Goal: Task Accomplishment & Management: Manage account settings

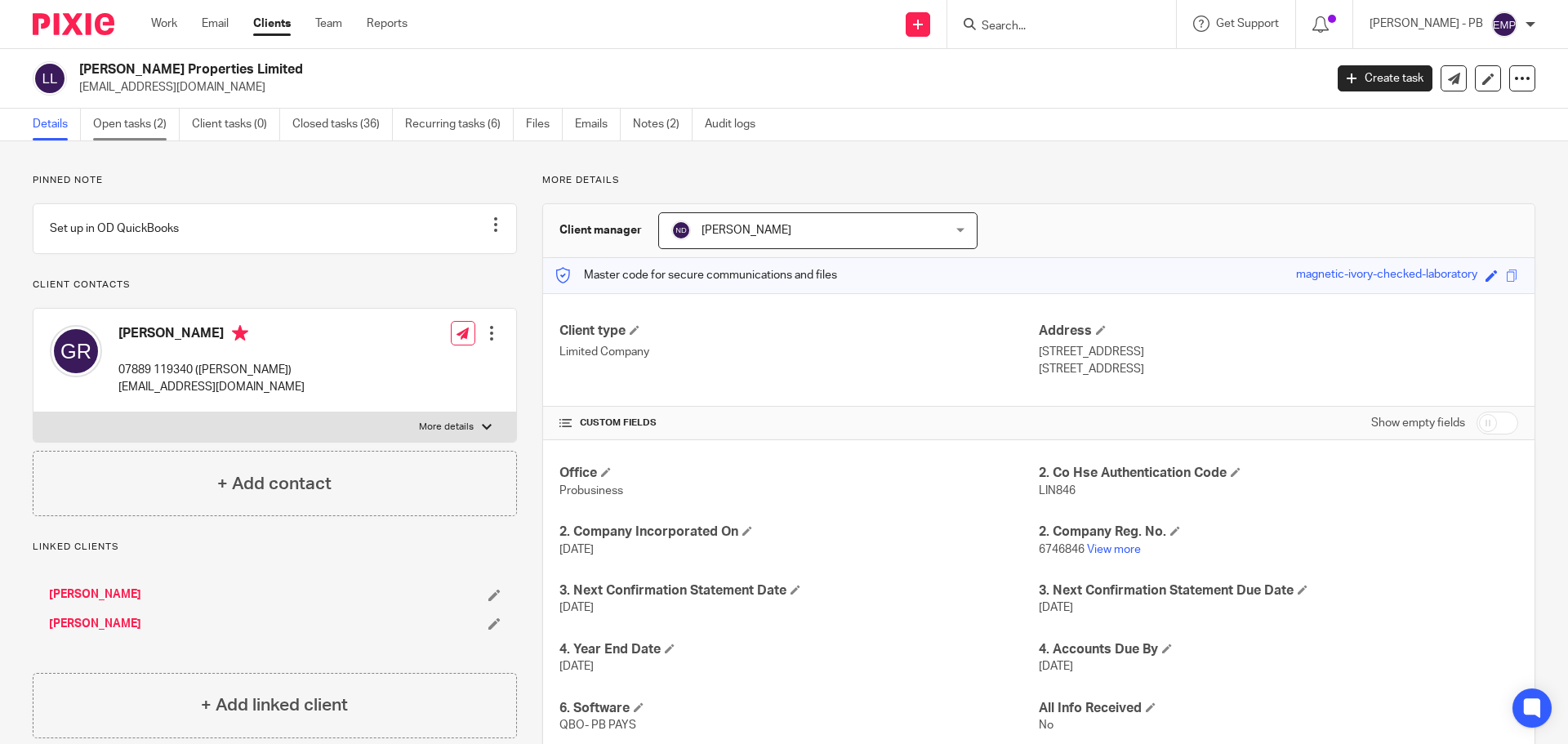
click at [122, 128] on link "Open tasks (2)" at bounding box center [136, 124] width 86 height 32
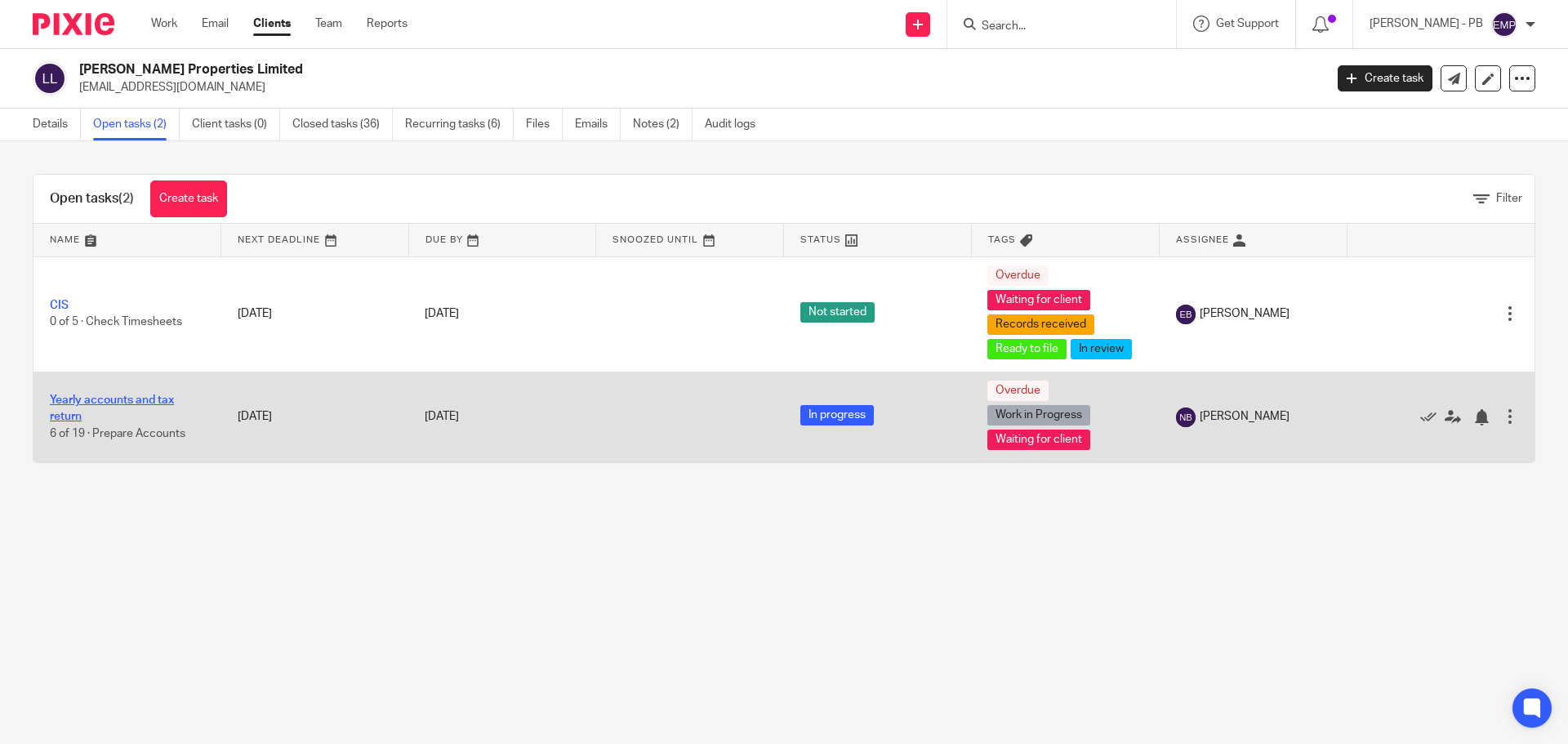
click at [128, 404] on link "Yearly accounts and tax return" at bounding box center [111, 408] width 124 height 28
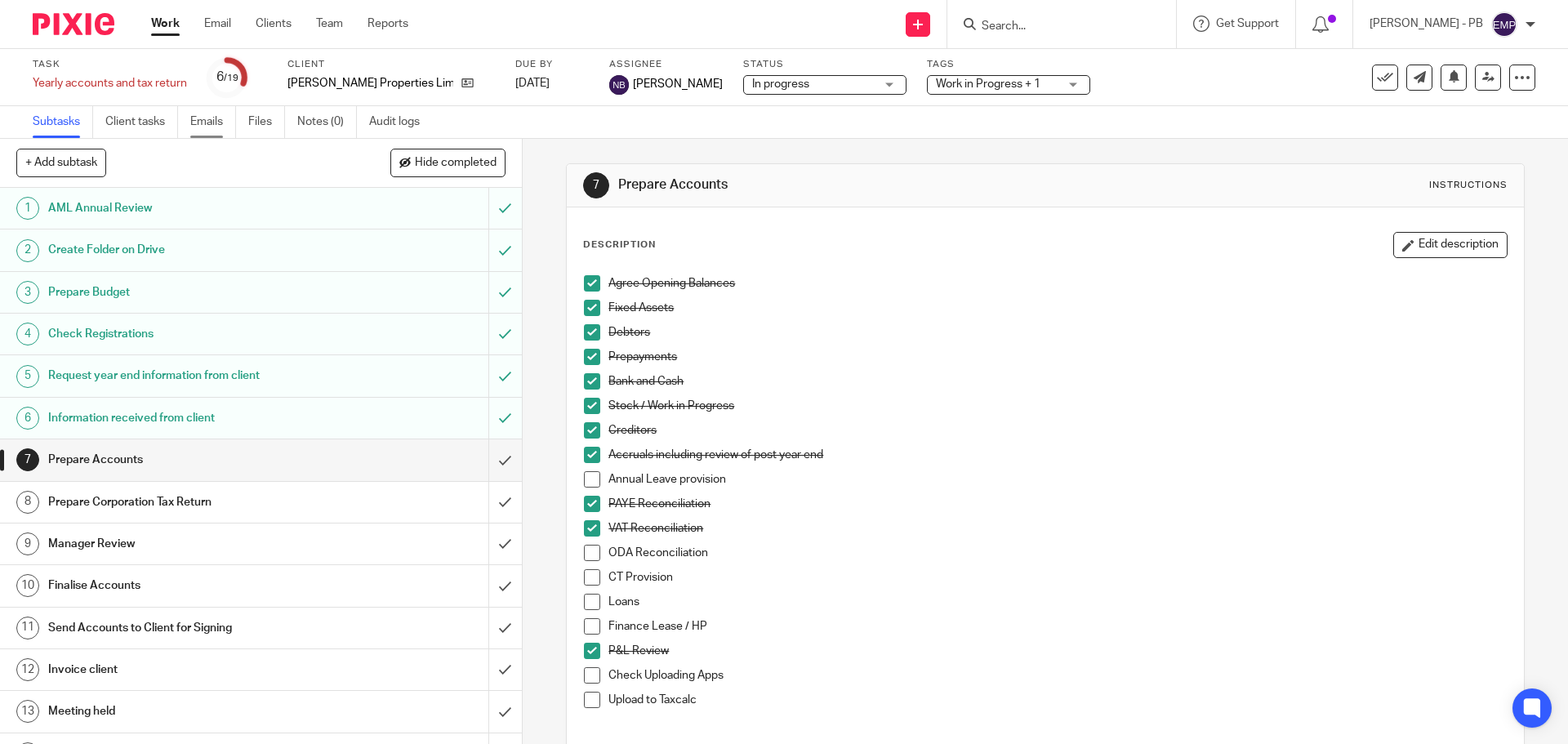
click at [213, 118] on link "Emails" at bounding box center [214, 121] width 46 height 32
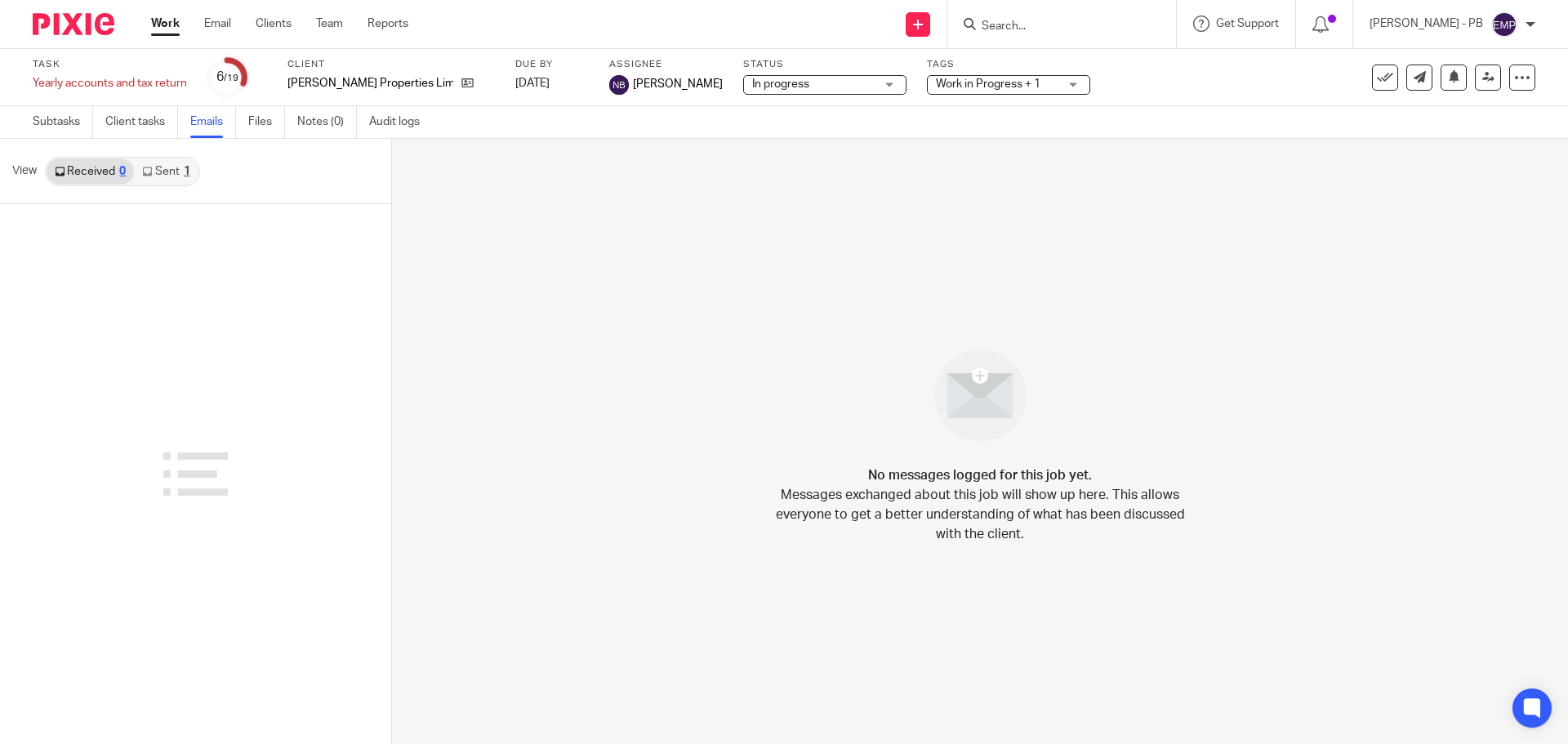
click at [179, 179] on link "Sent 1" at bounding box center [166, 171] width 64 height 26
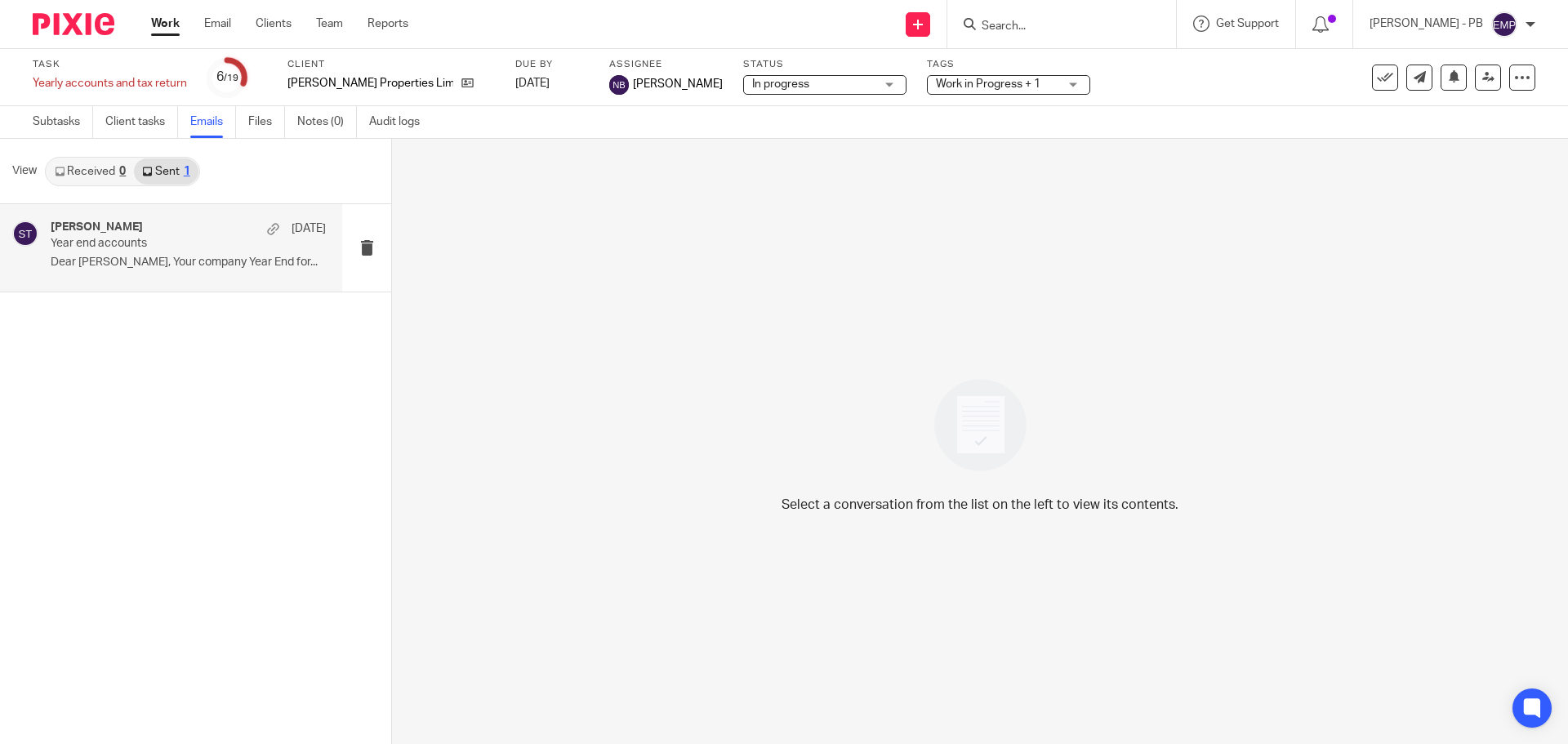
click at [170, 265] on p "Dear Gary, Your company Year End for..." at bounding box center [188, 262] width 275 height 14
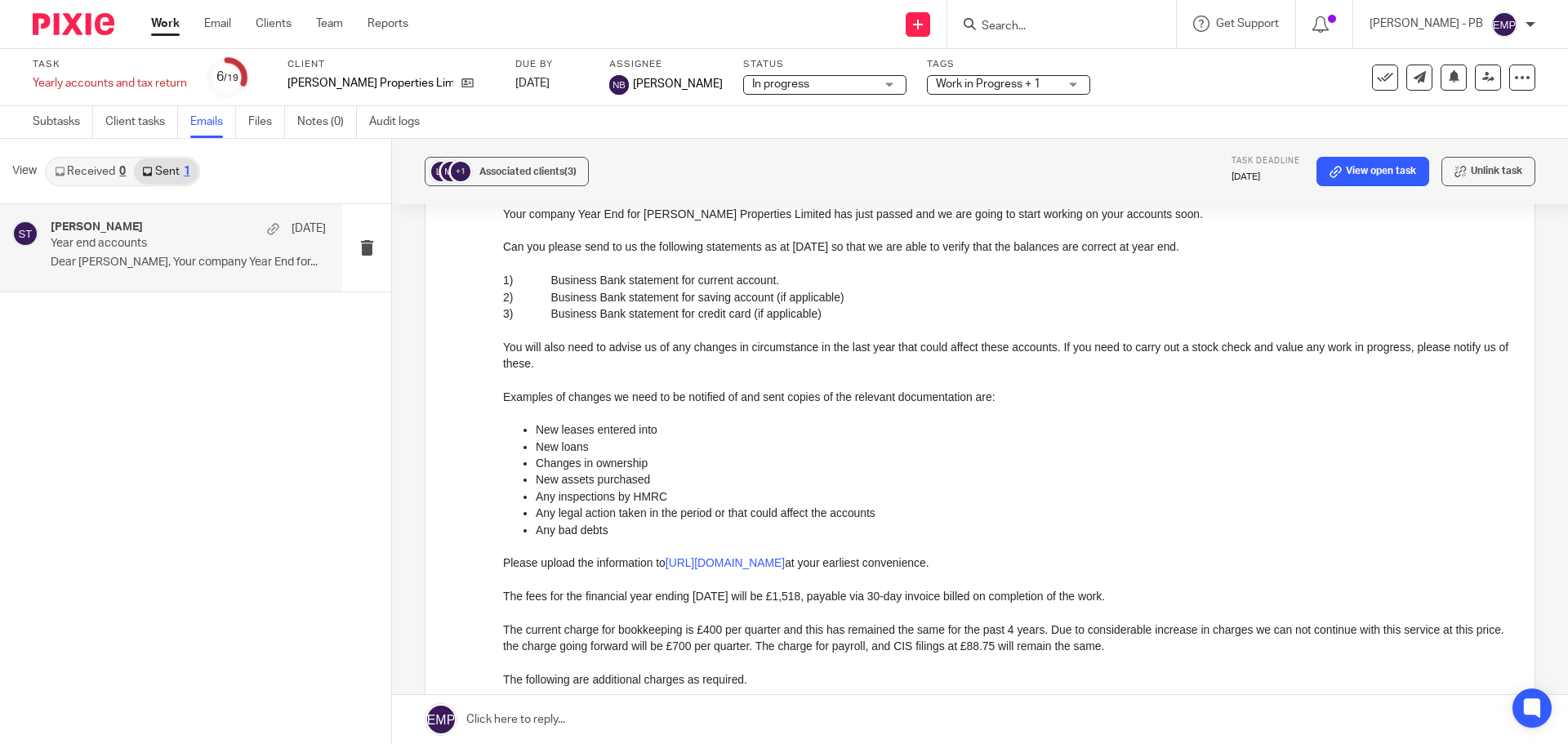
scroll to position [245, 0]
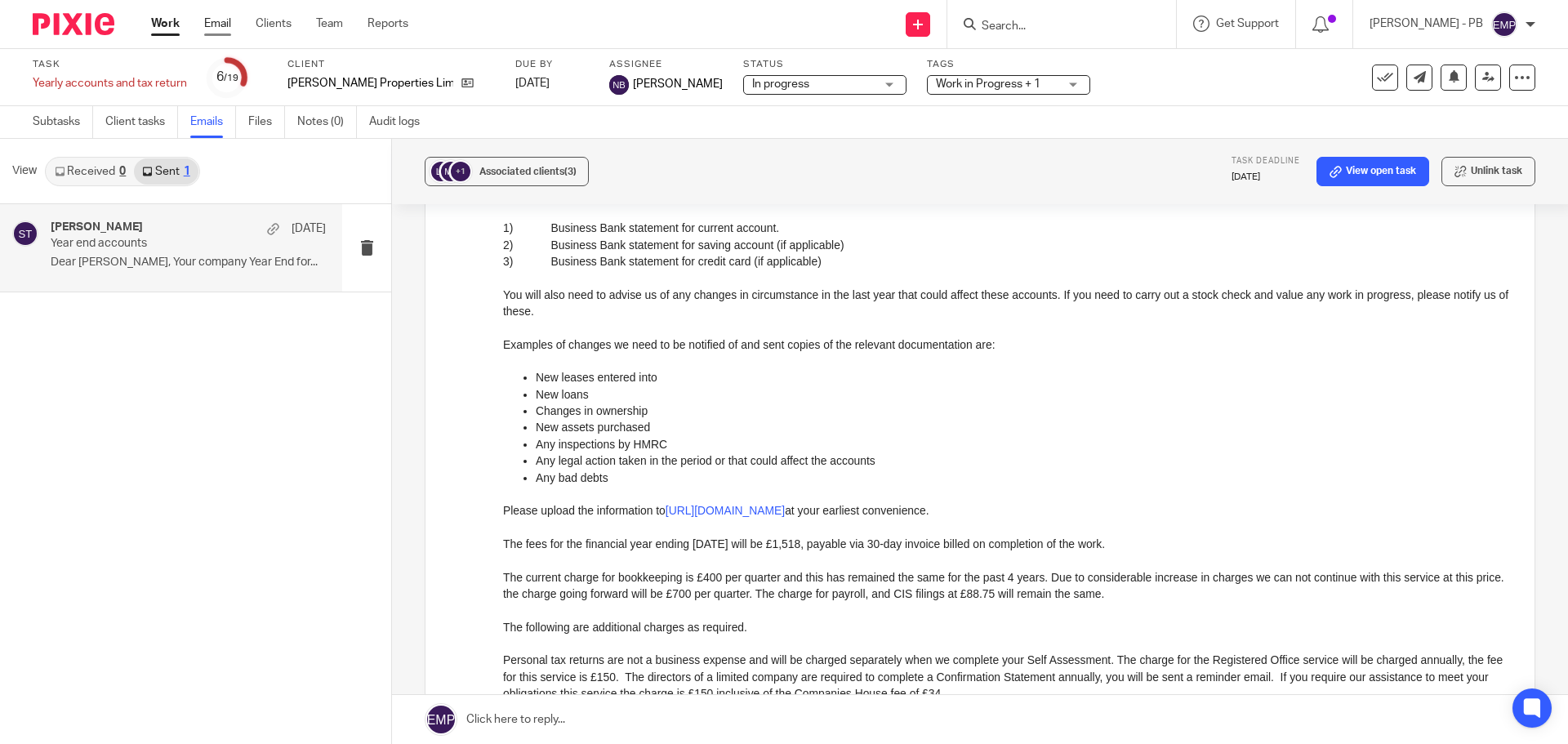
click at [217, 27] on link "Email" at bounding box center [218, 23] width 27 height 16
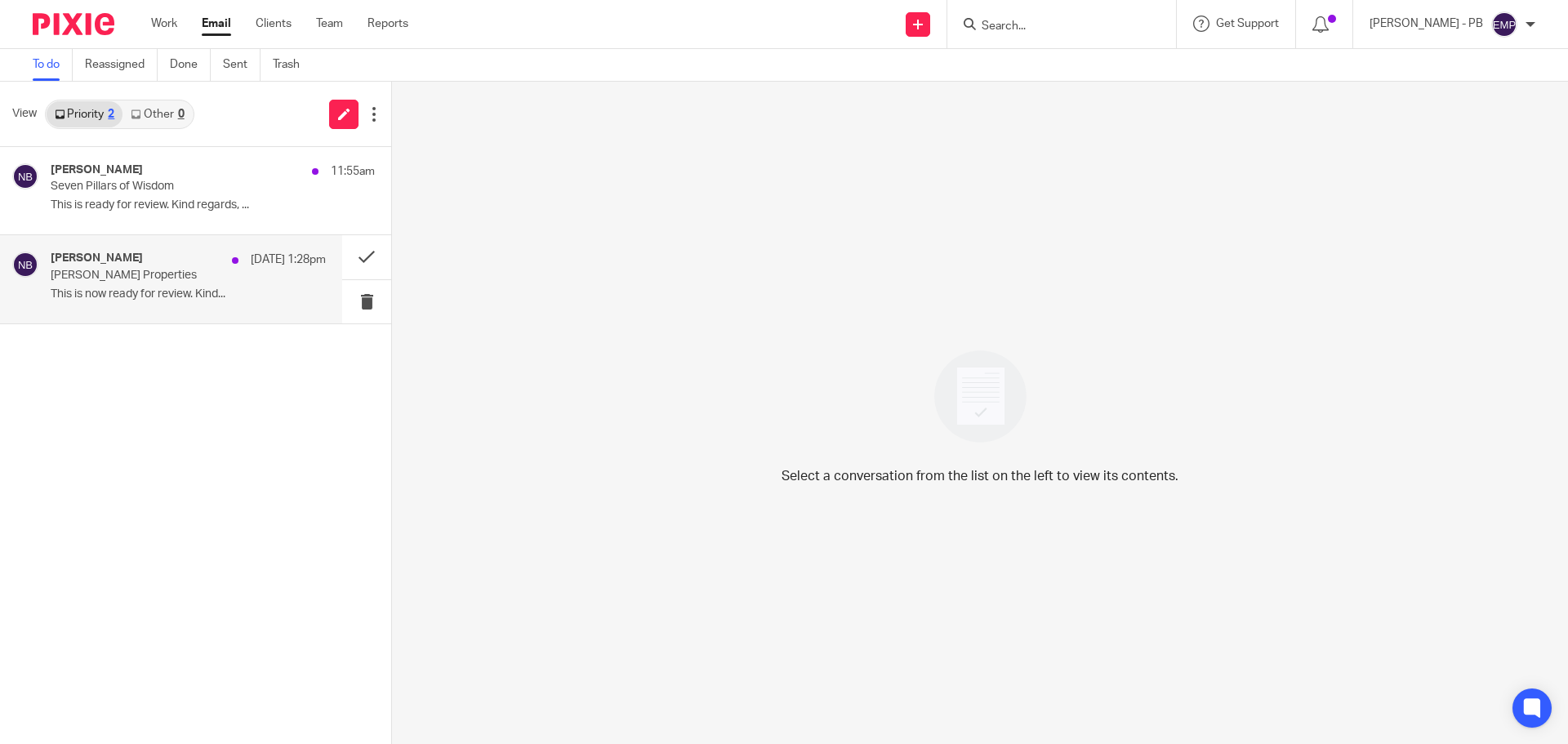
click at [136, 286] on div "Nas Bashir 19 Aug 1:28pm Lindall Properties This is now ready for review. Kind.…" at bounding box center [188, 278] width 275 height 55
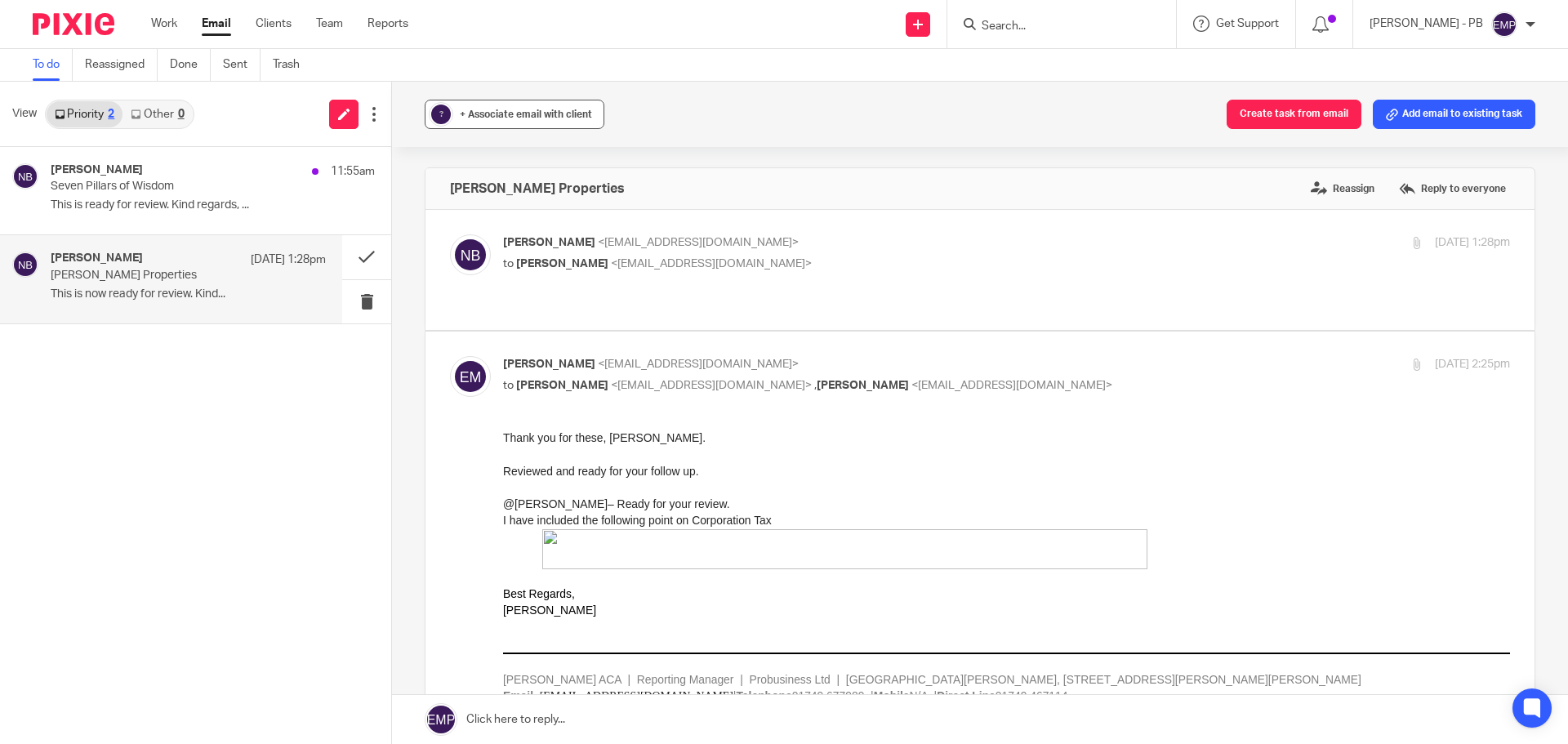
click at [545, 108] on div "+ Associate email with client" at bounding box center [525, 114] width 132 height 16
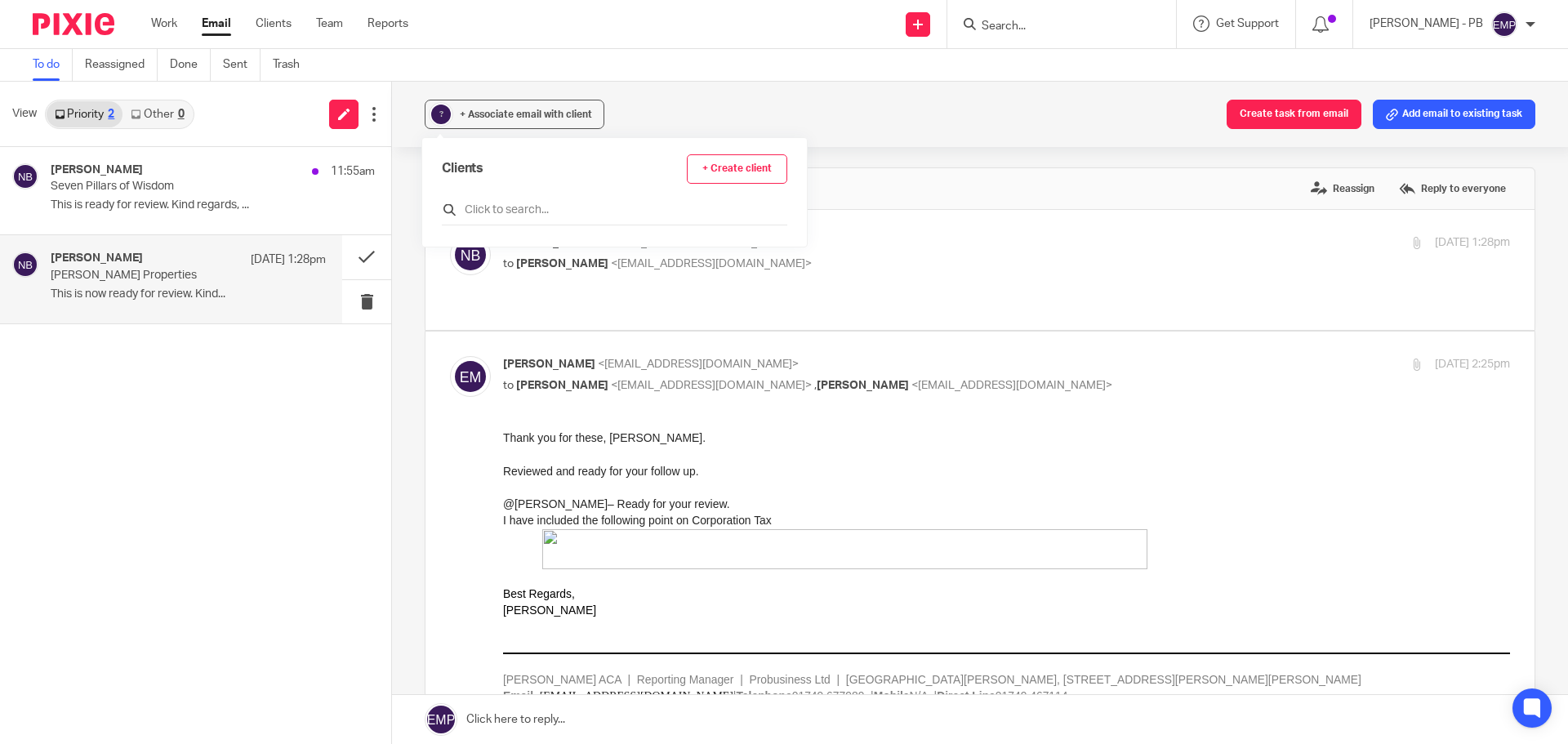
click at [512, 210] on input "text" at bounding box center [614, 209] width 345 height 16
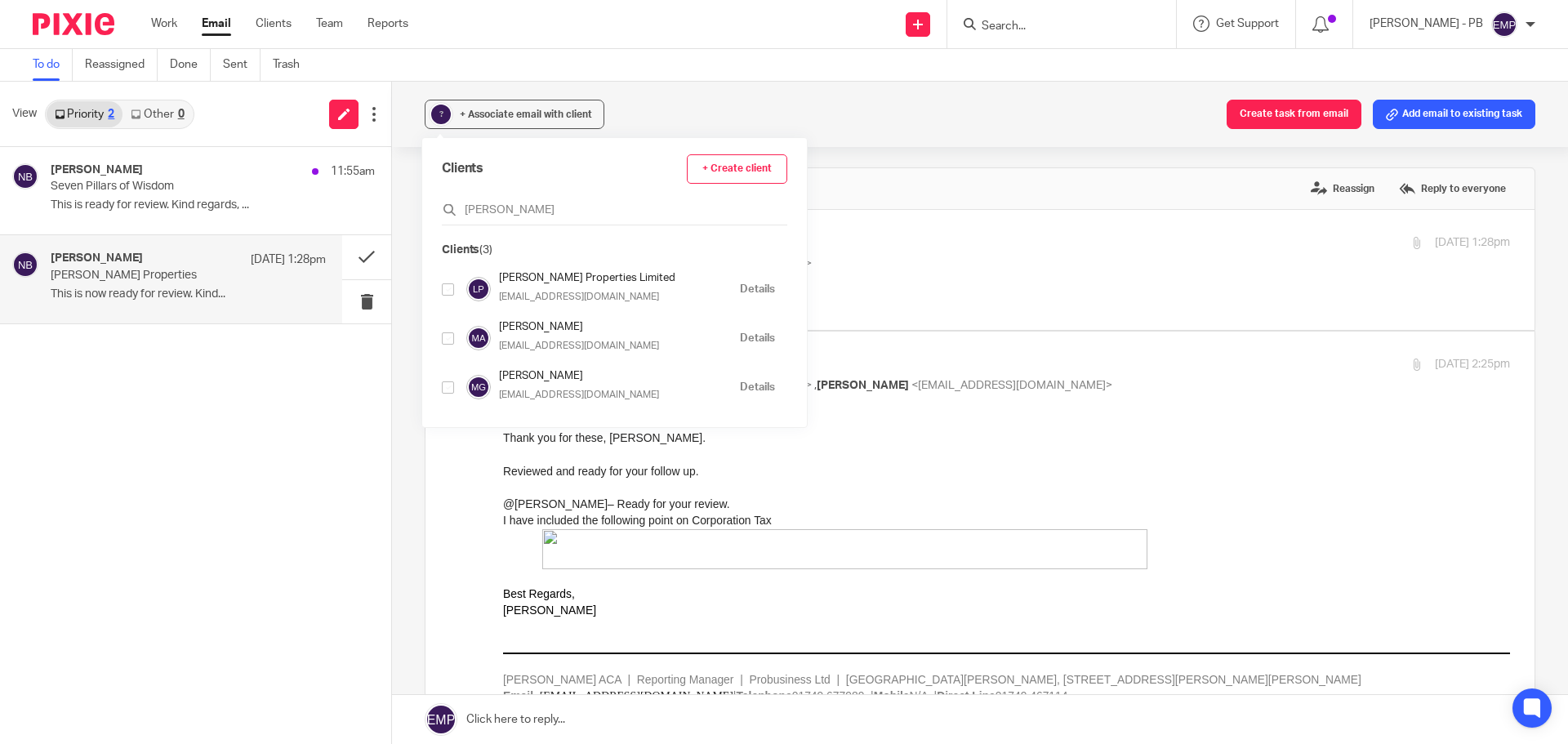
type input "lindall"
click at [448, 291] on input "checkbox" at bounding box center [448, 290] width 12 height 12
checkbox input "true"
click at [411, 226] on div "? + Associate email with client Create task from email Add email to existing ta…" at bounding box center [980, 413] width 1176 height 662
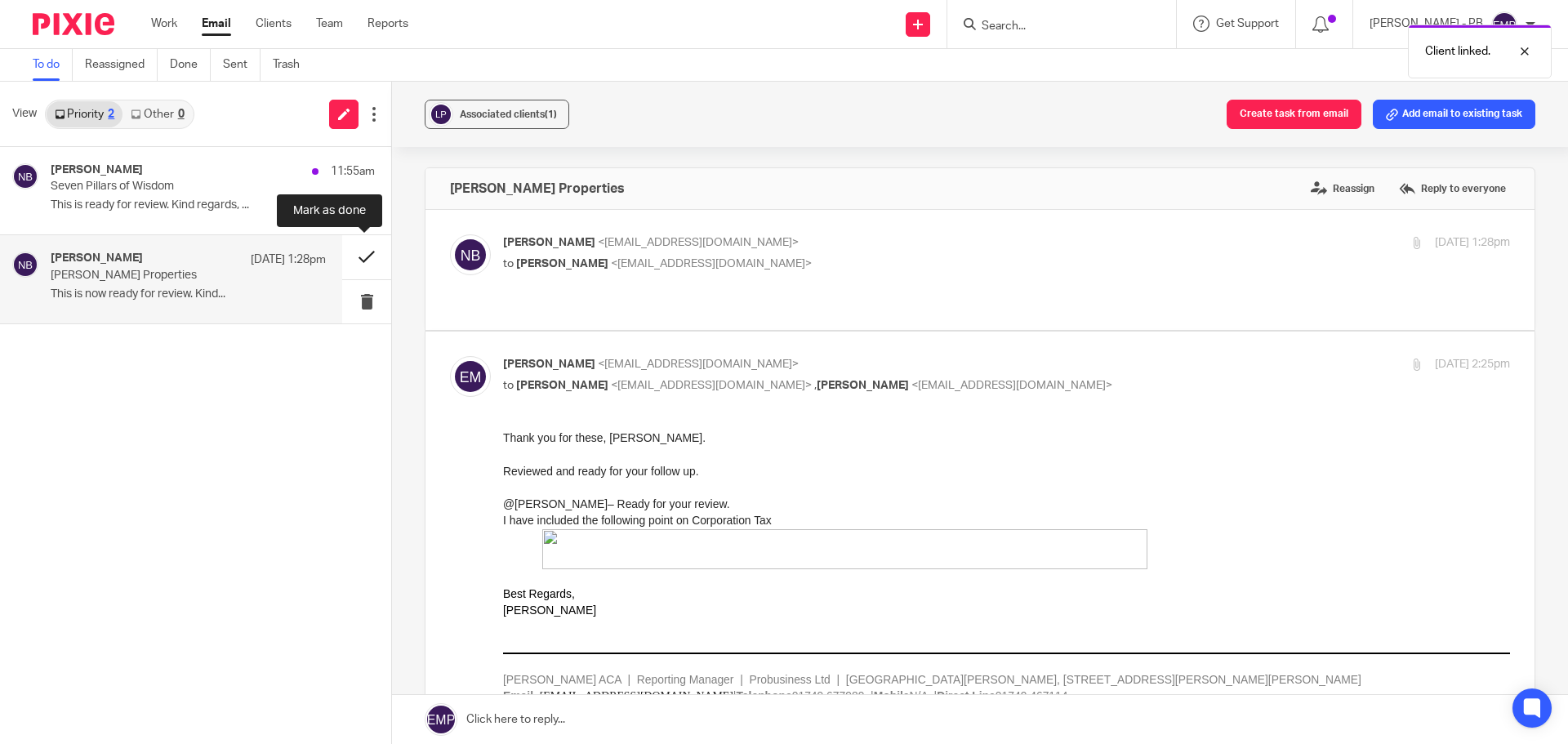
click at [365, 260] on button at bounding box center [366, 256] width 49 height 44
click at [1052, 30] on div "Client linked." at bounding box center [1167, 47] width 768 height 62
click at [1522, 51] on div at bounding box center [1512, 51] width 44 height 20
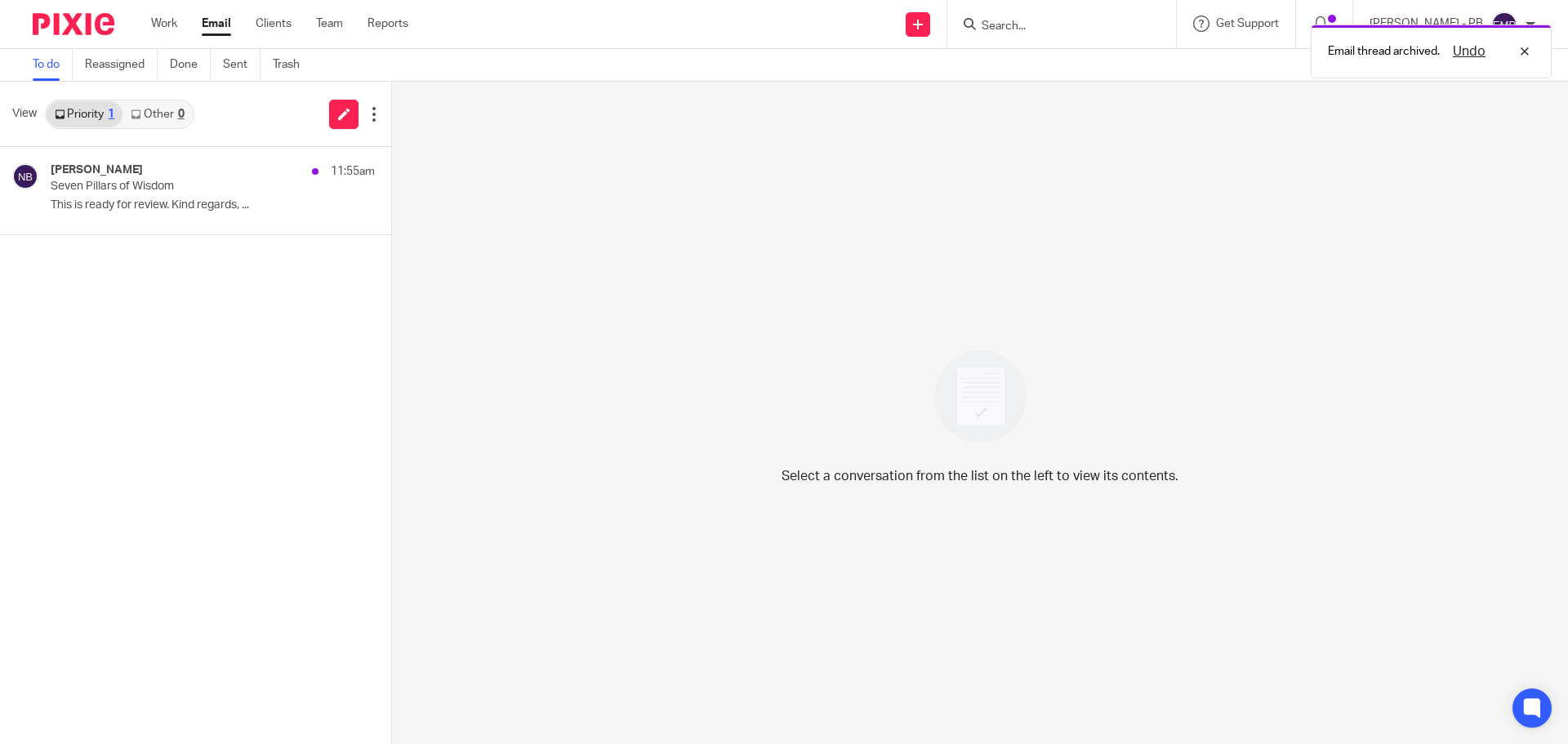
click at [1059, 21] on div "Email thread archived. Undo" at bounding box center [1167, 47] width 768 height 62
click at [1033, 26] on div "Email thread archived. Undo" at bounding box center [1167, 47] width 768 height 62
click at [1524, 49] on div "Undo" at bounding box center [1487, 51] width 95 height 20
click at [1062, 28] on input "Search" at bounding box center [1053, 26] width 147 height 15
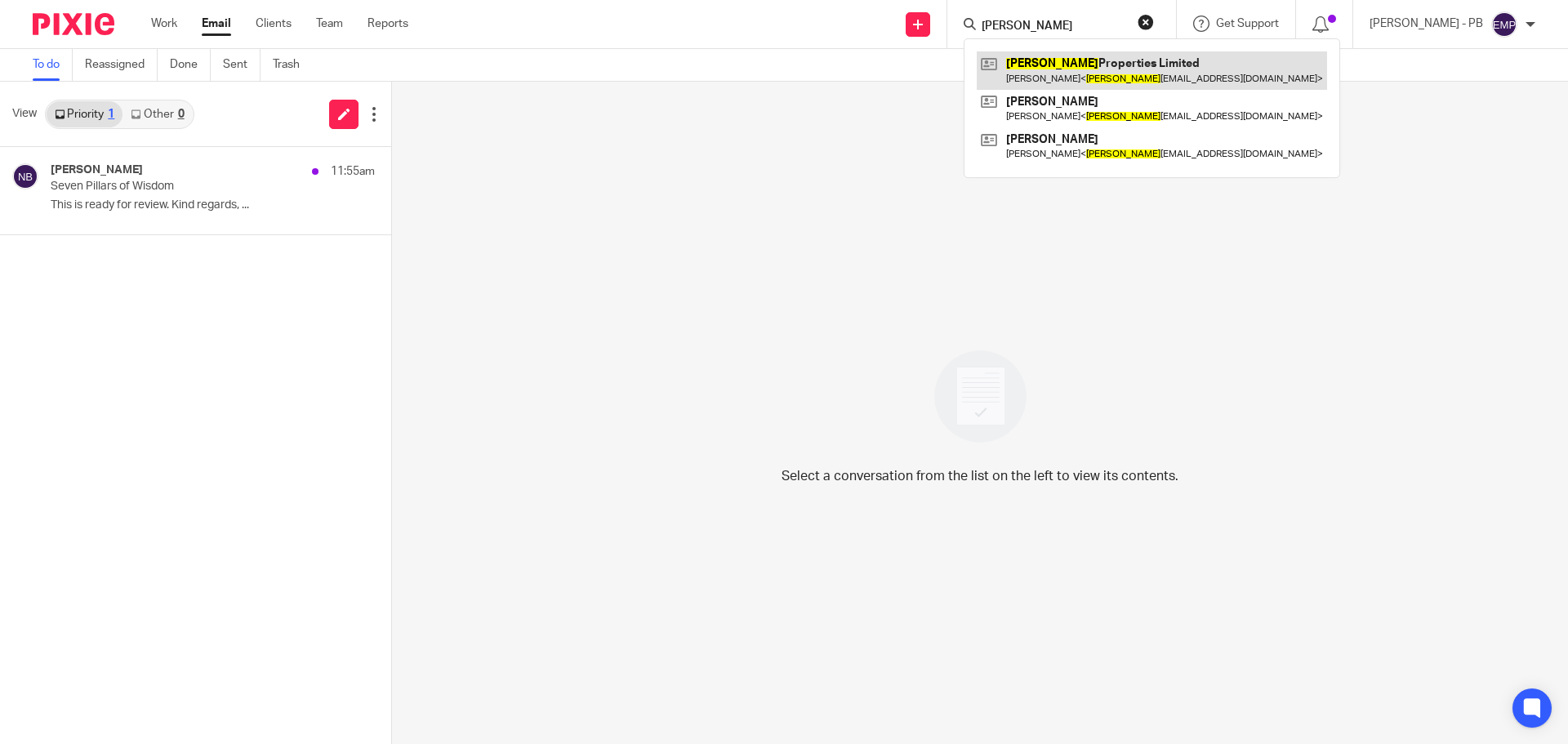
type input "lindall"
click at [1088, 75] on link at bounding box center [1151, 70] width 350 height 38
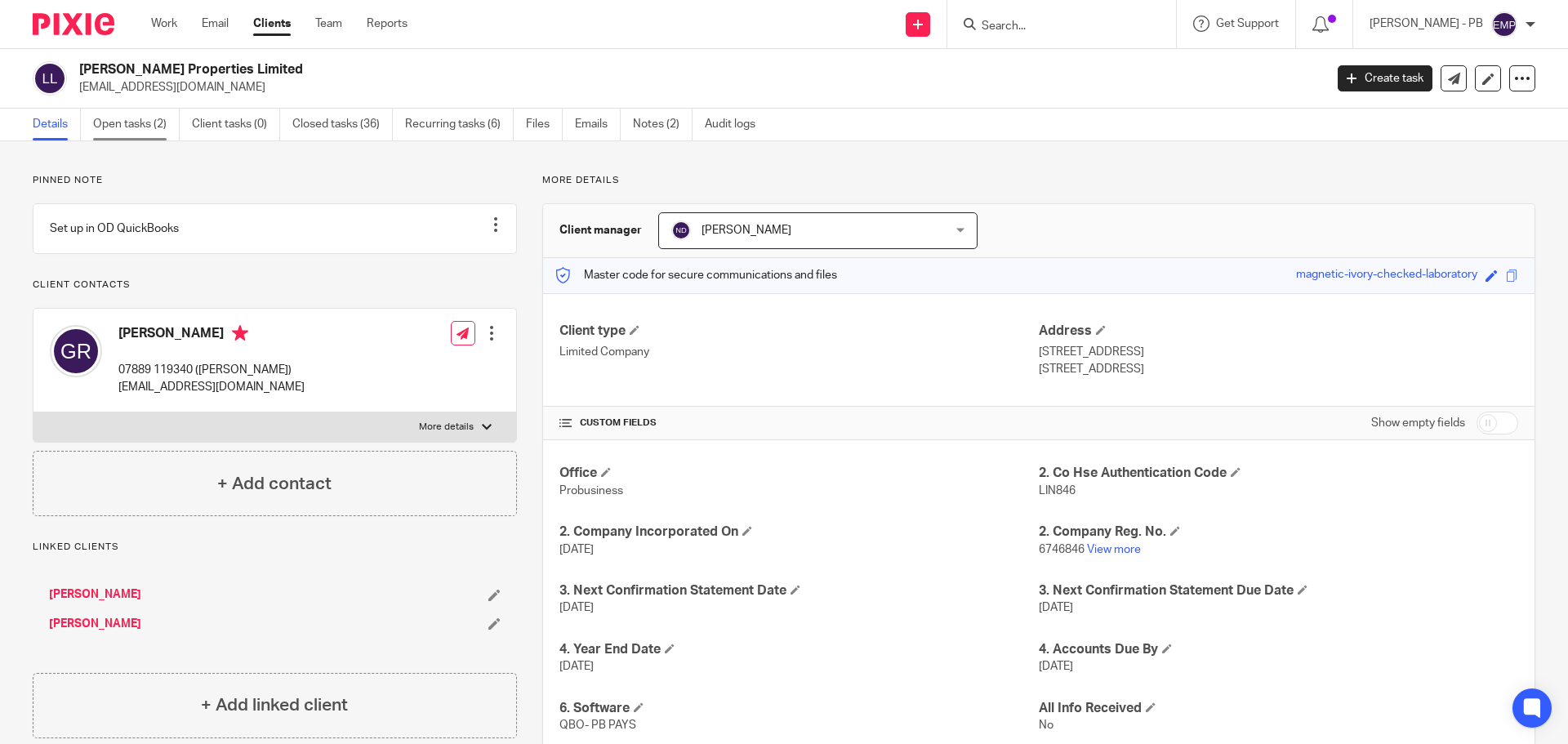
click at [150, 129] on link "Open tasks (2)" at bounding box center [136, 124] width 86 height 32
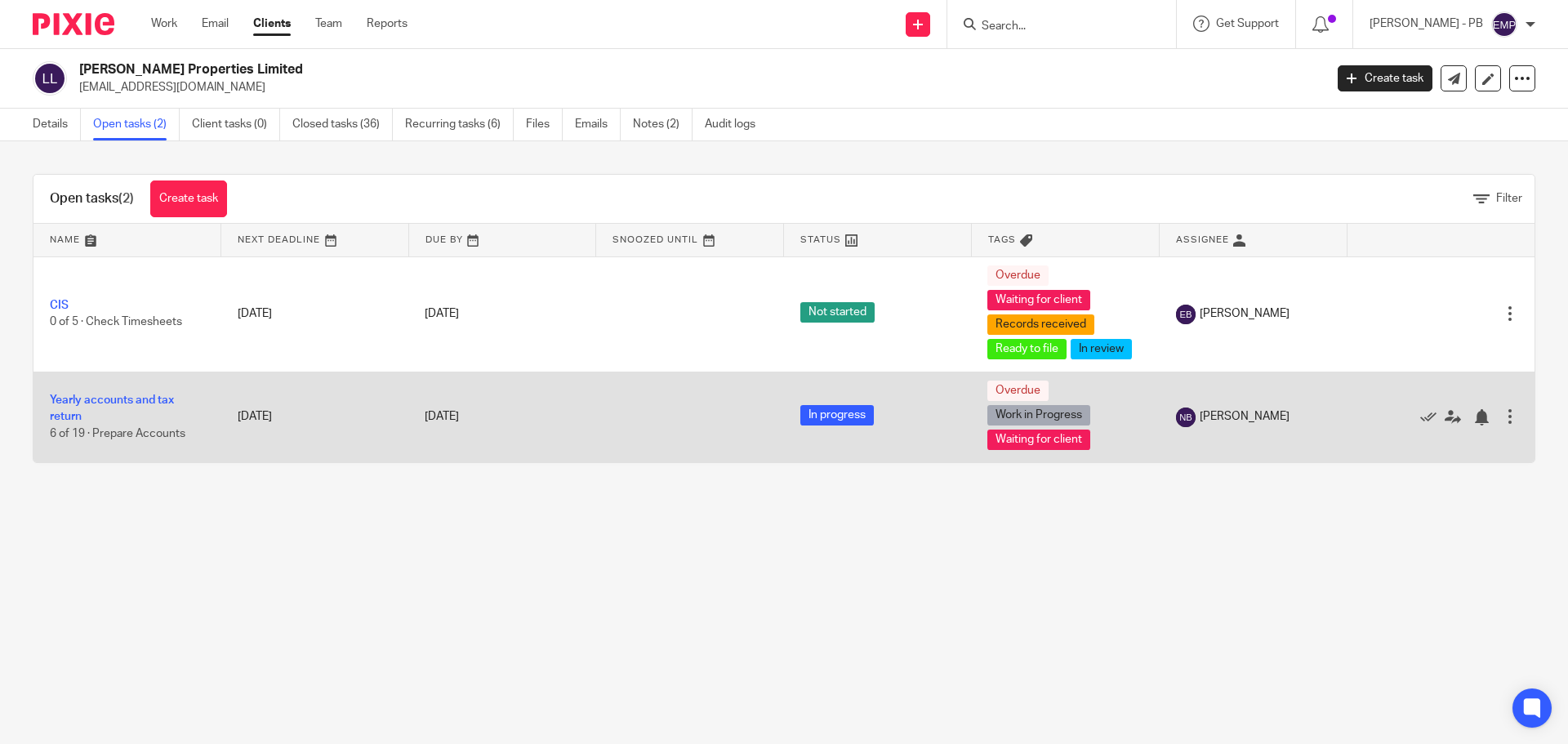
click at [75, 393] on td "Yearly accounts and tax return 6 of 19 · Prepare Accounts" at bounding box center [127, 417] width 188 height 91
click at [91, 402] on link "Yearly accounts and tax return" at bounding box center [111, 408] width 124 height 28
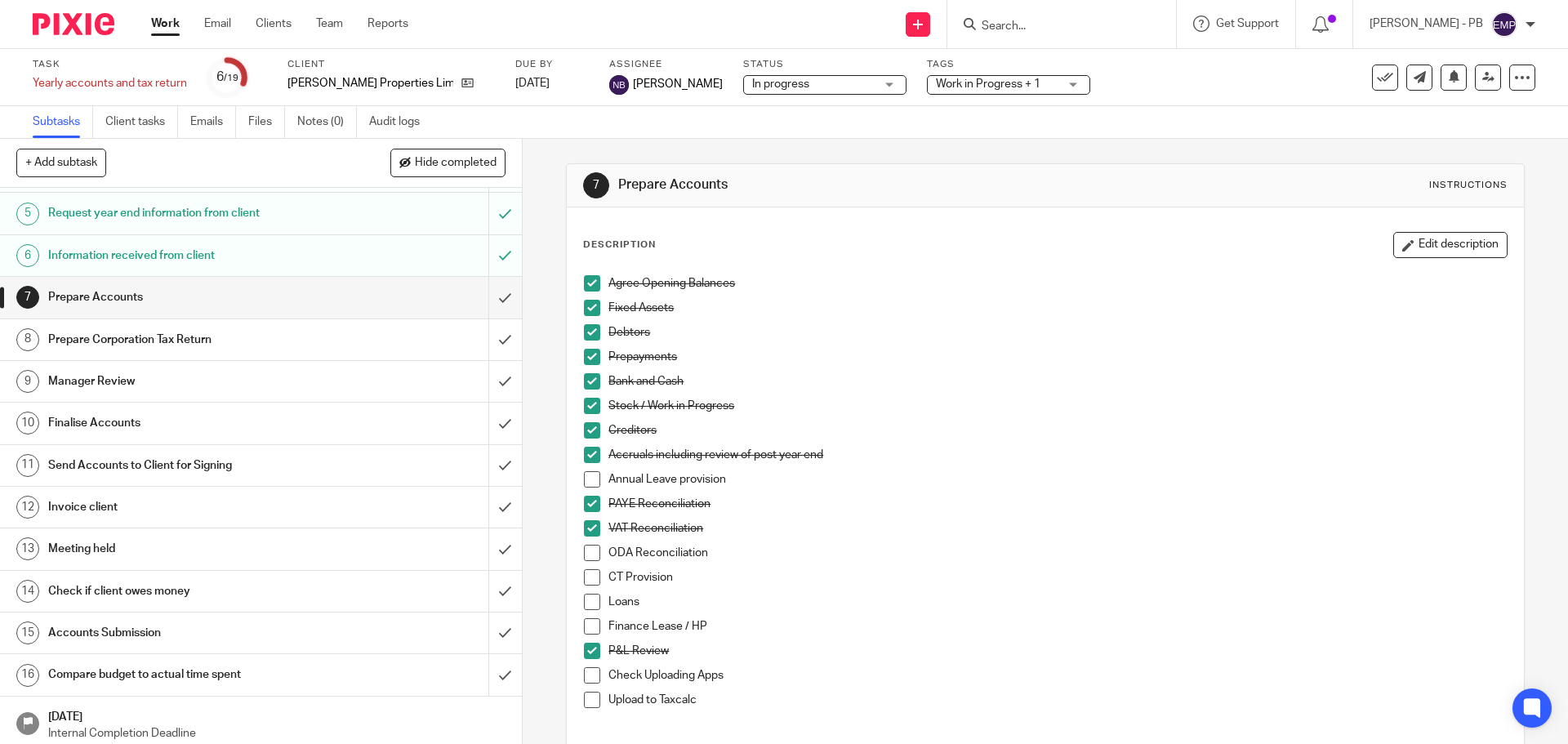
scroll to position [163, 0]
click at [422, 384] on div "Manager Review" at bounding box center [260, 380] width 424 height 25
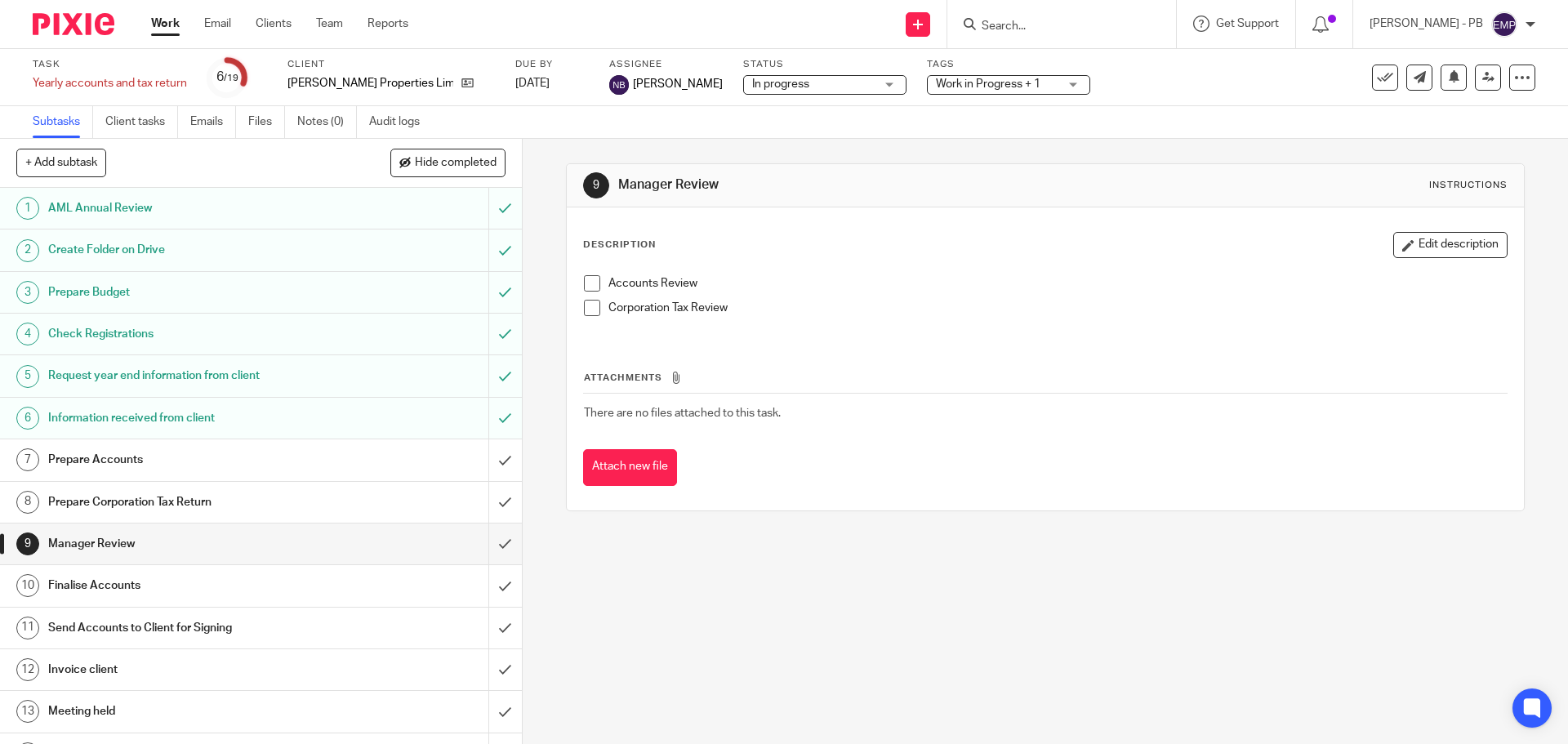
click at [591, 281] on span at bounding box center [592, 283] width 16 height 16
click at [589, 302] on span at bounding box center [592, 308] width 16 height 16
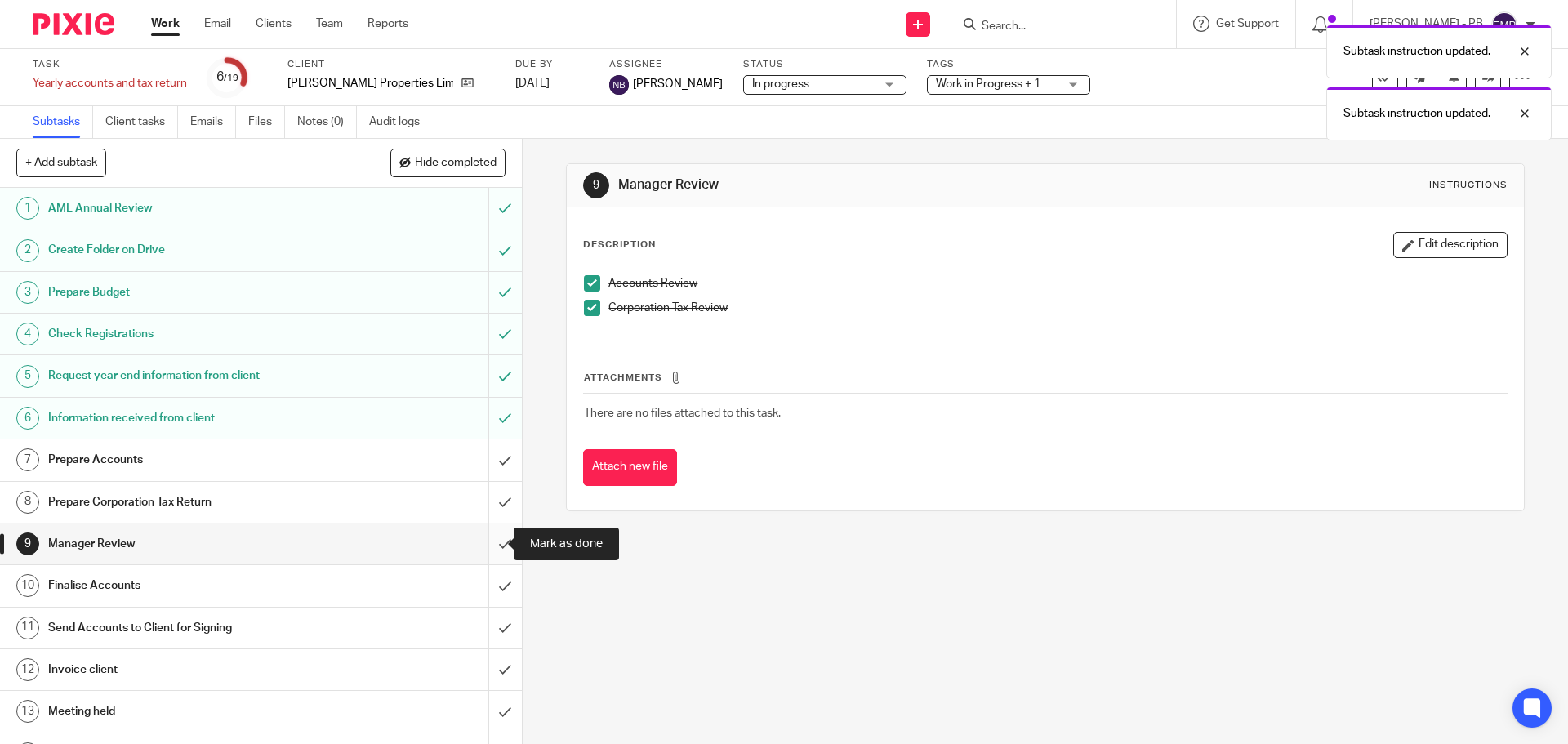
click at [491, 550] on input "submit" at bounding box center [260, 544] width 522 height 41
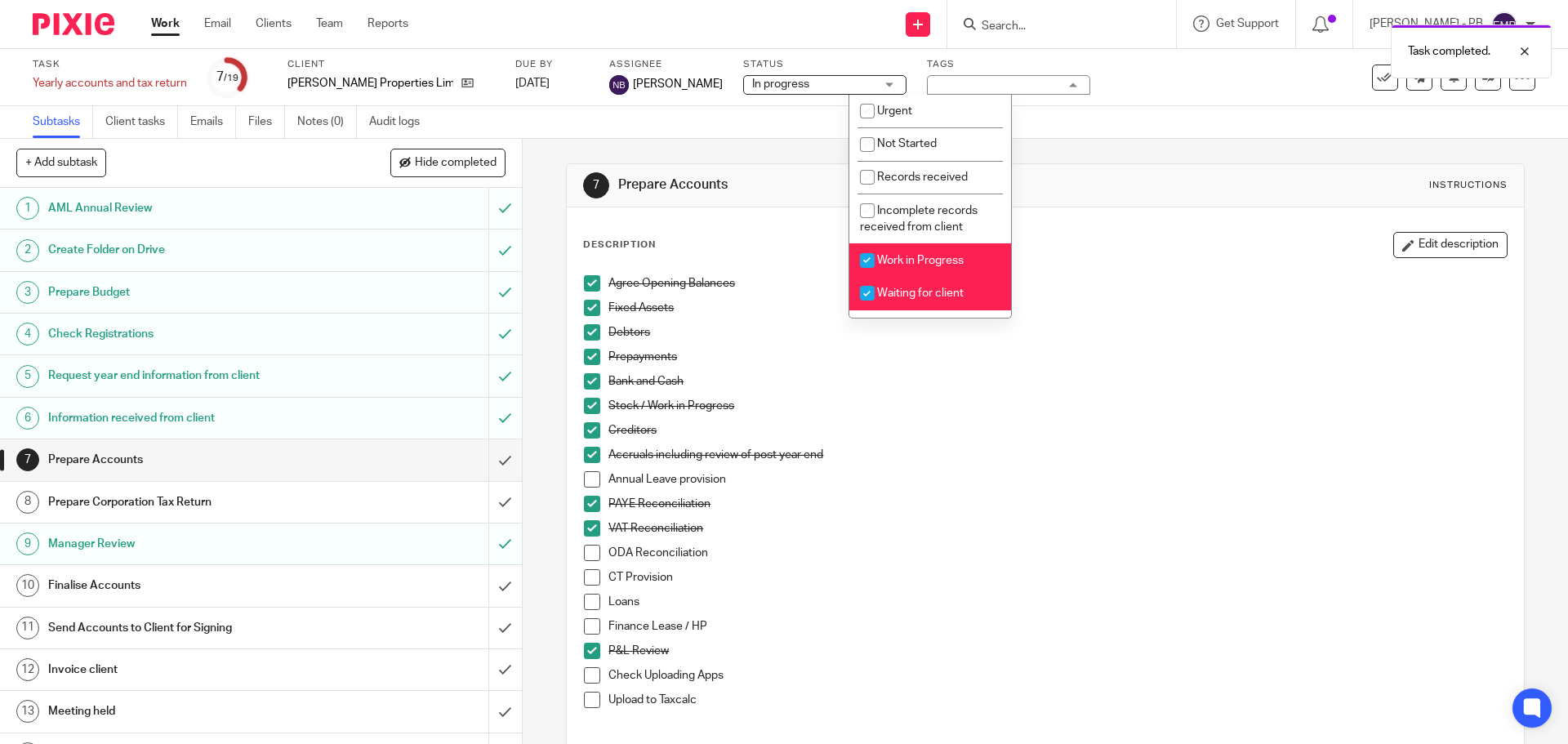
scroll to position [82, 0]
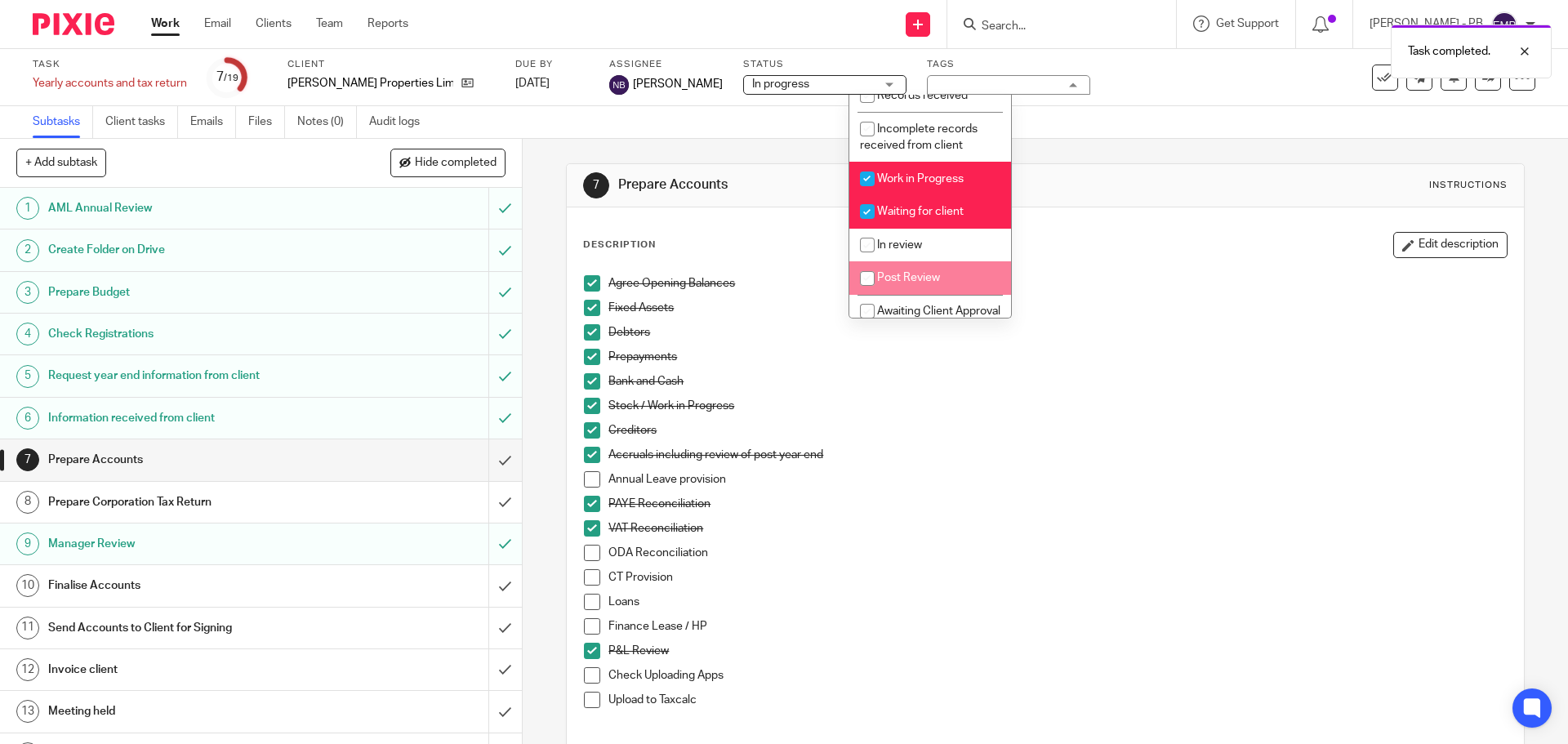
click at [910, 270] on li "Post Review" at bounding box center [929, 278] width 161 height 33
checkbox input "true"
click at [925, 177] on span "Work in Progress" at bounding box center [920, 179] width 86 height 11
checkbox input "false"
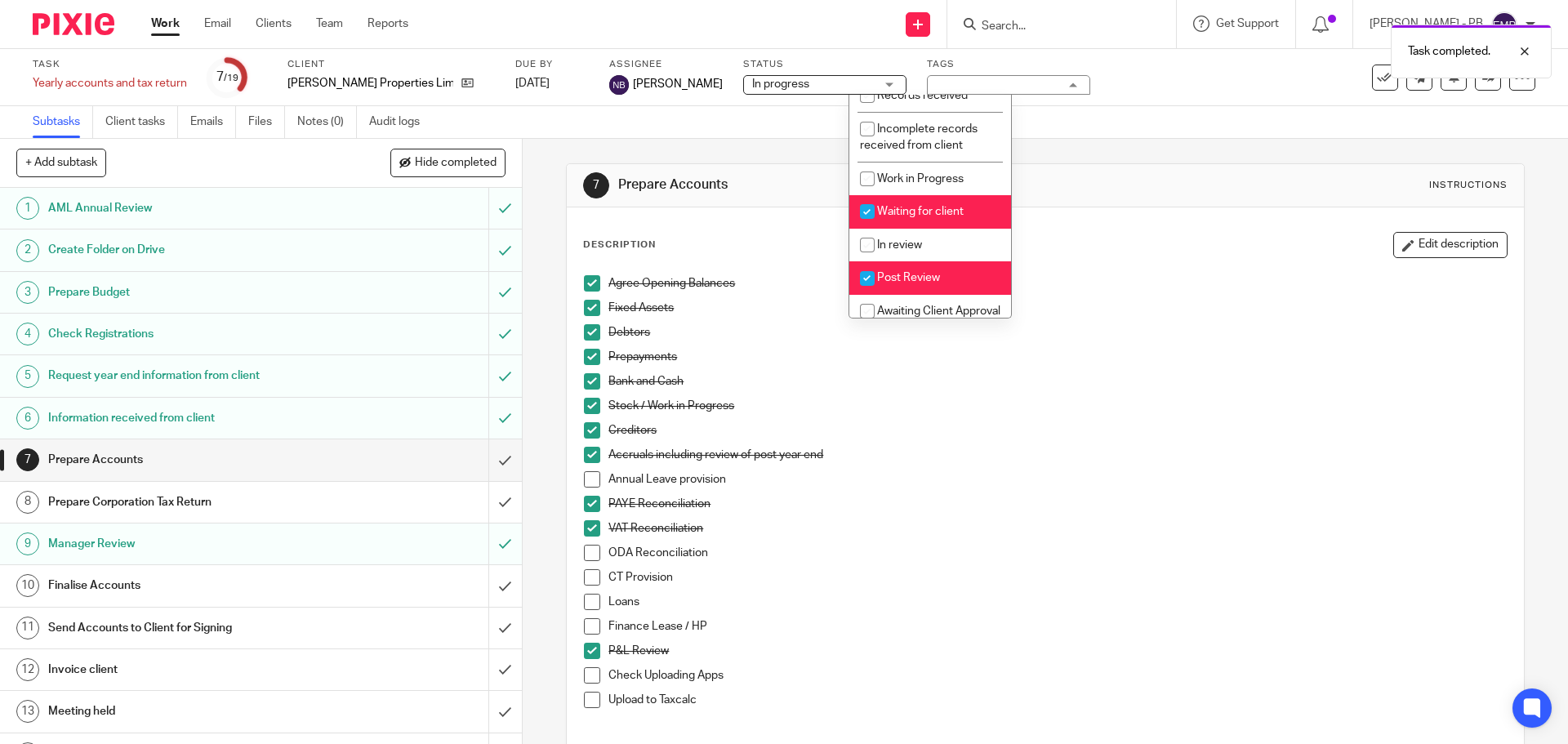
drag, startPoint x: 924, startPoint y: 204, endPoint x: 921, endPoint y: 218, distance: 14.3
click at [924, 208] on li "Waiting for client" at bounding box center [929, 212] width 161 height 33
checkbox input "false"
click at [529, 232] on div "7 Prepare Accounts Instructions Description Edit description Agree Opening Bala…" at bounding box center [1045, 442] width 1045 height 605
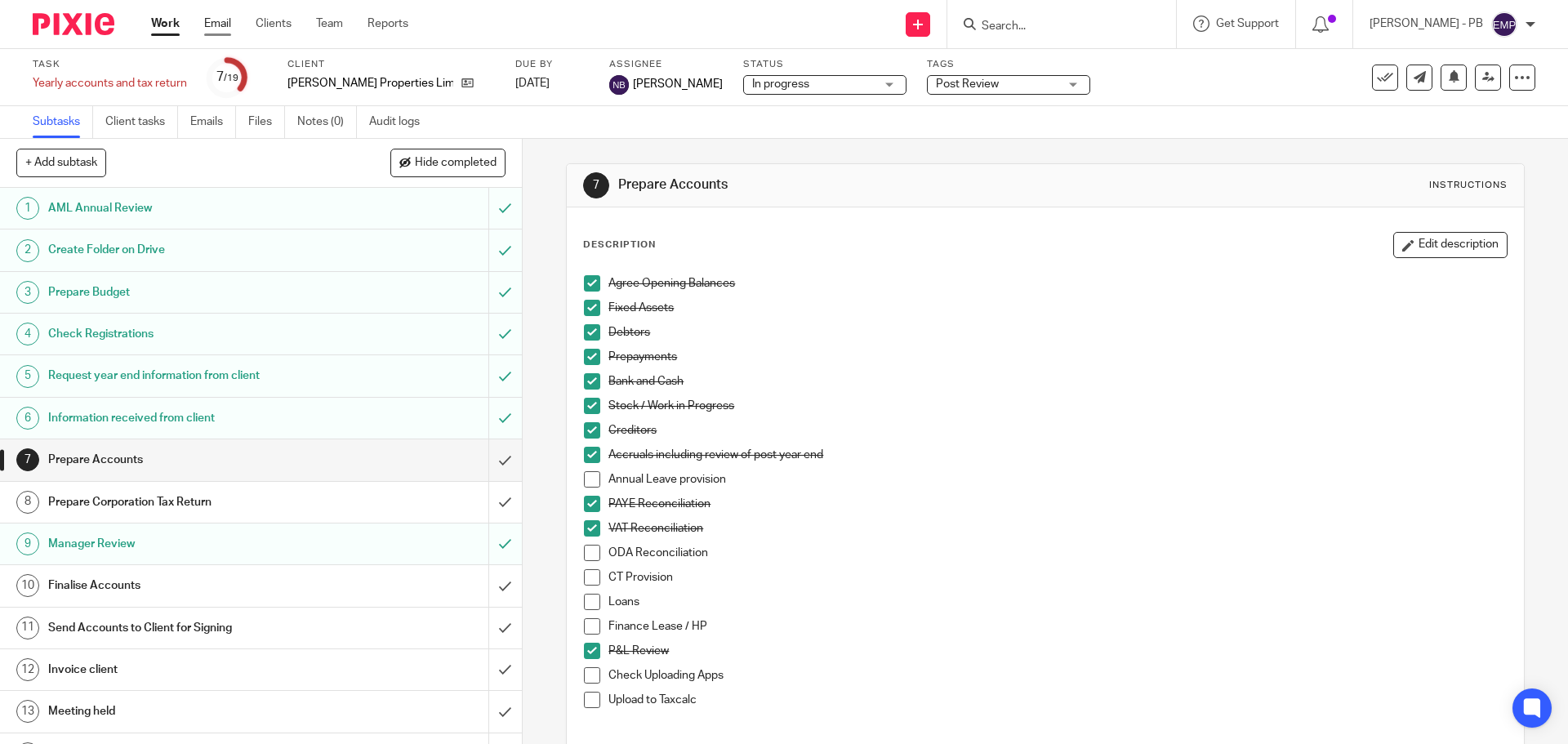
click at [219, 24] on link "Email" at bounding box center [218, 23] width 27 height 16
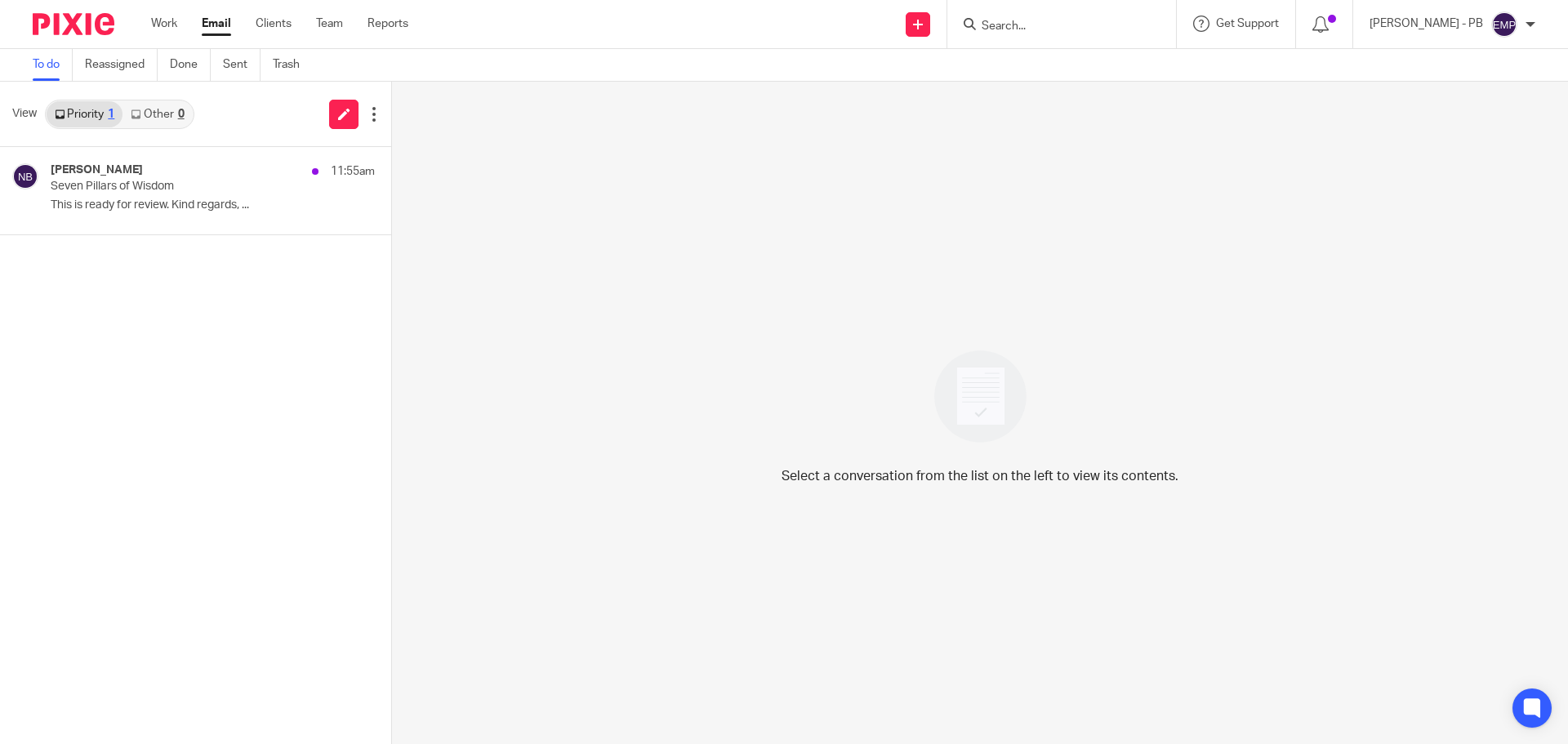
click at [228, 21] on link "Email" at bounding box center [216, 23] width 29 height 16
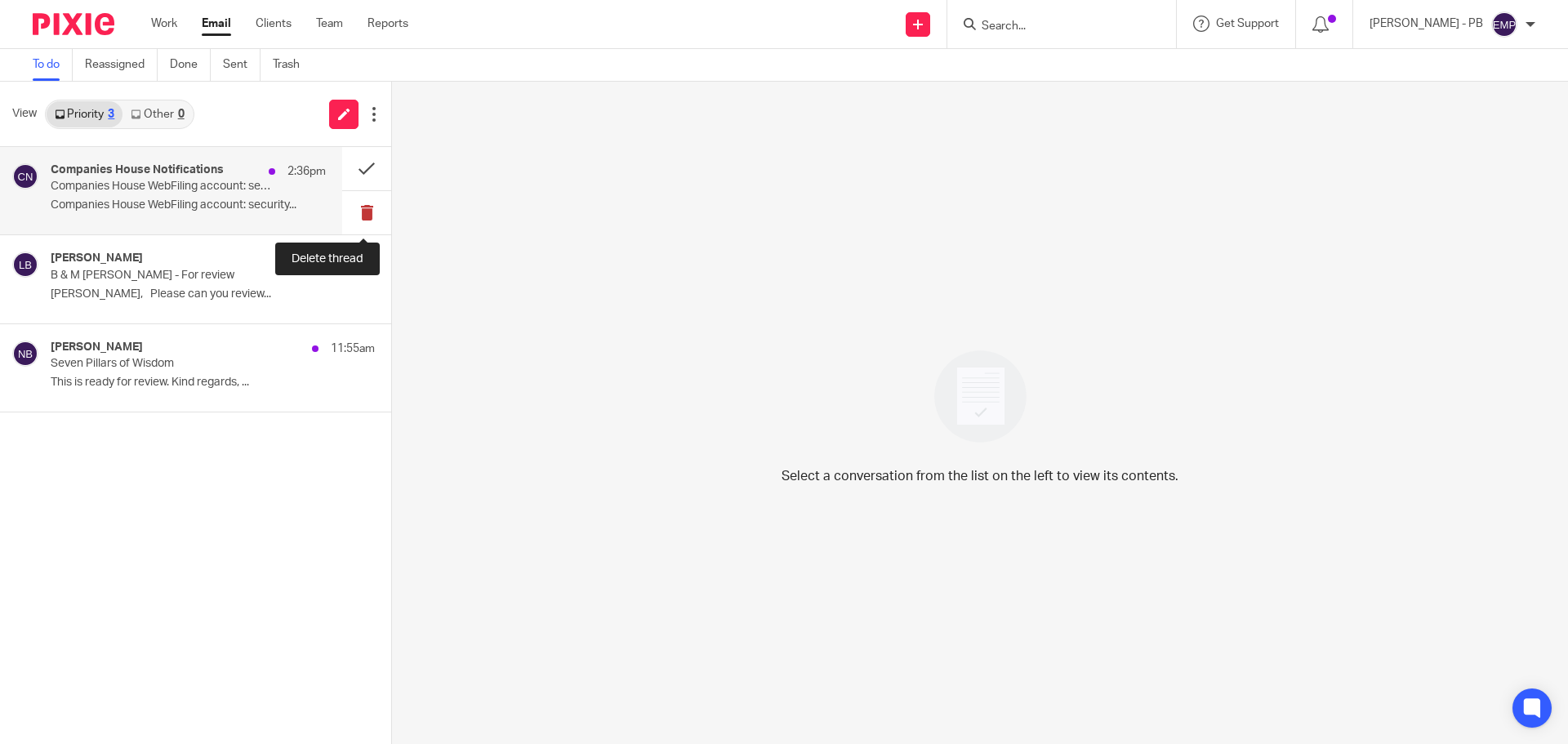
click at [348, 208] on button at bounding box center [366, 213] width 49 height 44
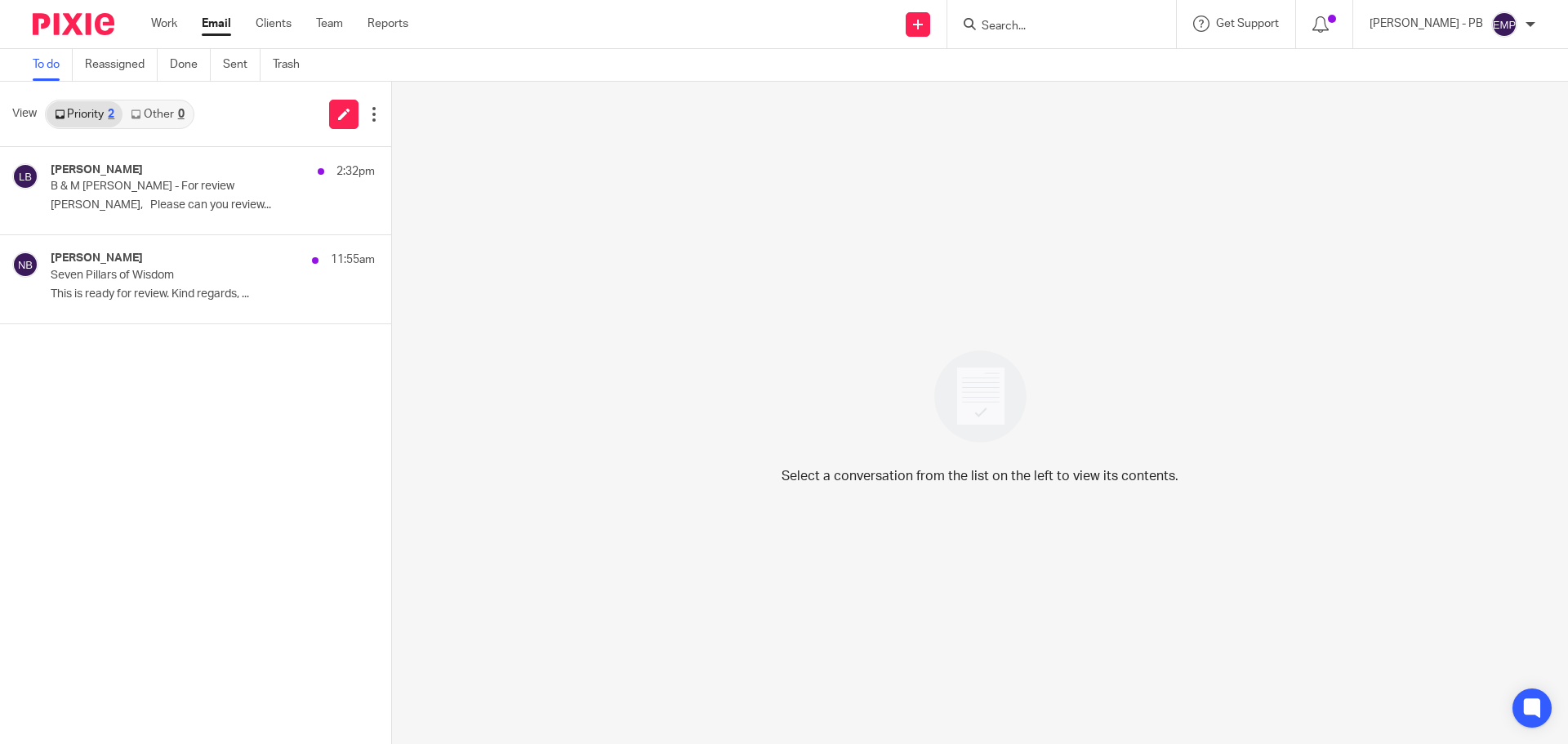
click at [1047, 34] on form at bounding box center [1067, 24] width 174 height 21
click at [214, 14] on div "Work Email Clients Team Reports Work Email Clients Team Reports Settings" at bounding box center [284, 24] width 298 height 48
click at [214, 23] on link "Email" at bounding box center [216, 23] width 29 height 16
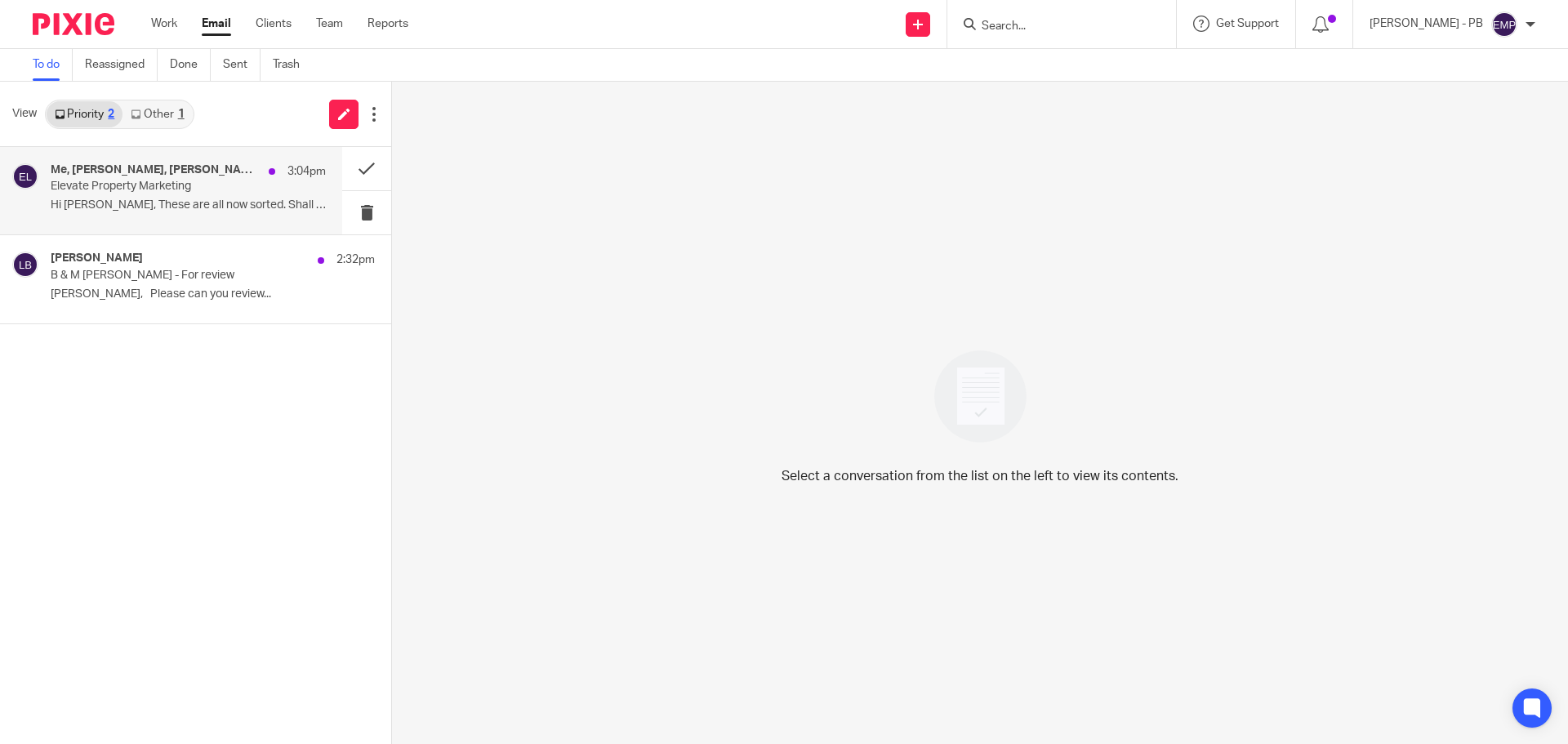
click at [176, 196] on div "Me, [PERSON_NAME], [PERSON_NAME] 3:04pm Elevate Property Marketing Hi [PERSON_N…" at bounding box center [188, 190] width 275 height 55
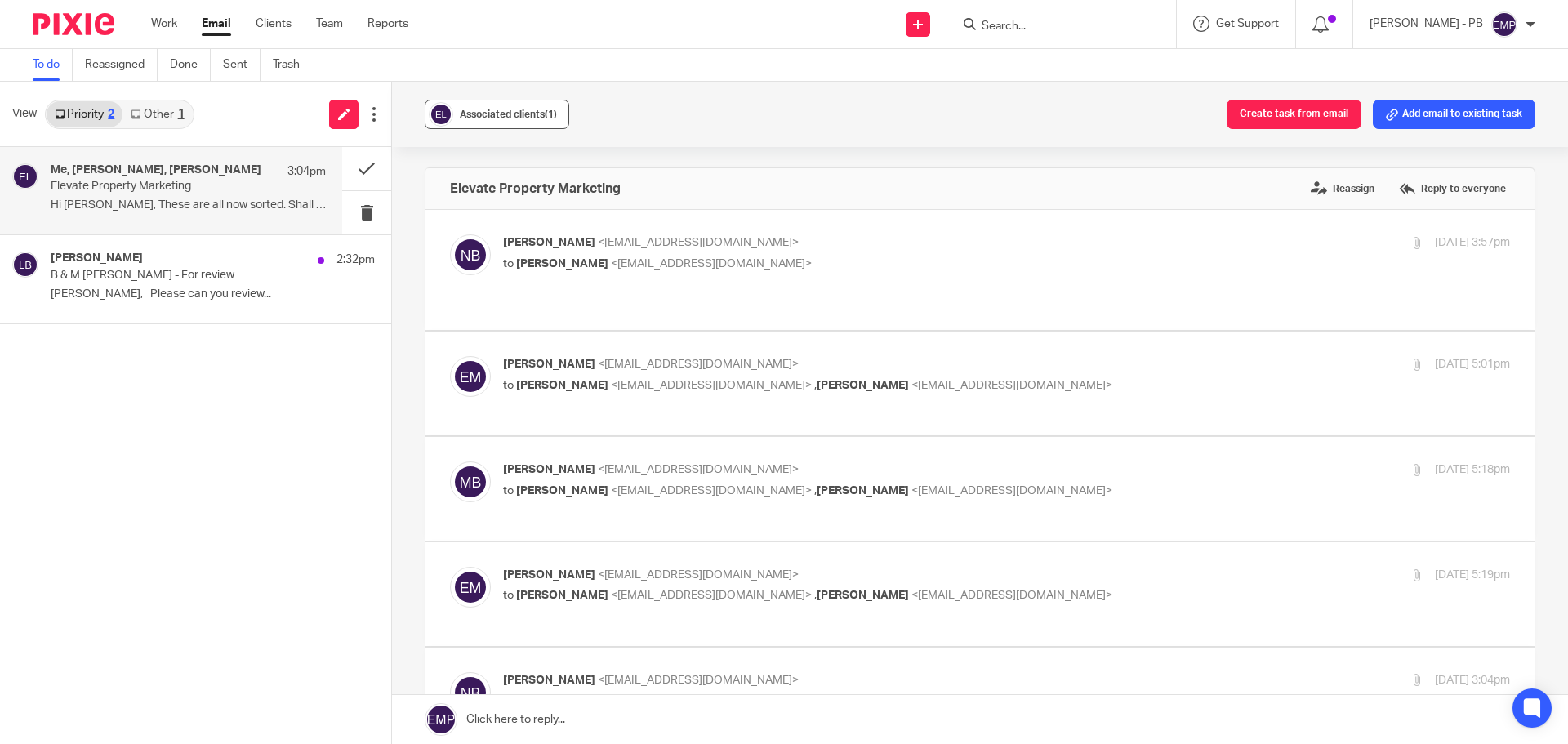
click at [531, 118] on span "Associated clients (1)" at bounding box center [508, 114] width 97 height 9
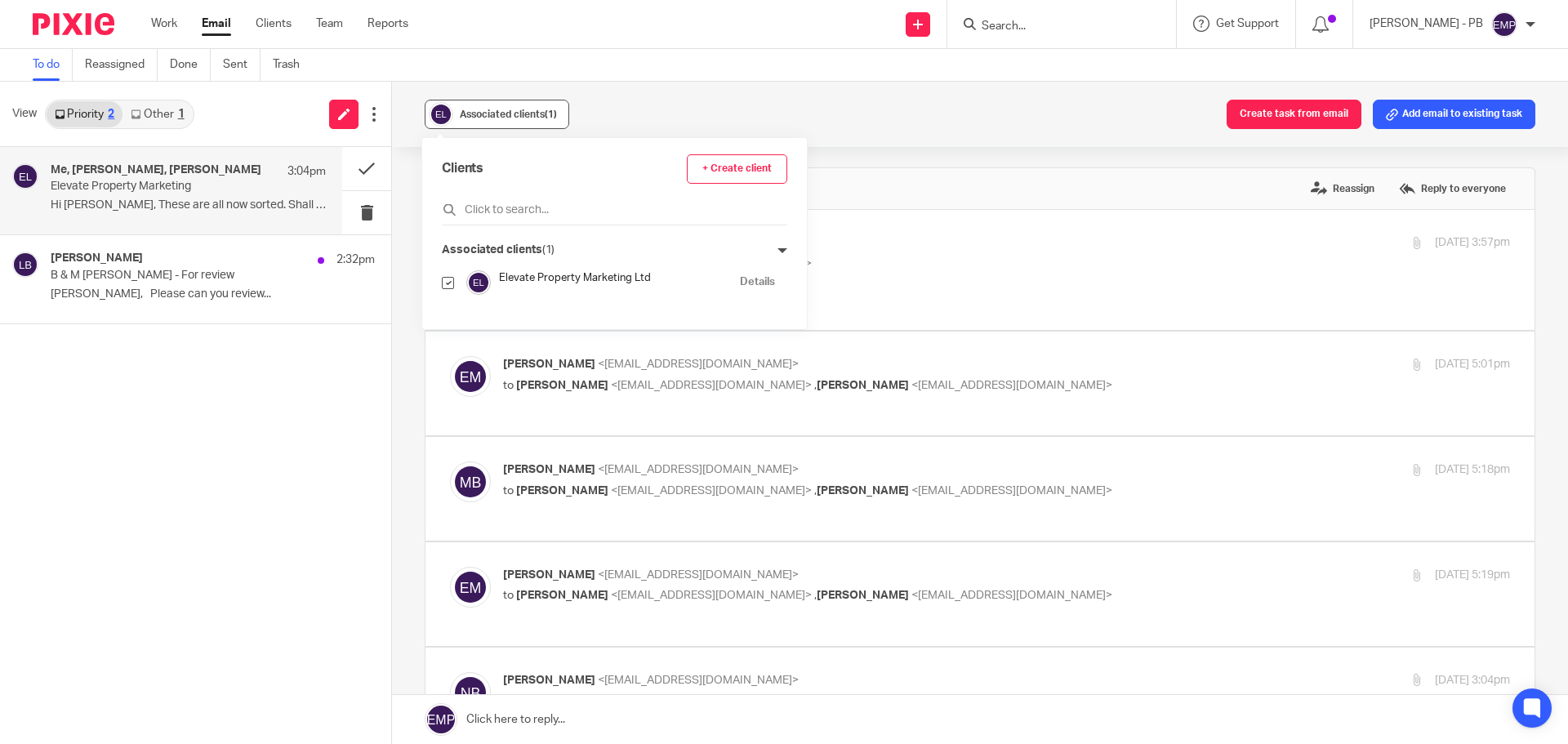
click at [531, 118] on span "Associated clients (1)" at bounding box center [508, 114] width 97 height 9
click at [361, 171] on button at bounding box center [366, 168] width 49 height 44
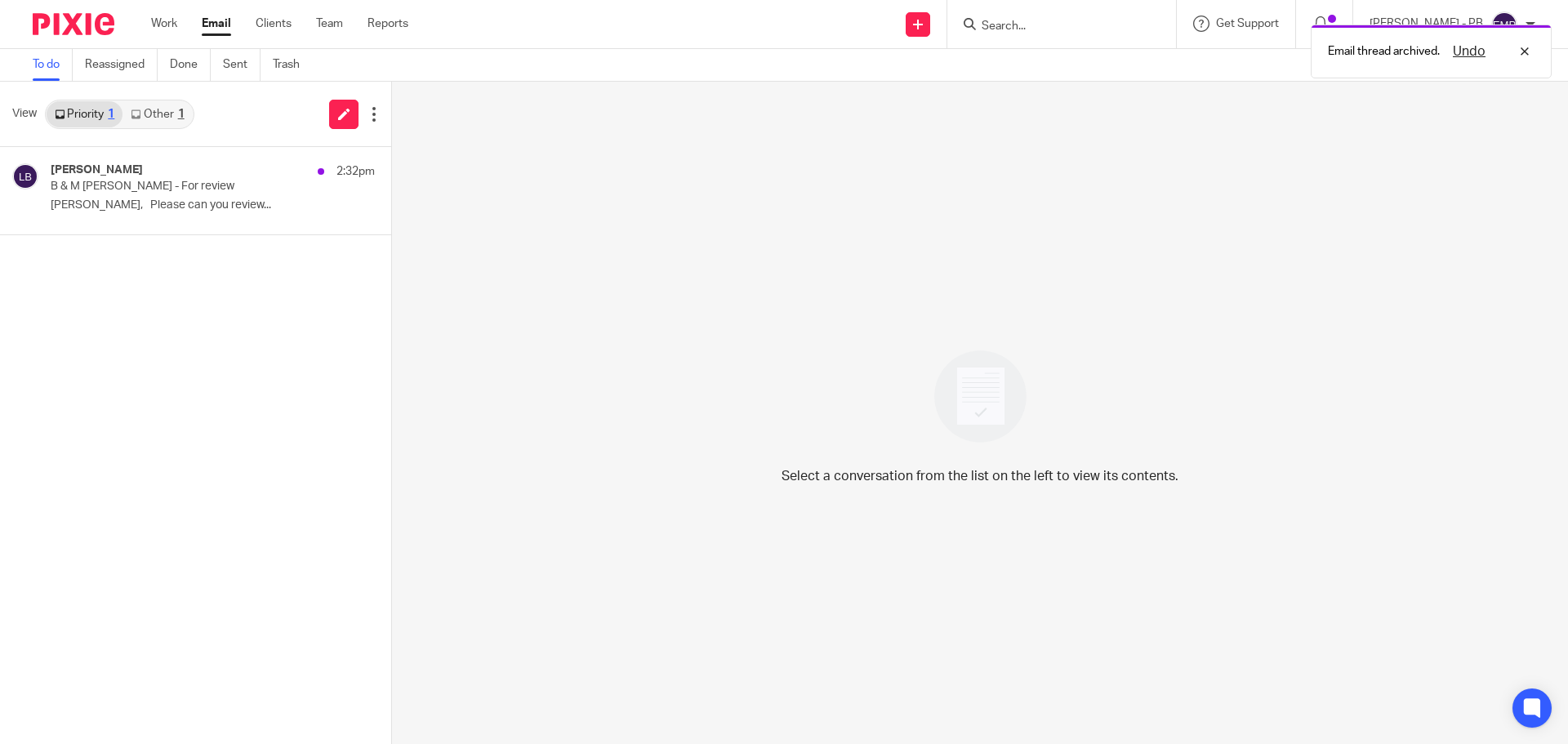
click at [172, 128] on div "Priority 1 Other 1" at bounding box center [120, 114] width 149 height 29
click at [161, 109] on link "Other 1" at bounding box center [156, 114] width 69 height 26
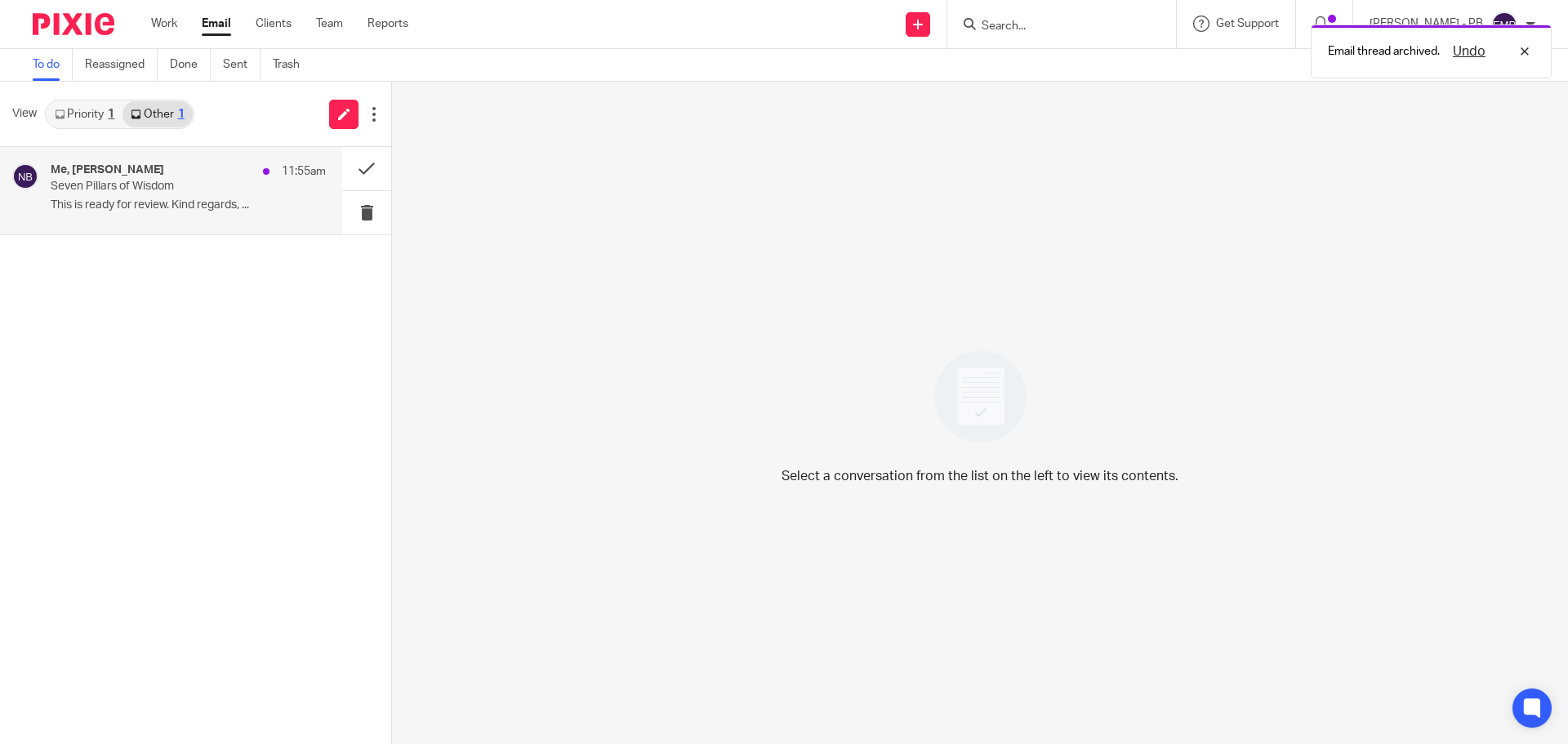
click at [225, 191] on p "Seven Pillars of Wisdom" at bounding box center [161, 186] width 220 height 14
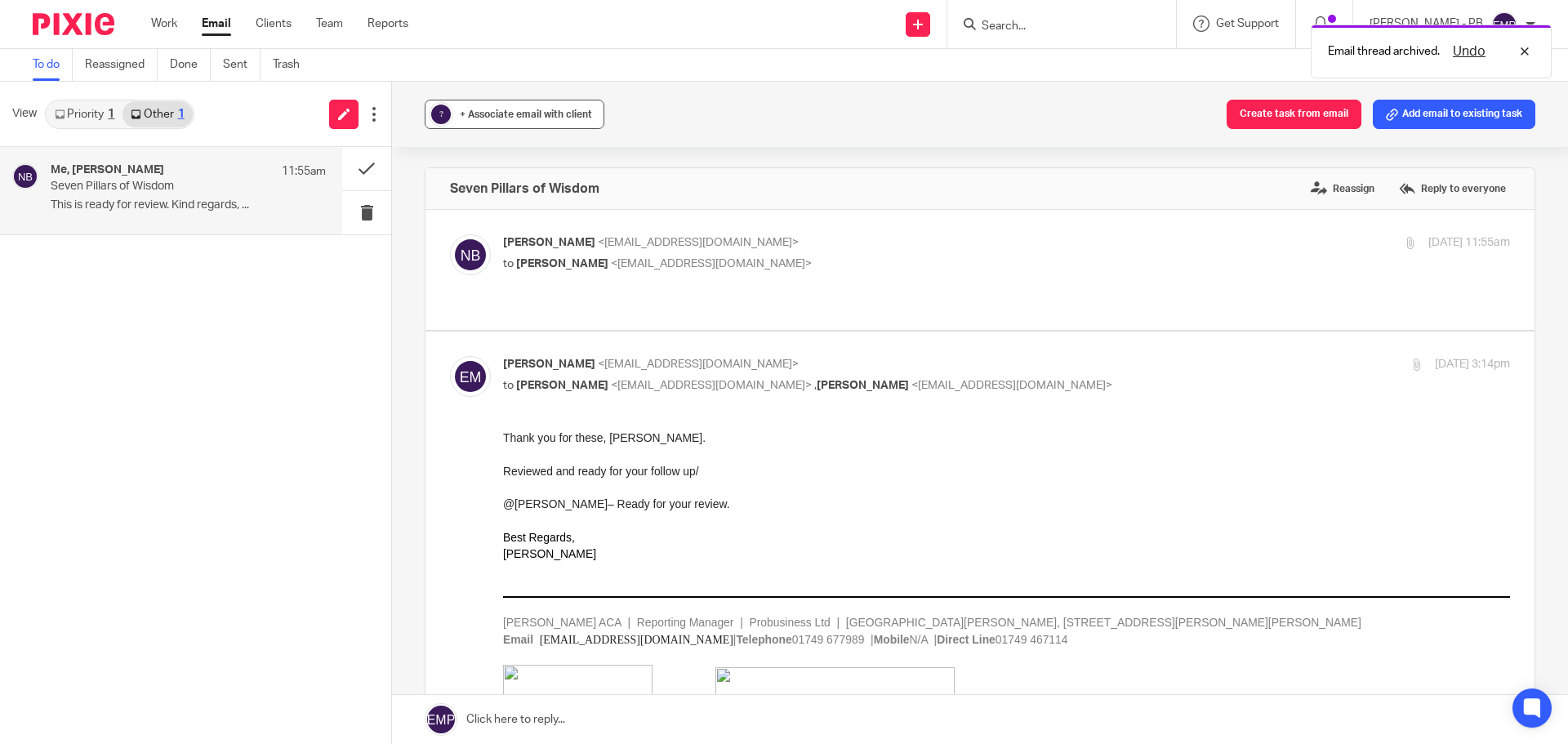
click at [559, 113] on span "+ Associate email with client" at bounding box center [525, 114] width 132 height 9
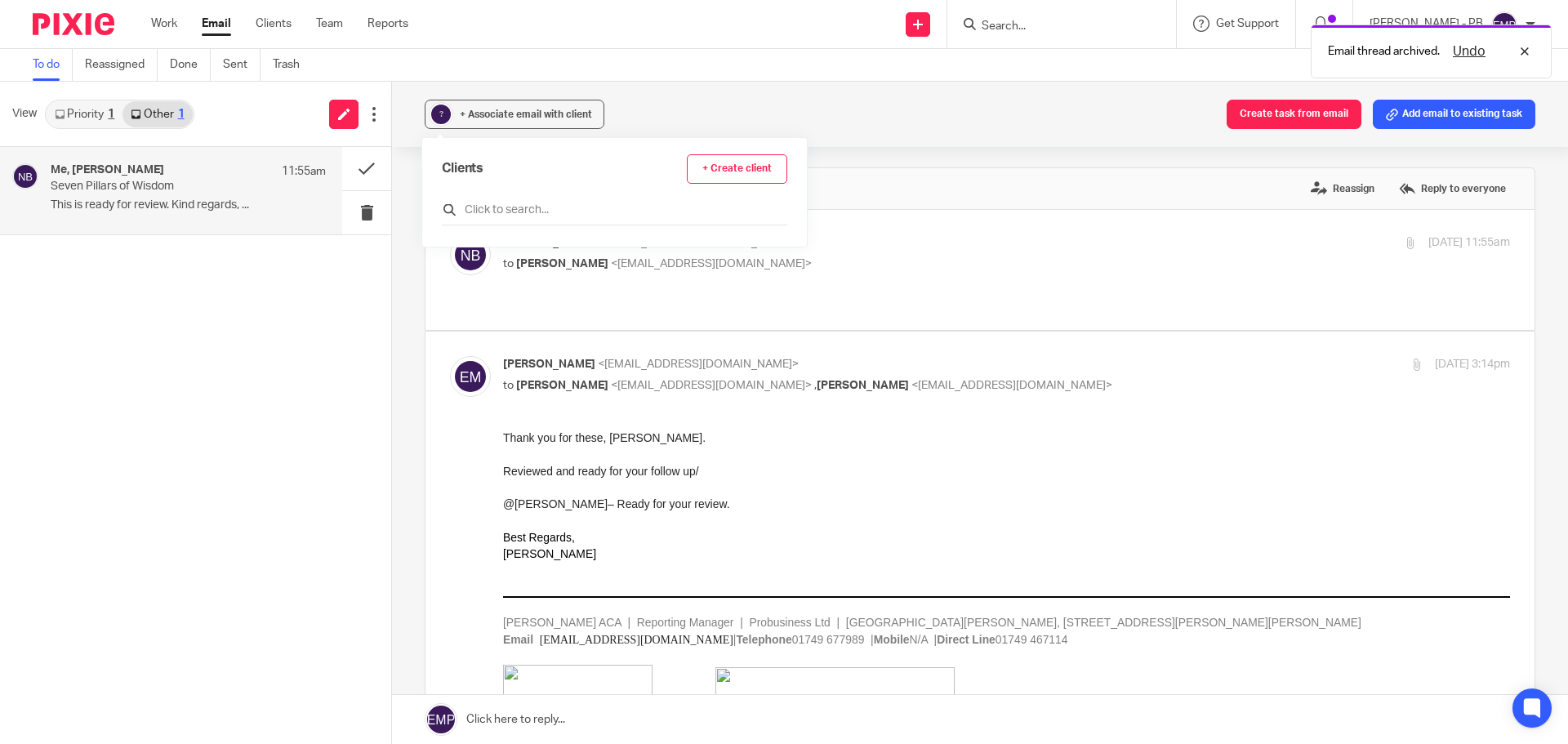
click at [537, 215] on input "text" at bounding box center [614, 209] width 345 height 16
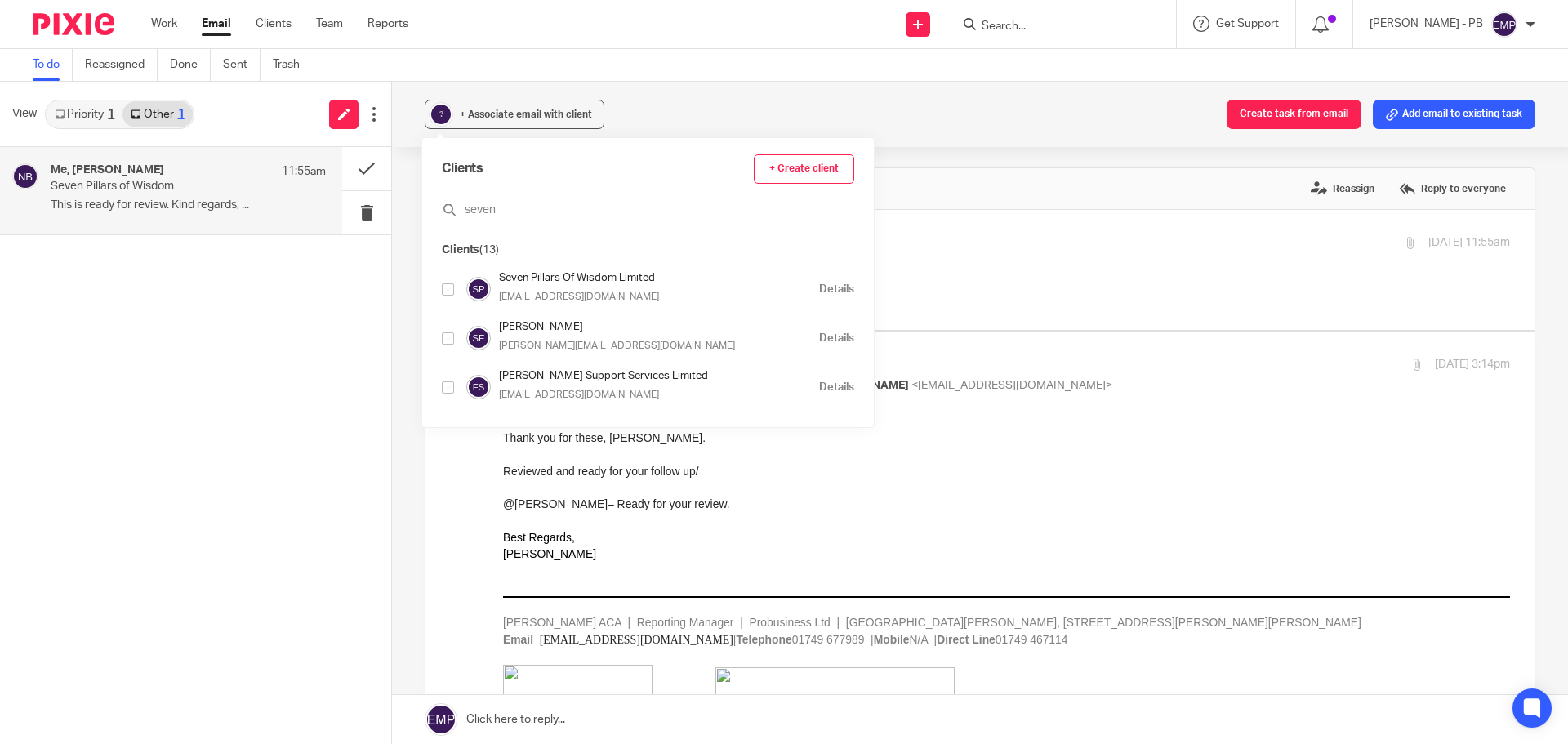
type input "seven"
click at [451, 288] on input "checkbox" at bounding box center [448, 290] width 12 height 12
checkbox input "true"
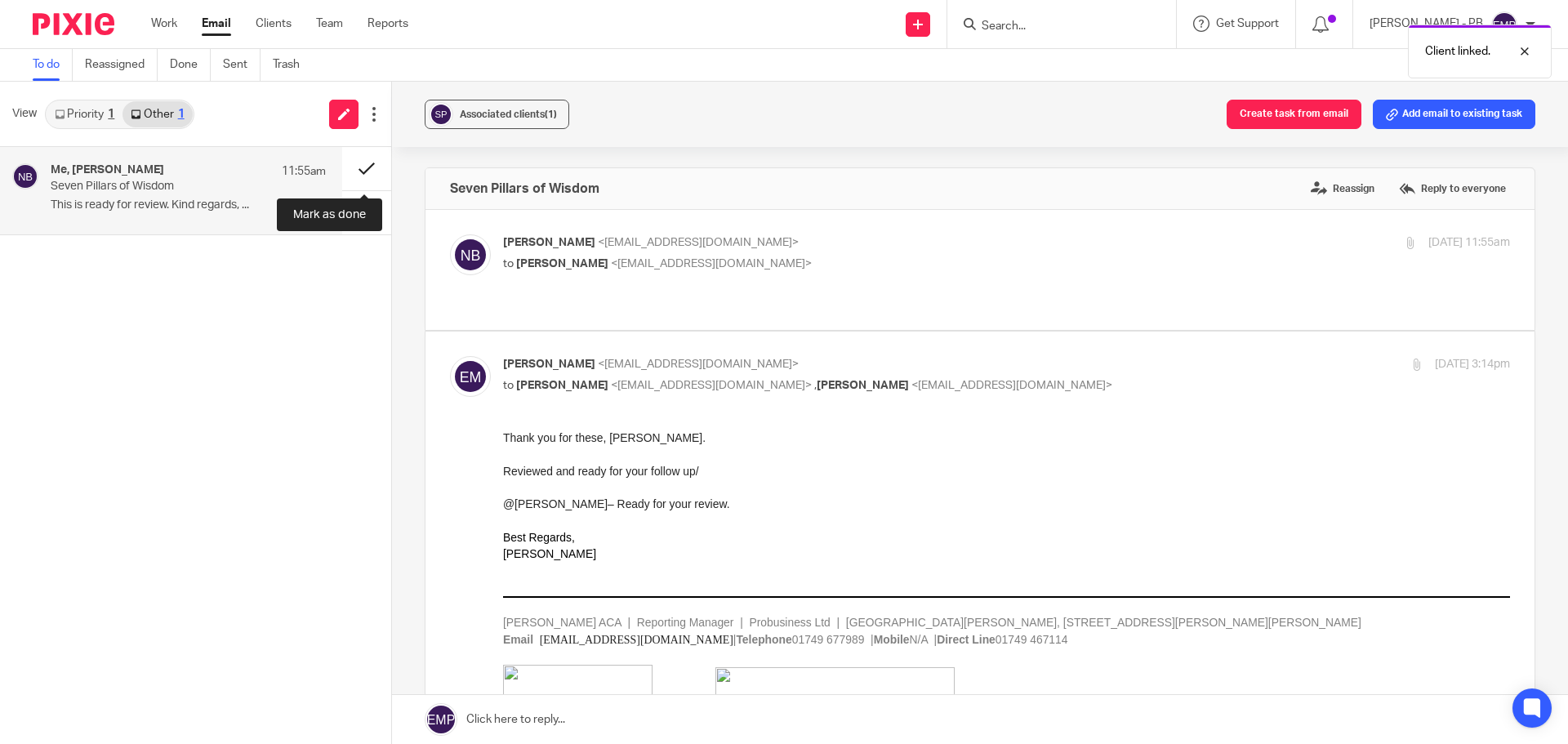
click at [371, 172] on button at bounding box center [366, 168] width 49 height 44
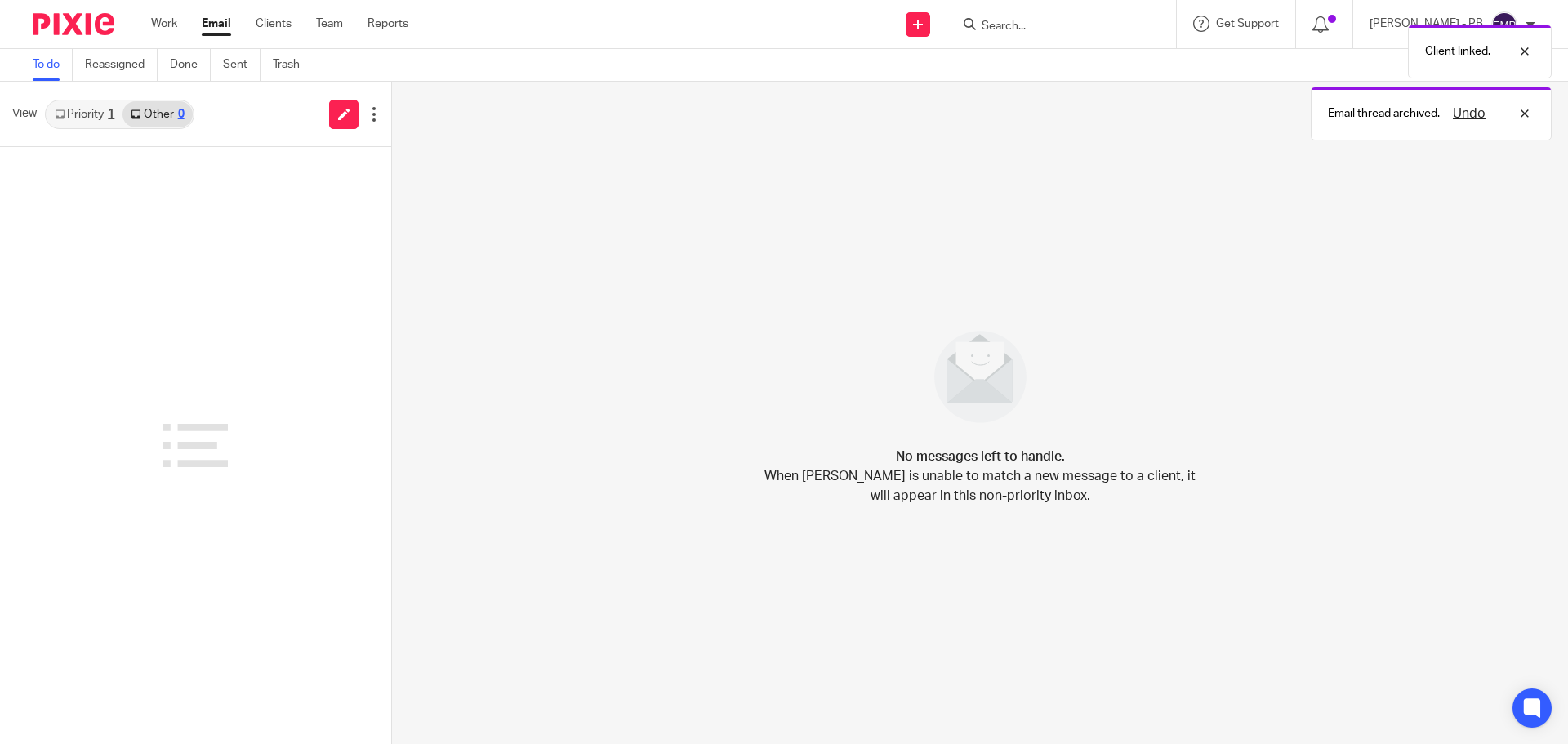
drag, startPoint x: 95, startPoint y: 106, endPoint x: 161, endPoint y: 138, distance: 73.3
click at [96, 106] on link "Priority 1" at bounding box center [84, 114] width 76 height 26
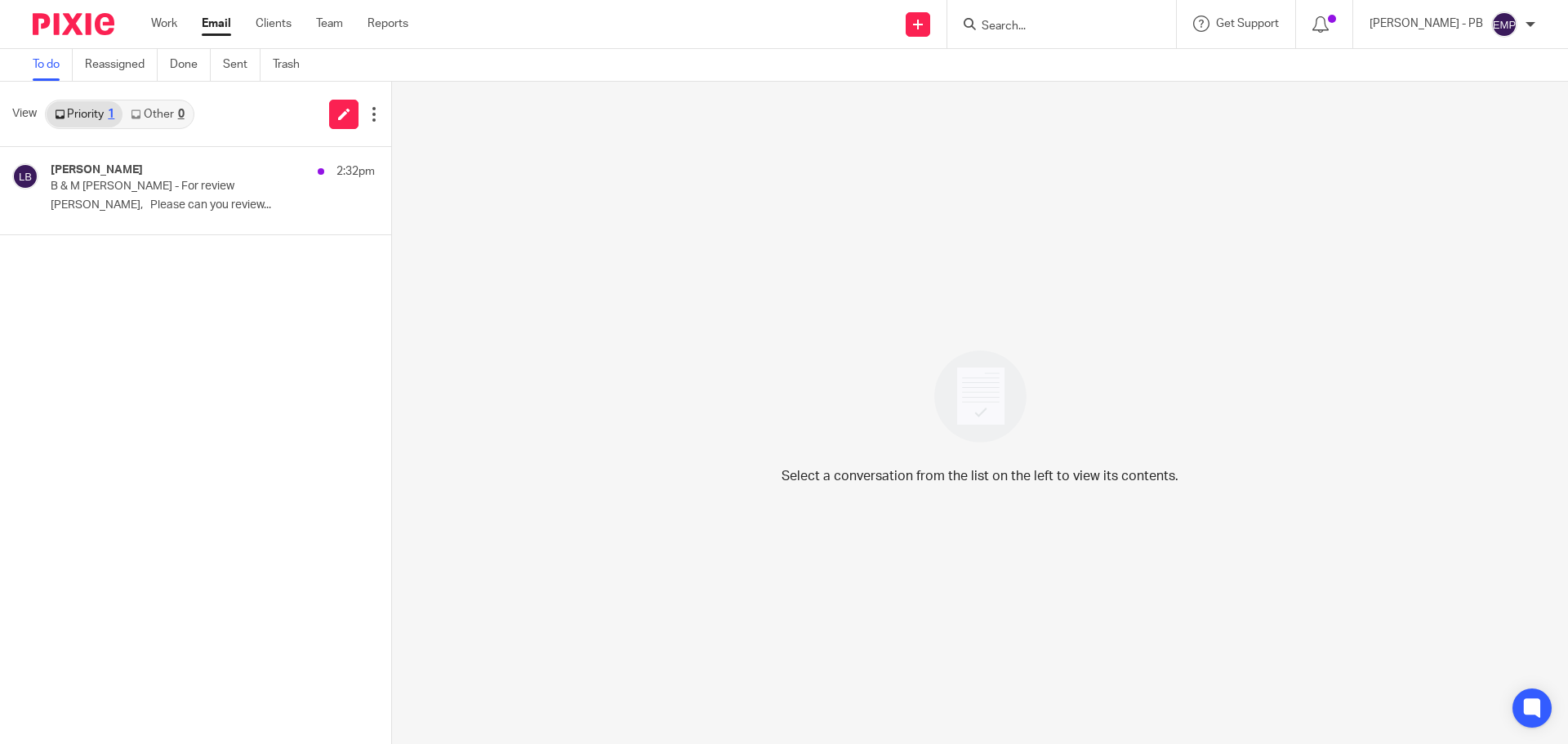
click at [213, 32] on link "Email" at bounding box center [216, 23] width 29 height 16
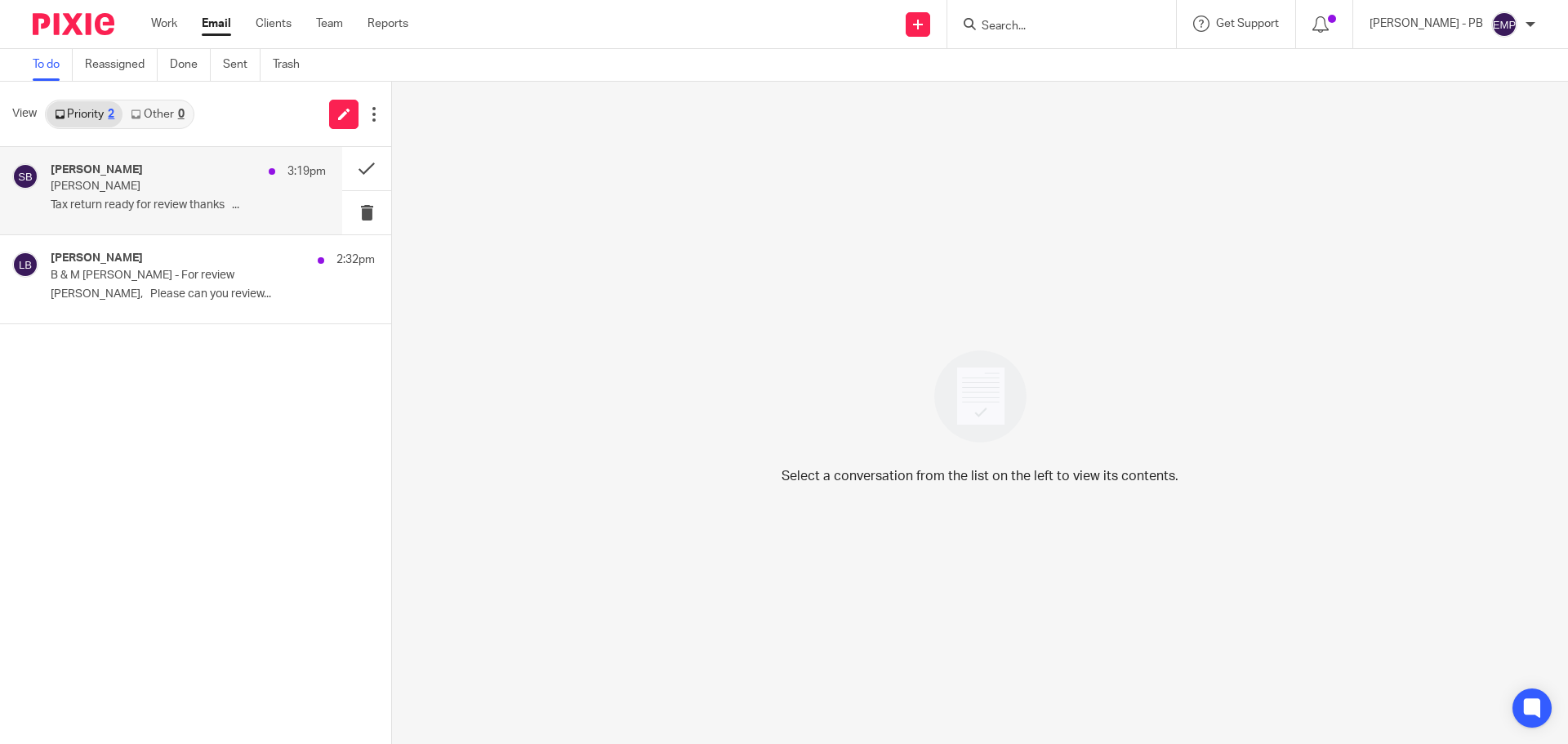
click at [121, 210] on p "Tax return ready for review thanks ..." at bounding box center [188, 205] width 275 height 14
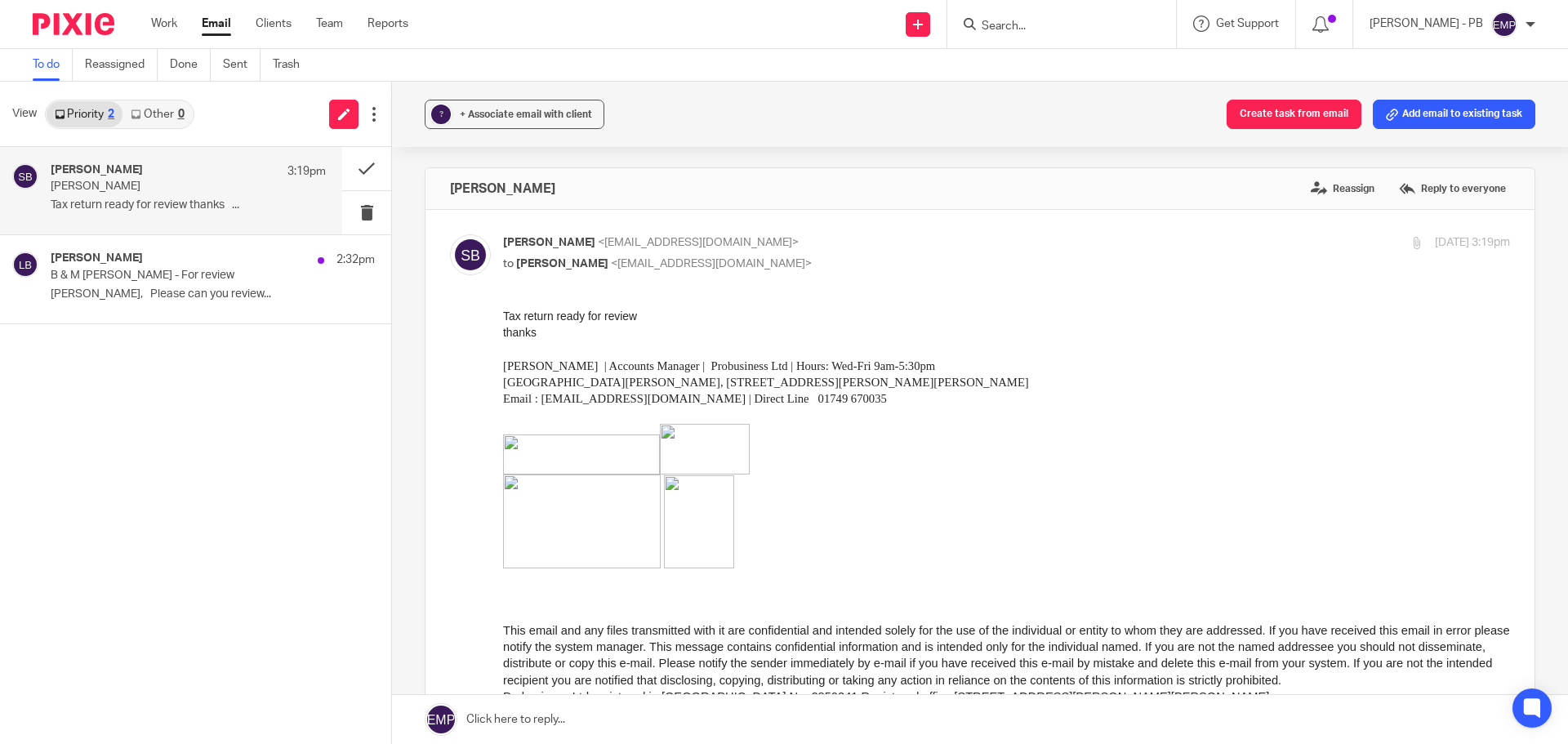
click at [1035, 29] on input "Search" at bounding box center [1053, 26] width 147 height 15
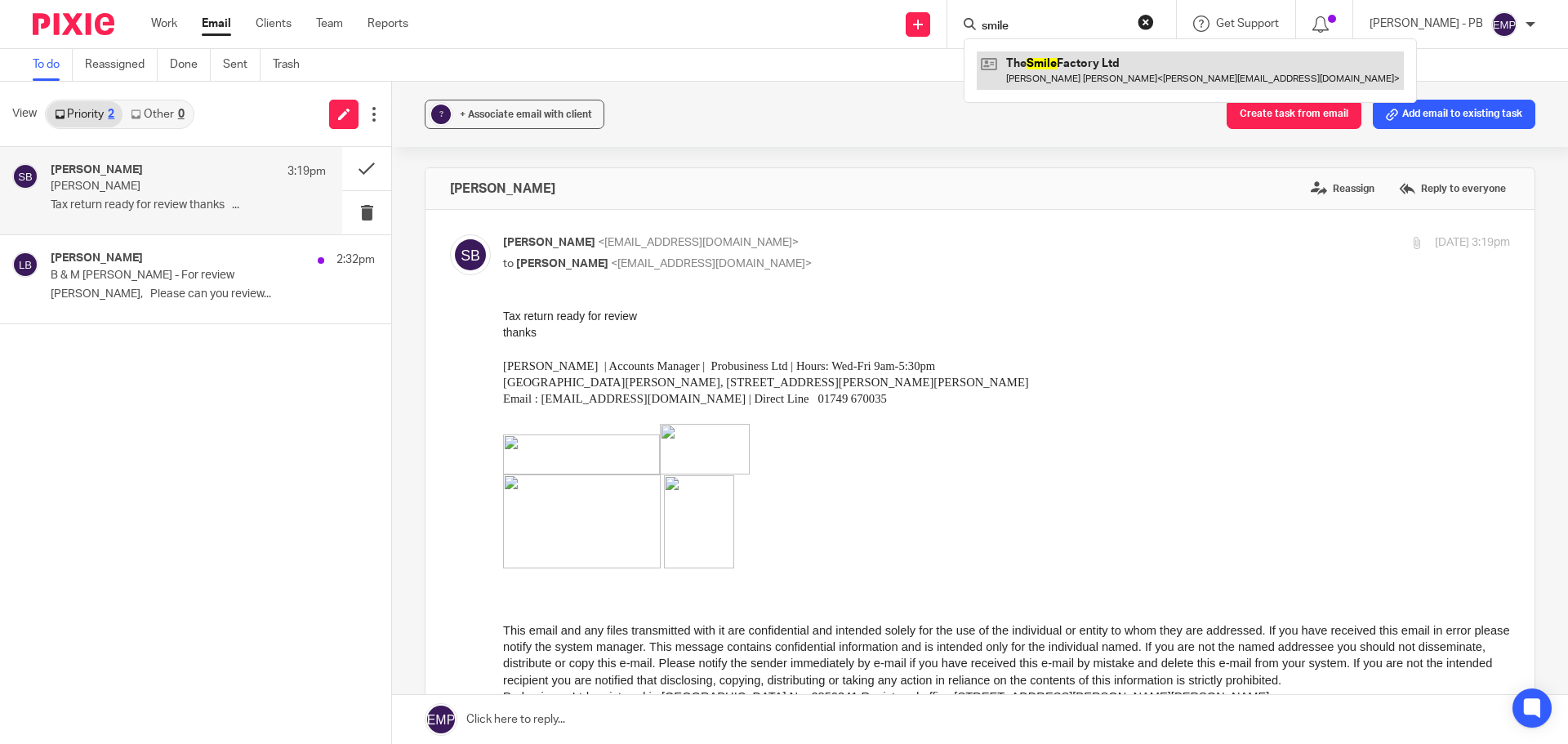
type input "smile"
click at [1126, 75] on link at bounding box center [1190, 70] width 427 height 38
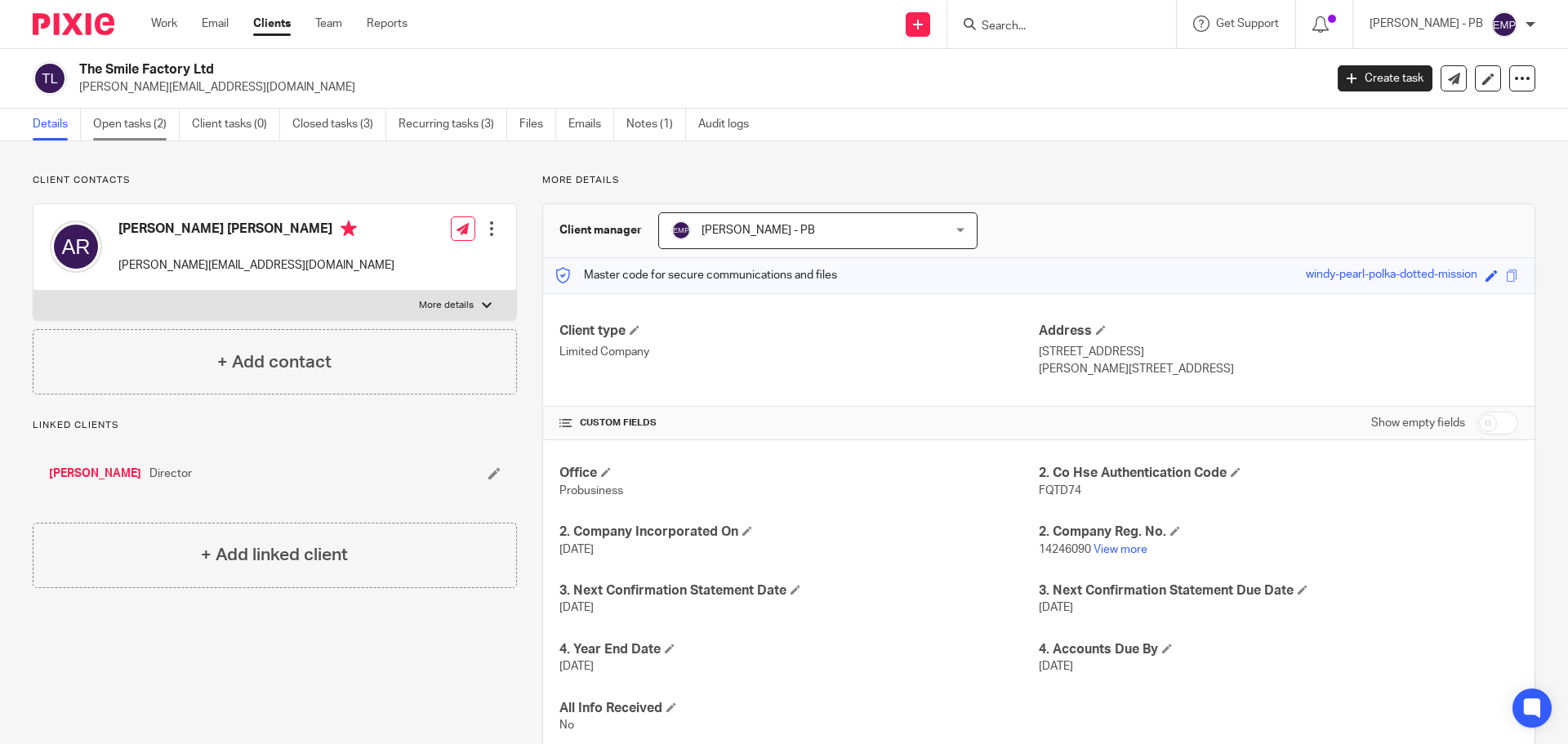
click at [124, 126] on link "Open tasks (2)" at bounding box center [136, 124] width 86 height 32
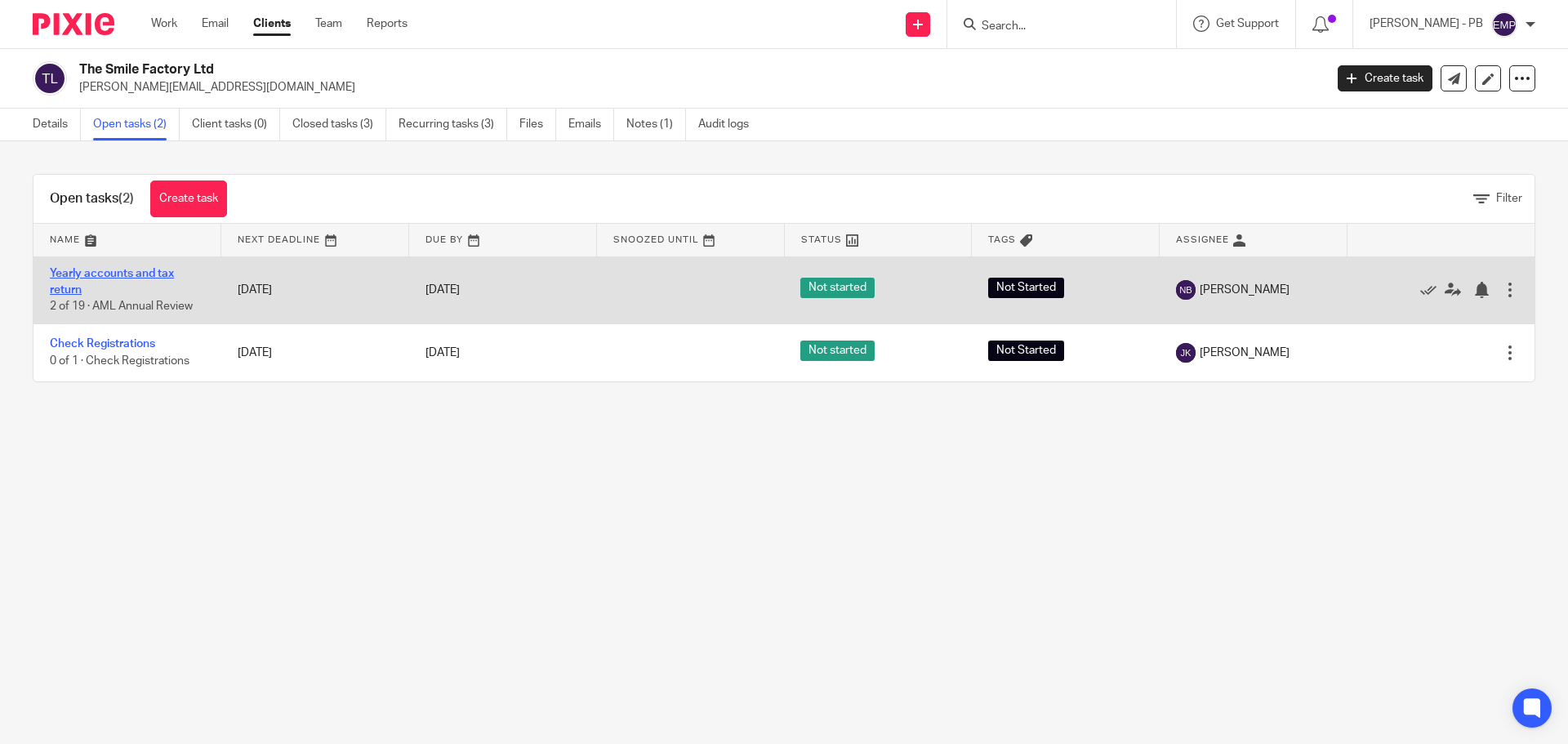
click at [132, 274] on link "Yearly accounts and tax return" at bounding box center [111, 282] width 124 height 28
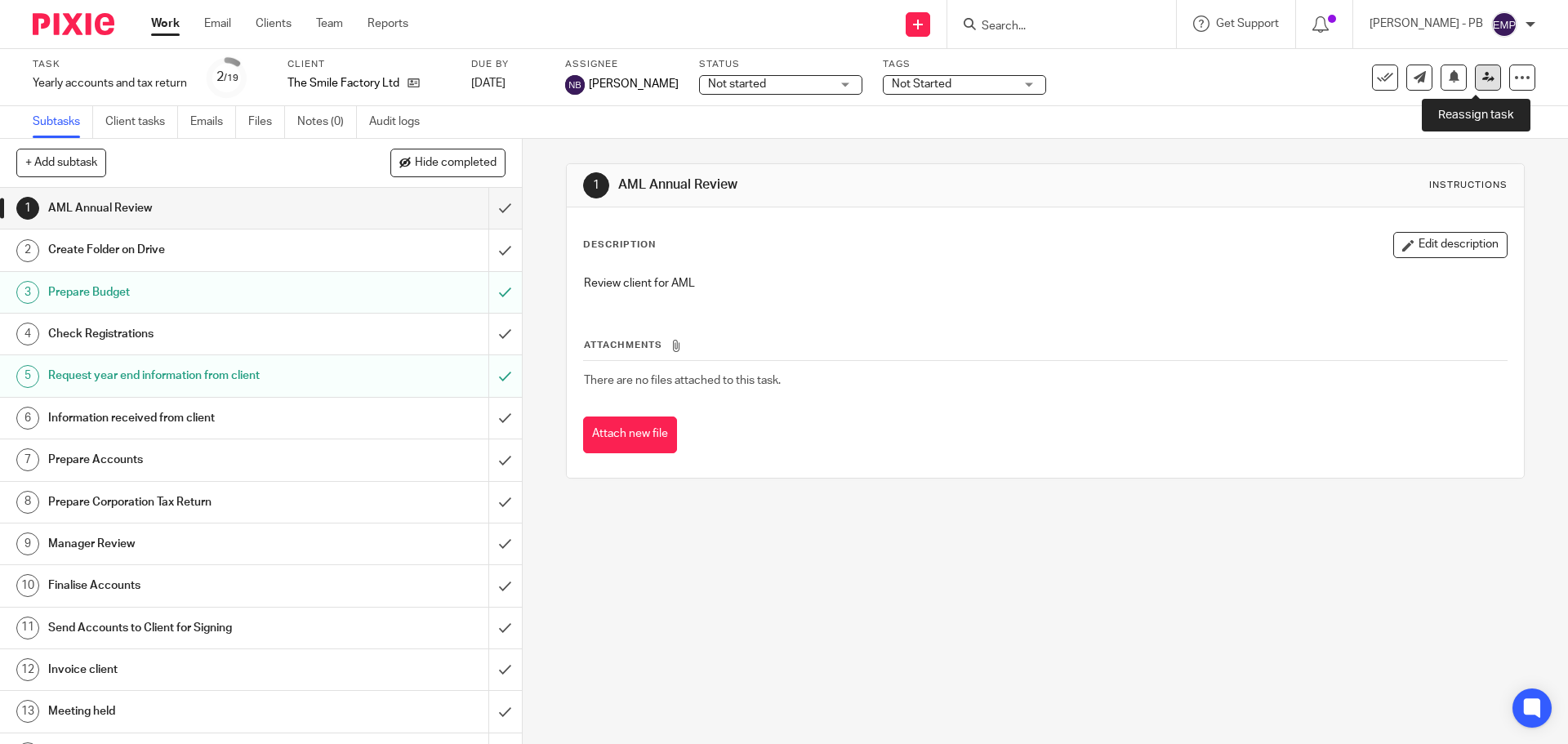
click at [1482, 76] on icon at bounding box center [1488, 77] width 12 height 12
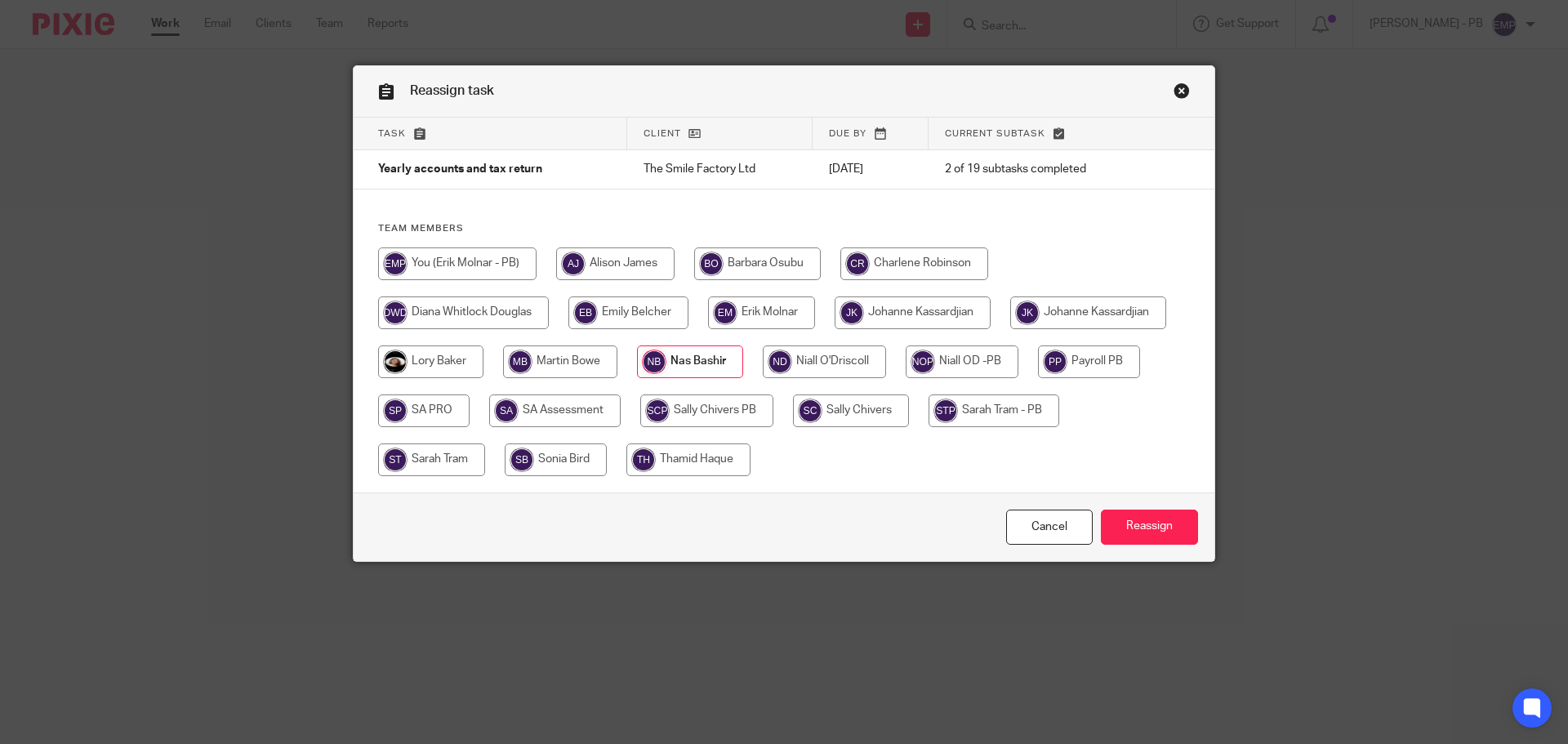
click at [458, 271] on input "radio" at bounding box center [457, 264] width 158 height 32
radio input "true"
click at [1169, 531] on input "Reassign" at bounding box center [1150, 527] width 97 height 35
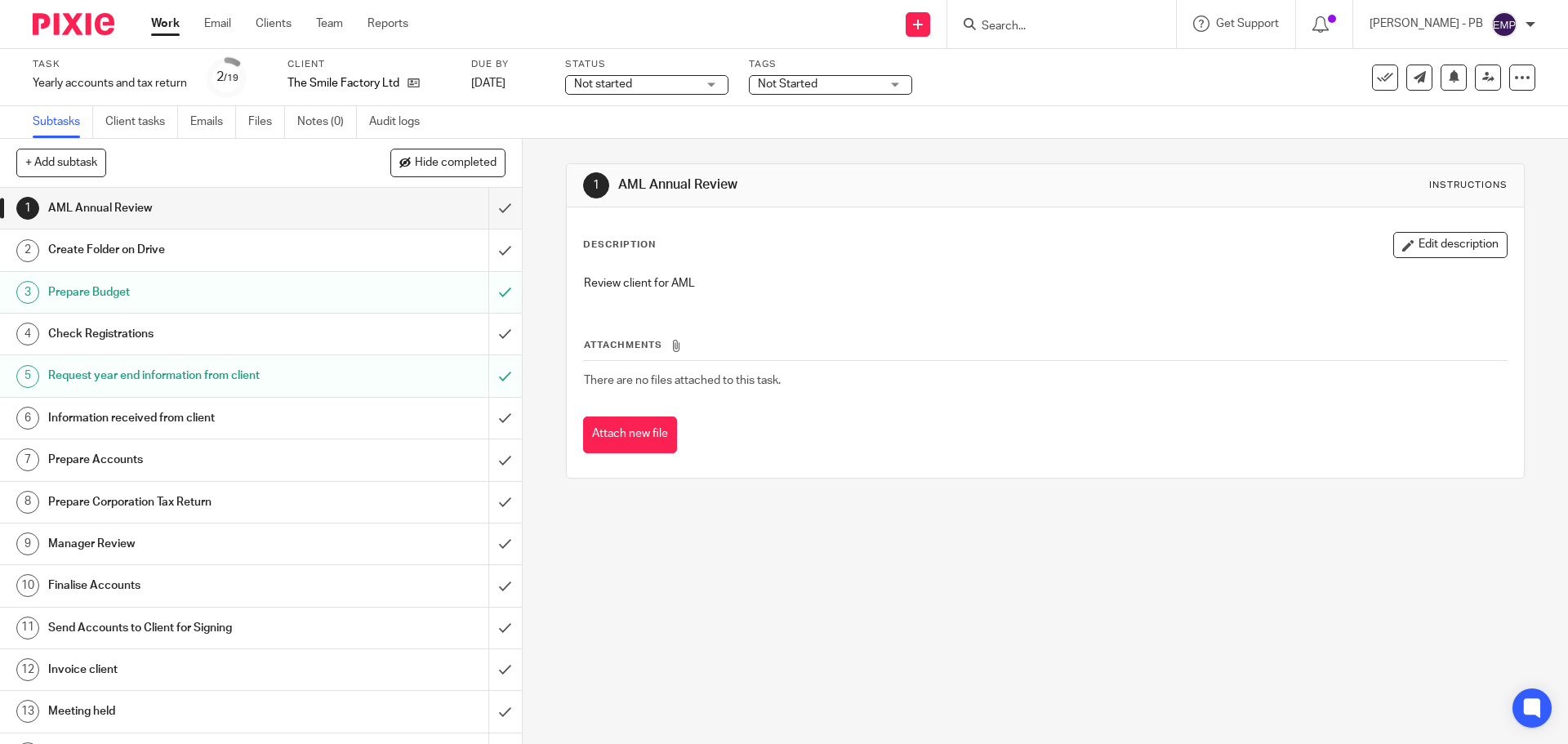
click at [412, 419] on div "Information received from client" at bounding box center [260, 418] width 424 height 25
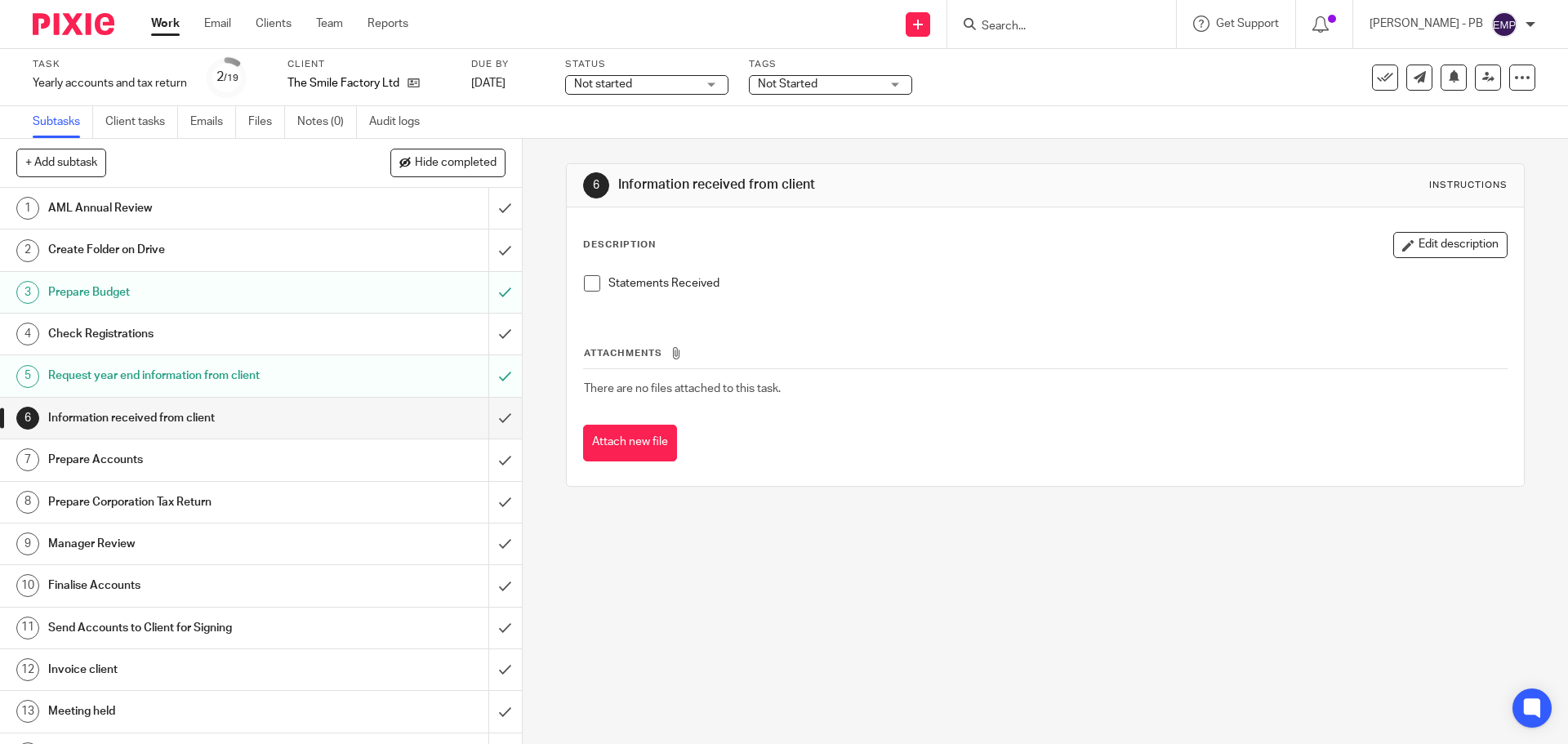
drag, startPoint x: 598, startPoint y: 282, endPoint x: 587, endPoint y: 278, distance: 11.7
click at [595, 282] on li "Statements Received" at bounding box center [1044, 287] width 921 height 25
click at [587, 278] on span at bounding box center [592, 283] width 16 height 16
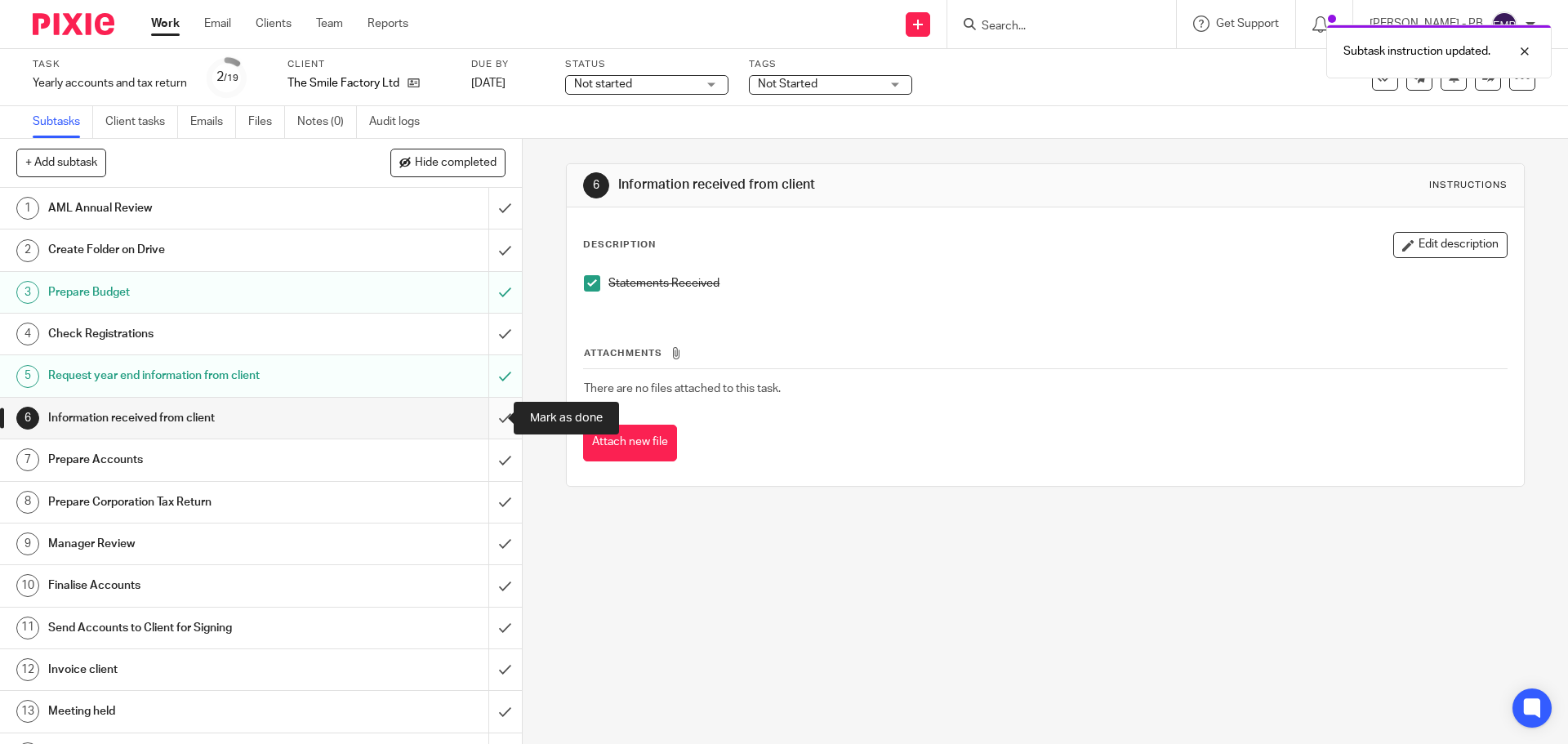
click at [493, 426] on input "submit" at bounding box center [260, 419] width 522 height 41
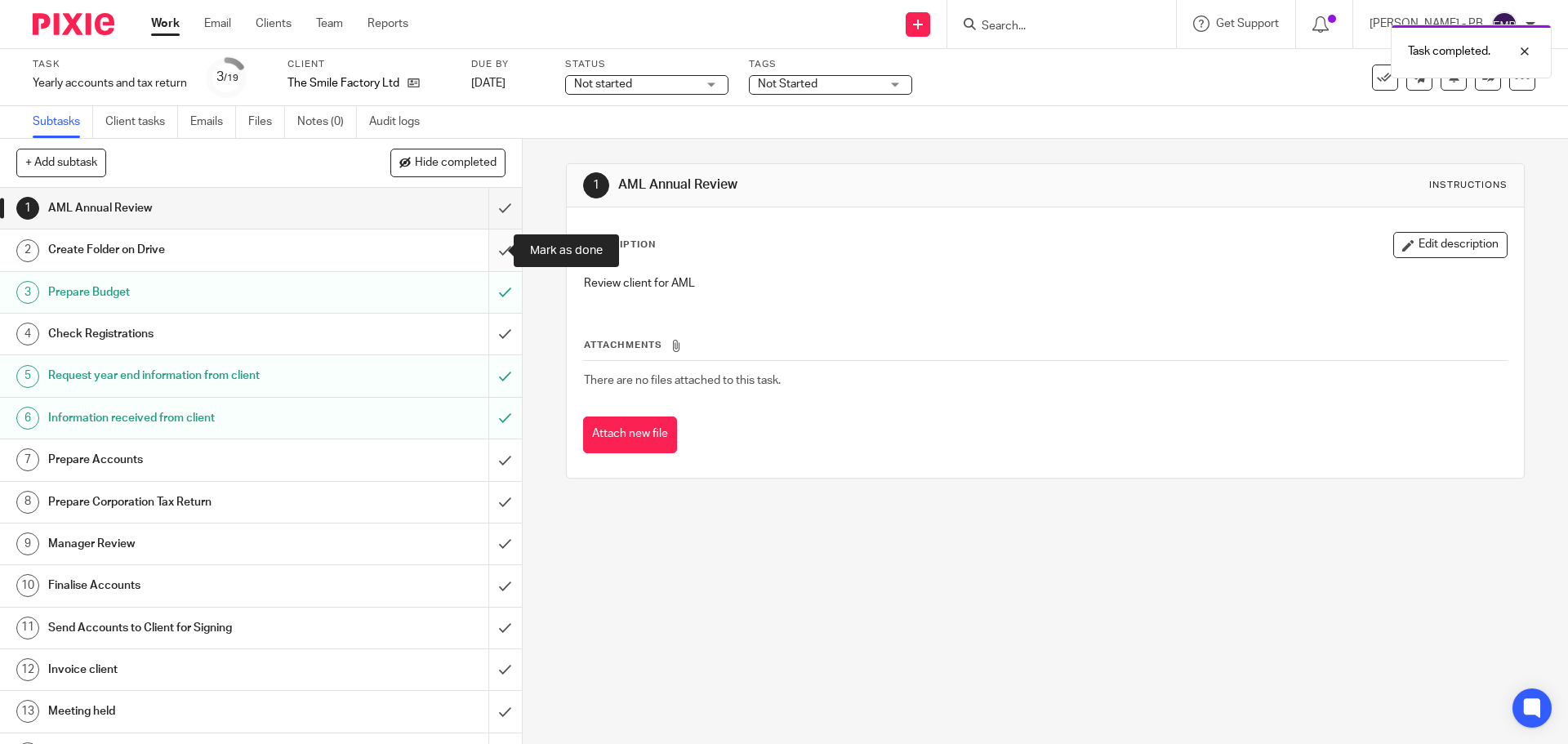
click at [480, 252] on input "submit" at bounding box center [260, 250] width 522 height 41
click at [479, 337] on input "submit" at bounding box center [260, 334] width 522 height 41
click at [494, 217] on input "submit" at bounding box center [260, 208] width 522 height 41
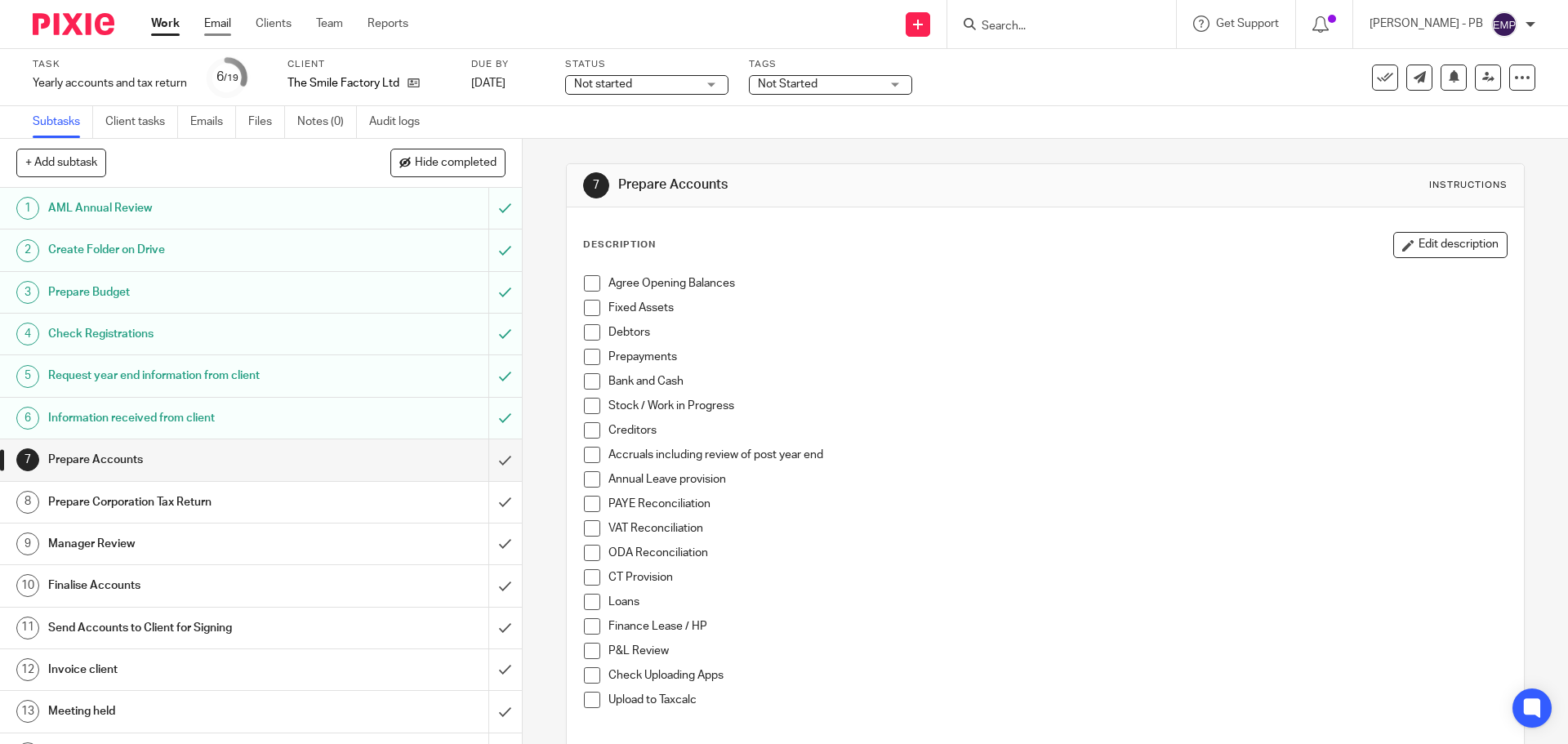
click at [219, 15] on link "Email" at bounding box center [218, 23] width 27 height 16
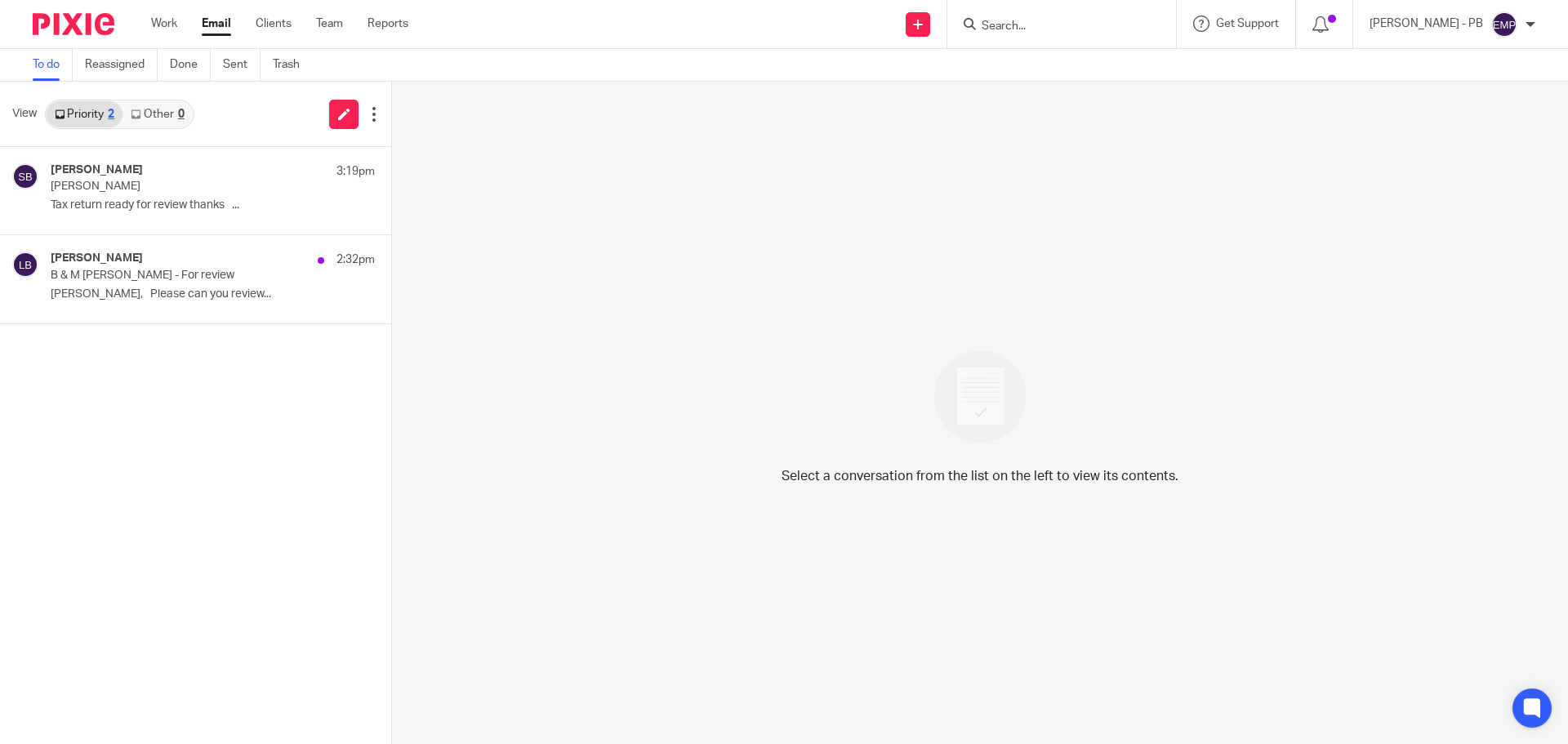
click at [214, 20] on link "Email" at bounding box center [216, 23] width 29 height 16
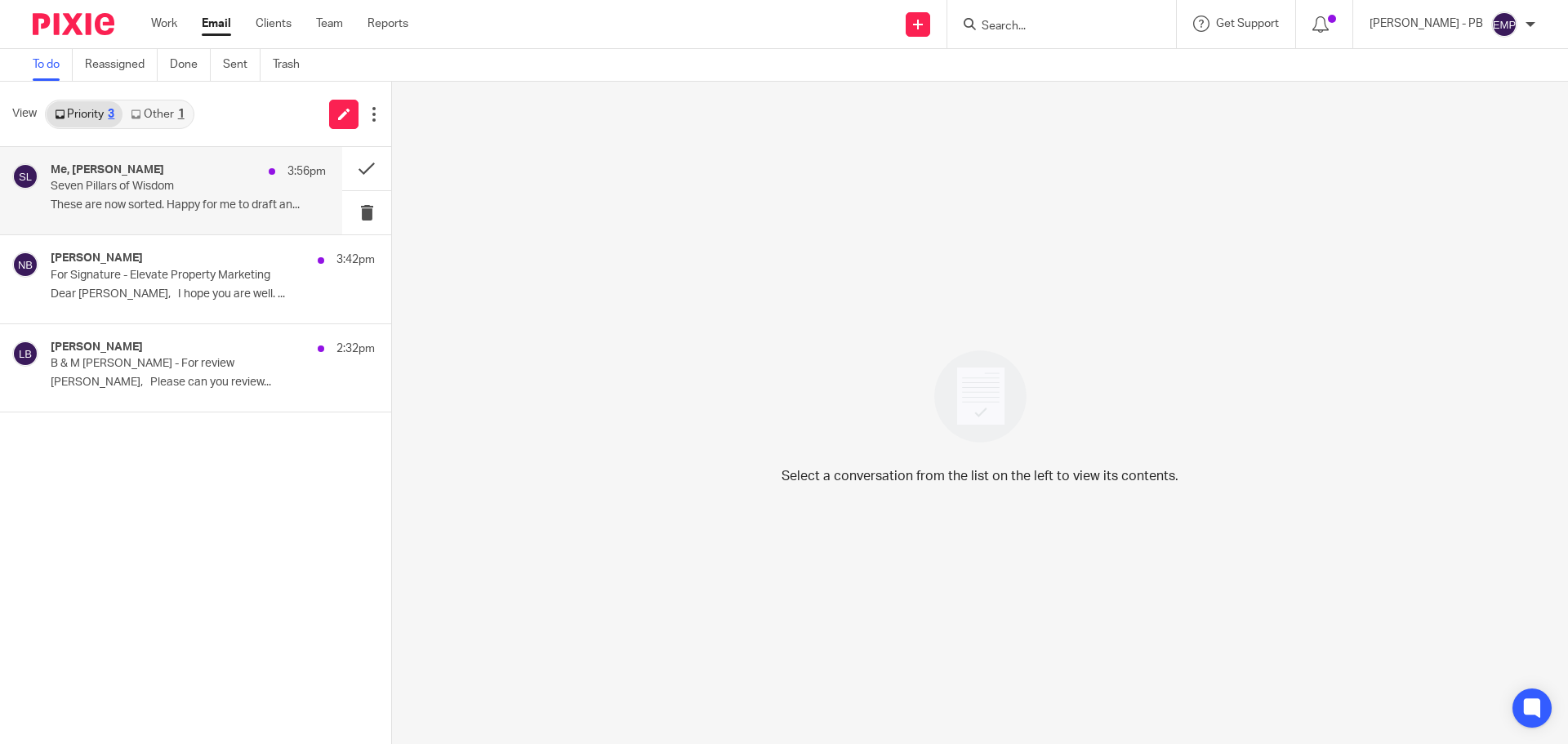
click at [153, 213] on p "These are now sorted. Happy for me to draft an..." at bounding box center [188, 205] width 275 height 14
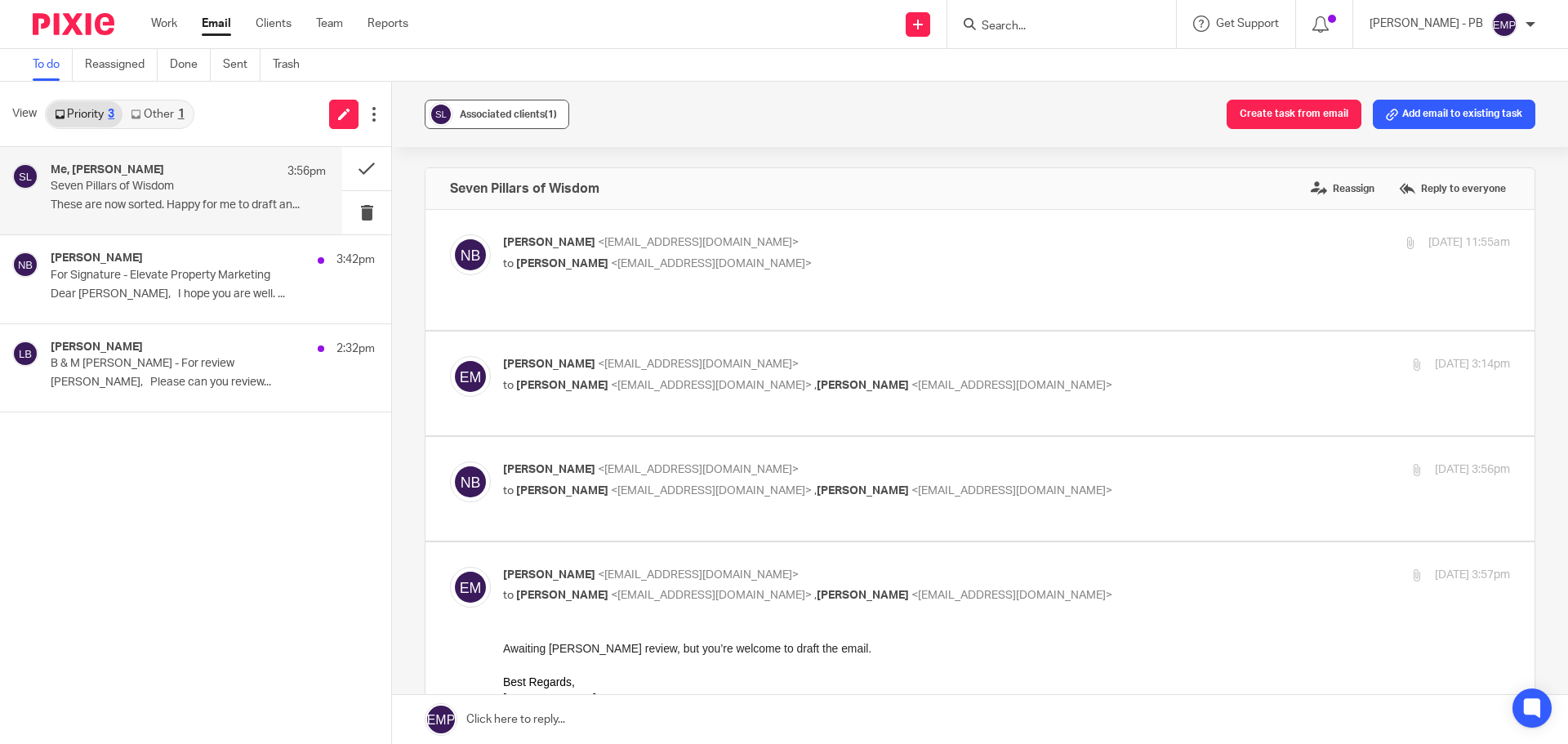
click at [514, 118] on span "Associated clients (1)" at bounding box center [508, 114] width 97 height 9
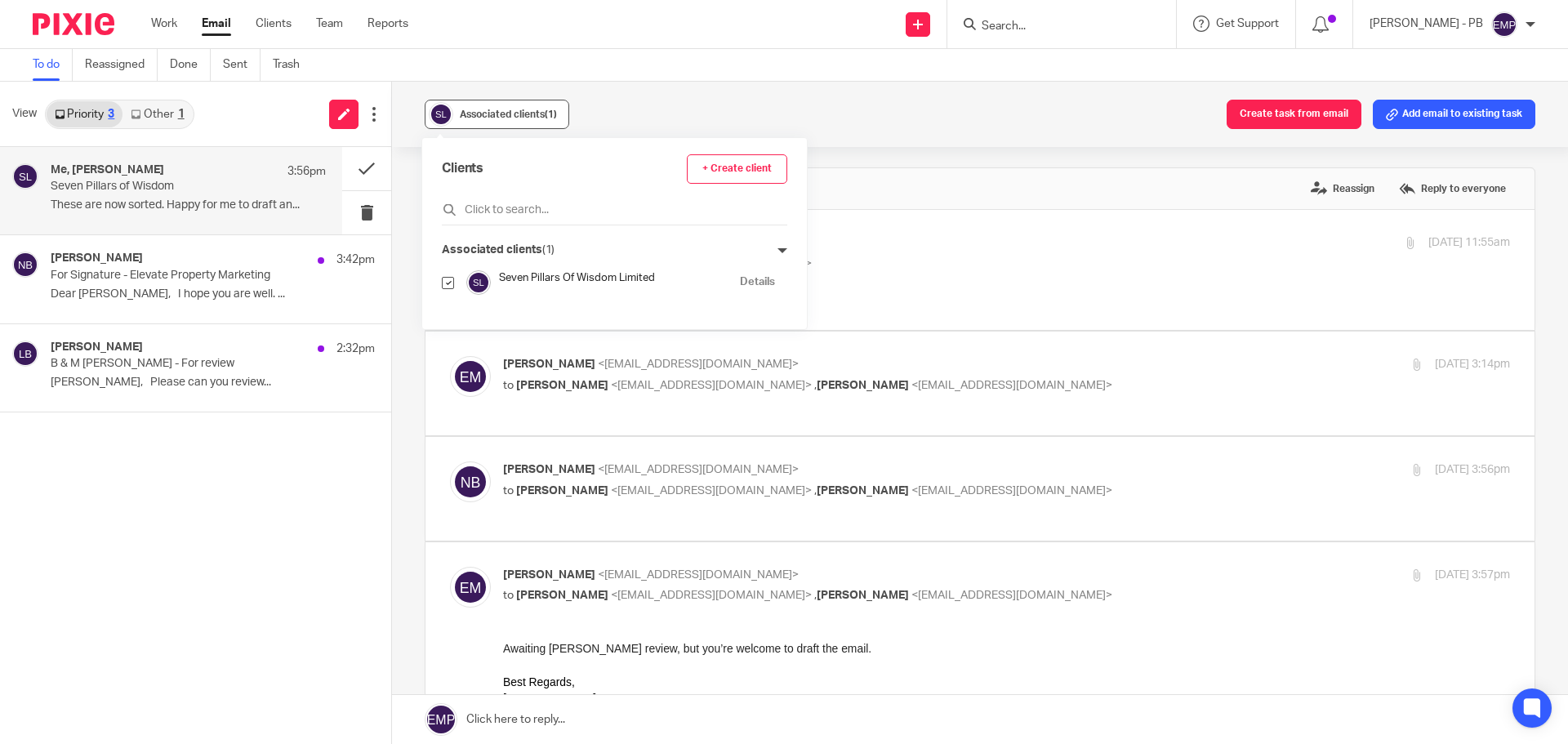
click at [514, 118] on span "Associated clients (1)" at bounding box center [508, 114] width 97 height 9
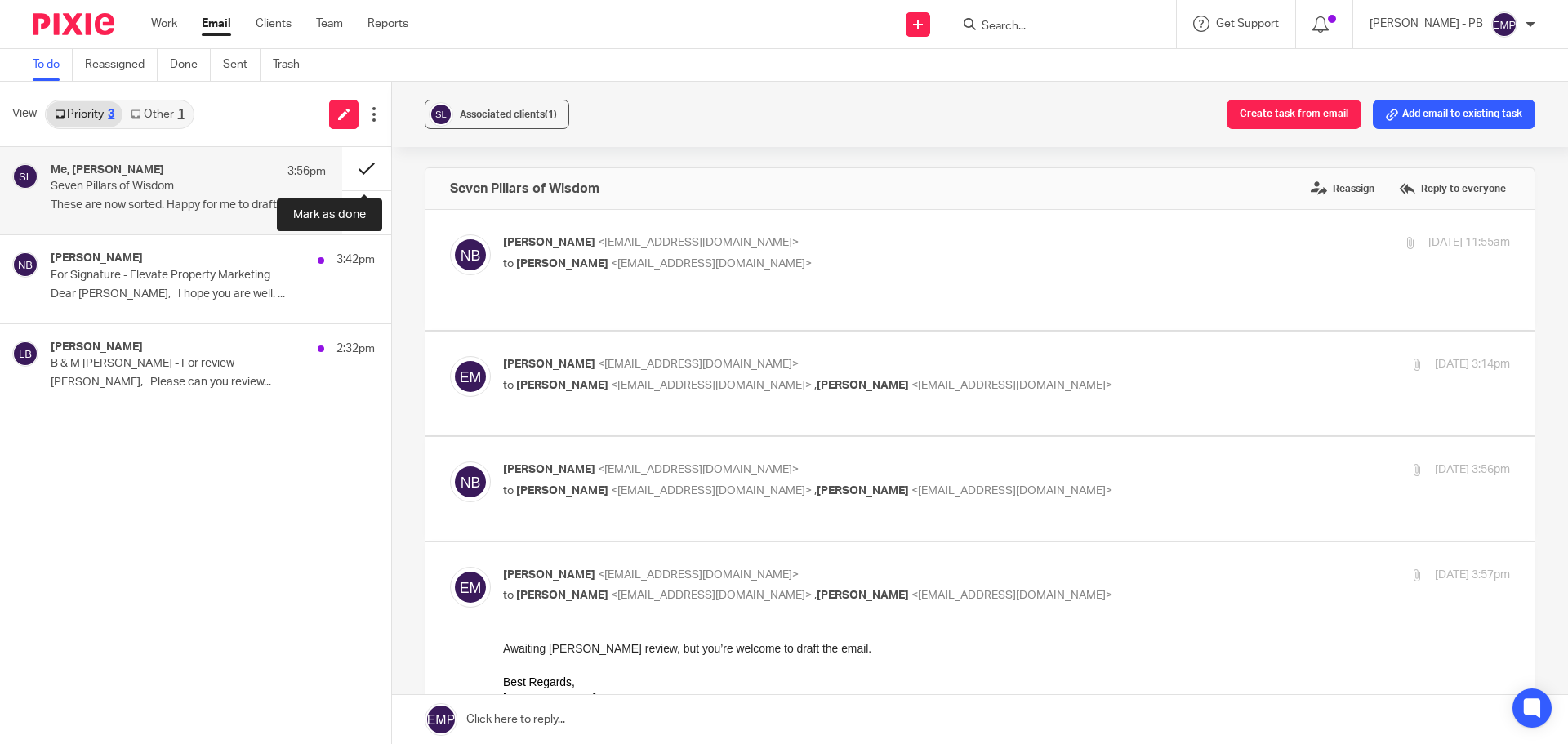
click at [355, 176] on button at bounding box center [366, 168] width 49 height 44
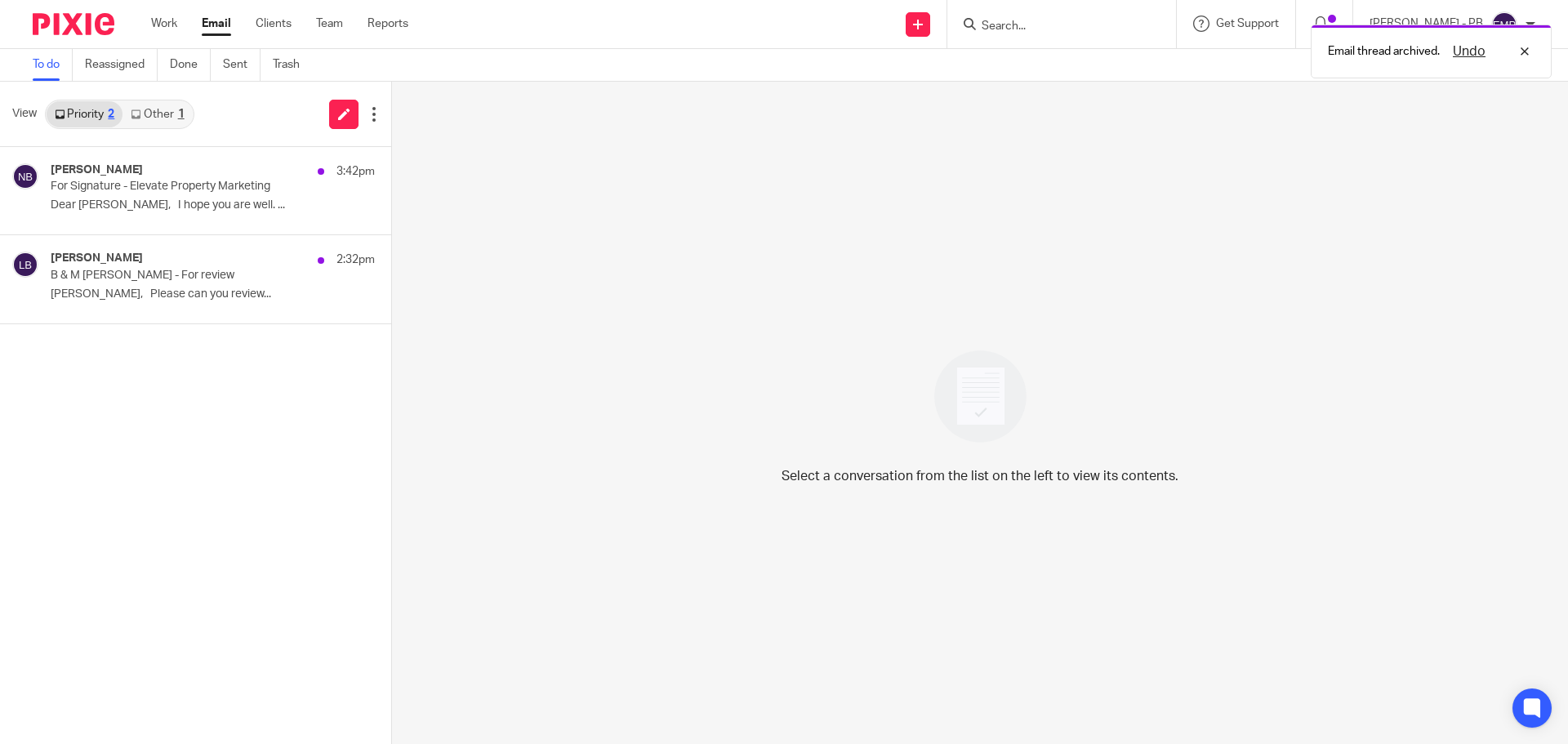
click at [159, 126] on link "Other 1" at bounding box center [156, 114] width 69 height 26
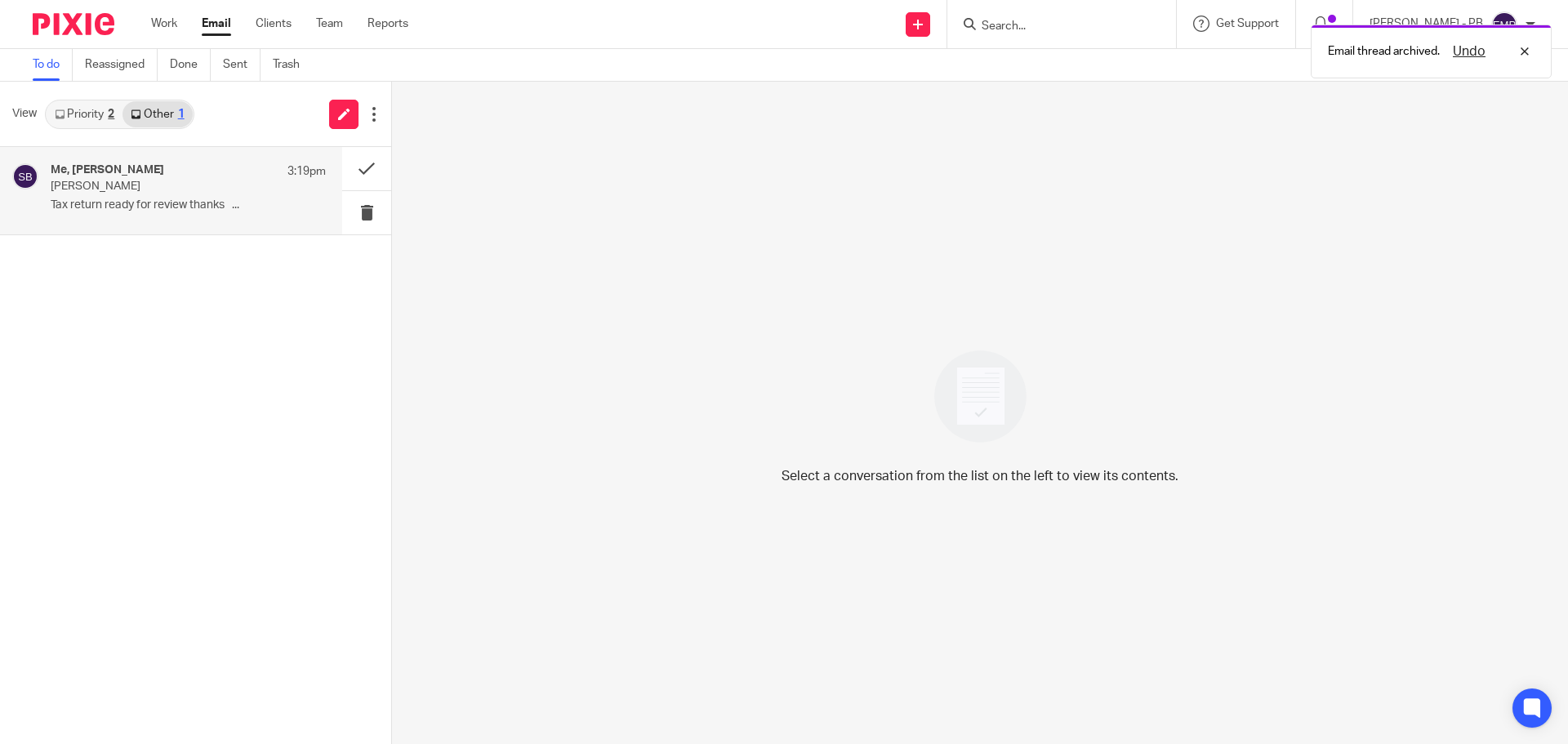
click at [162, 187] on p "[PERSON_NAME]" at bounding box center [161, 186] width 220 height 14
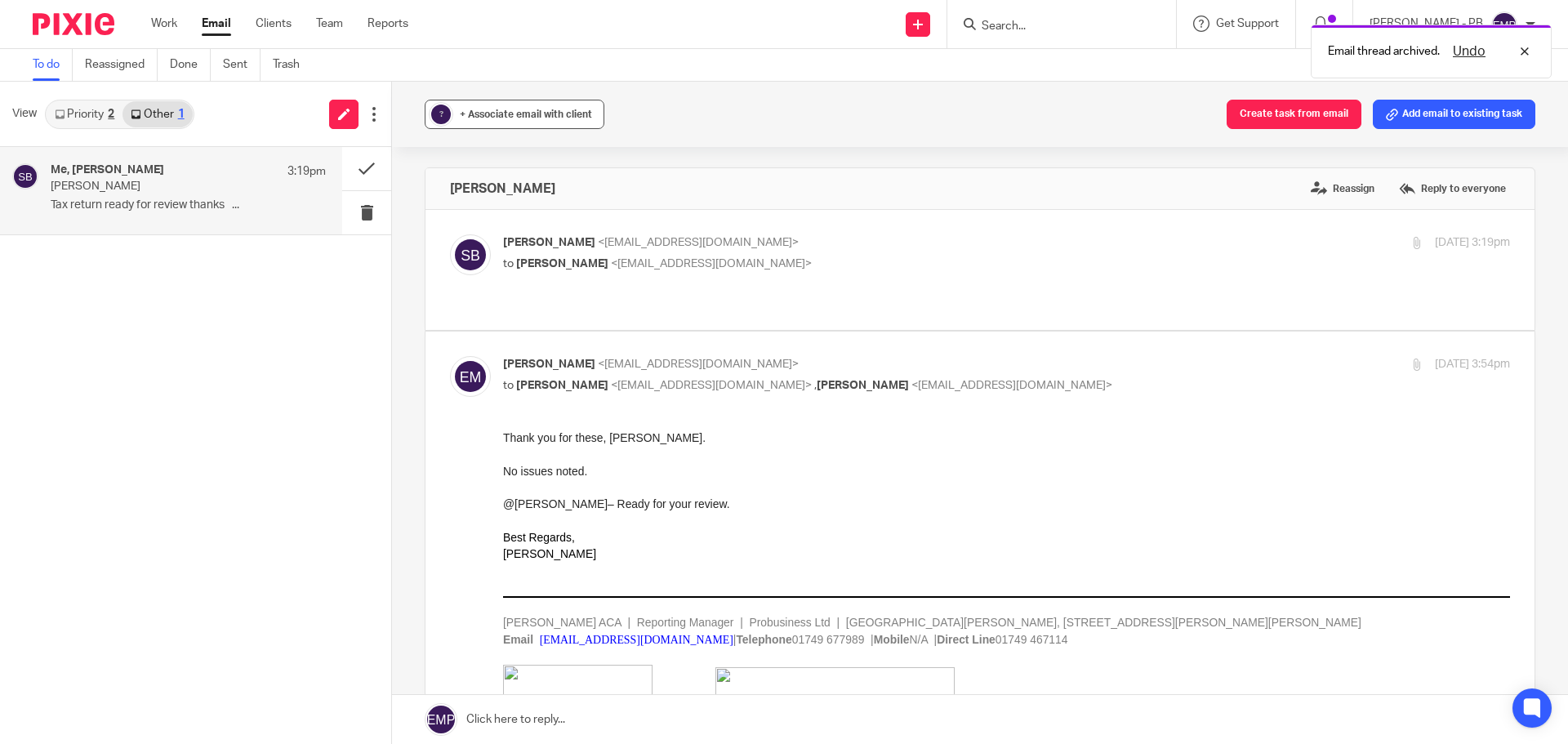
click at [494, 117] on span "+ Associate email with client" at bounding box center [525, 114] width 132 height 9
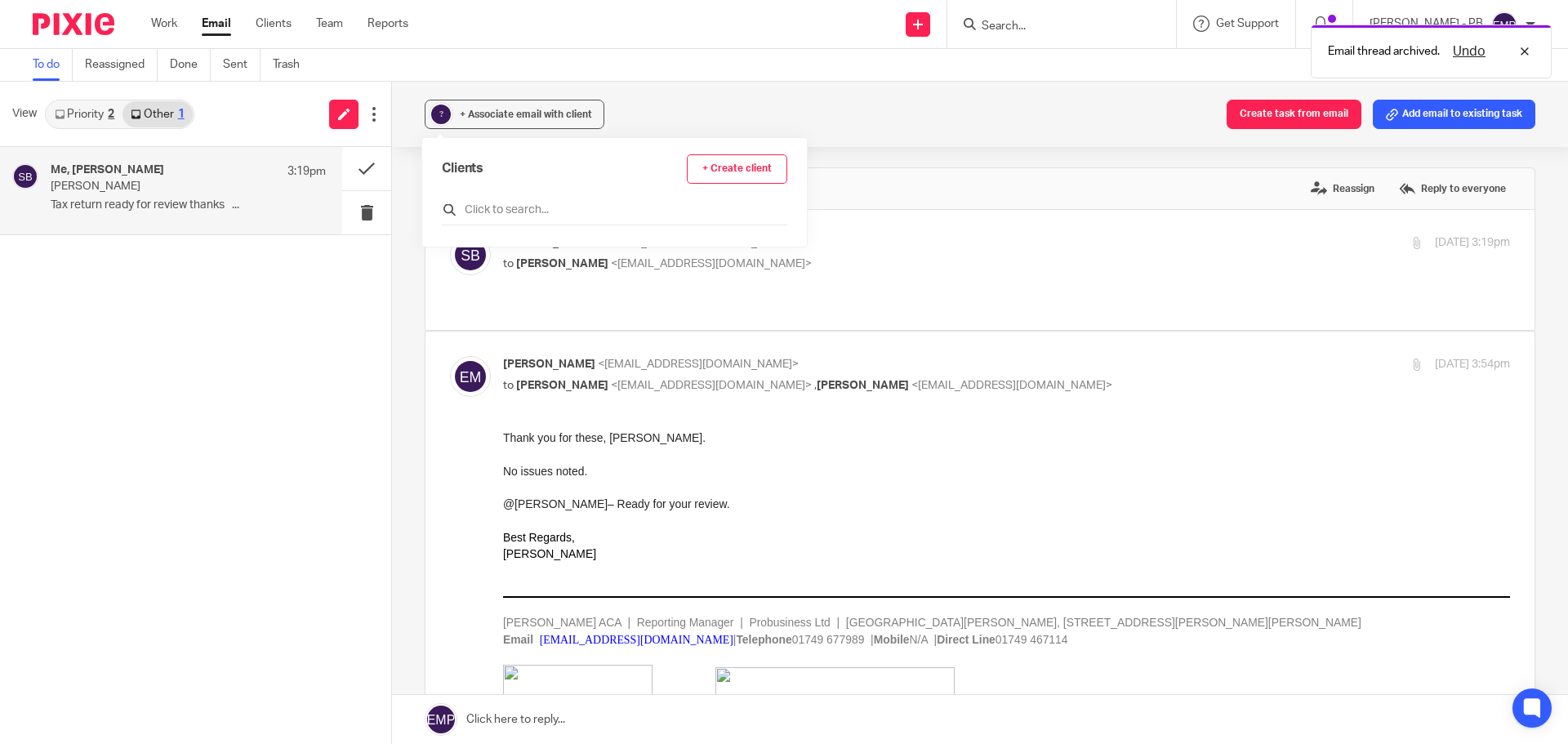
click at [513, 215] on input "text" at bounding box center [614, 209] width 345 height 16
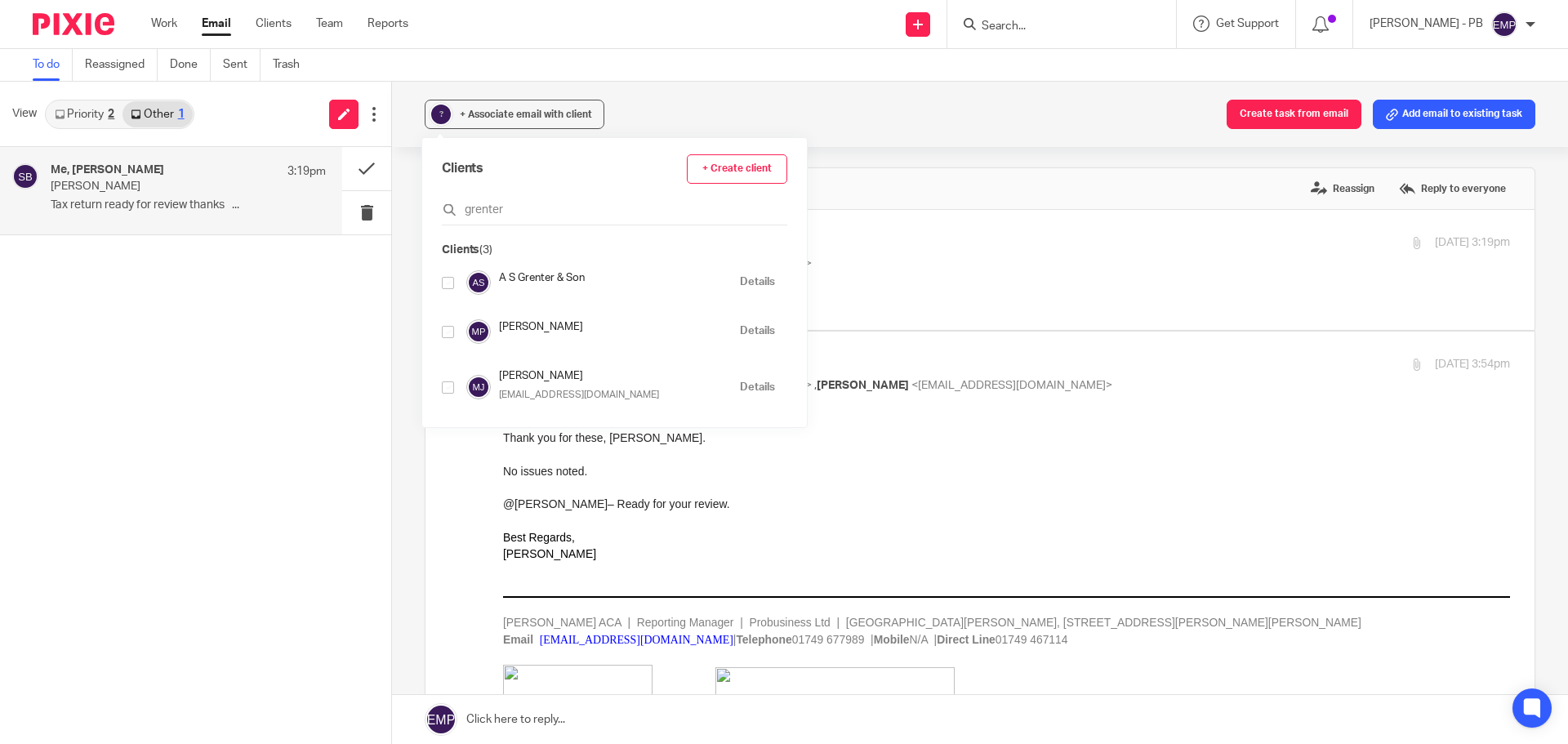
type input "grenter"
click at [453, 327] on input "checkbox" at bounding box center [448, 331] width 12 height 12
checkbox input "true"
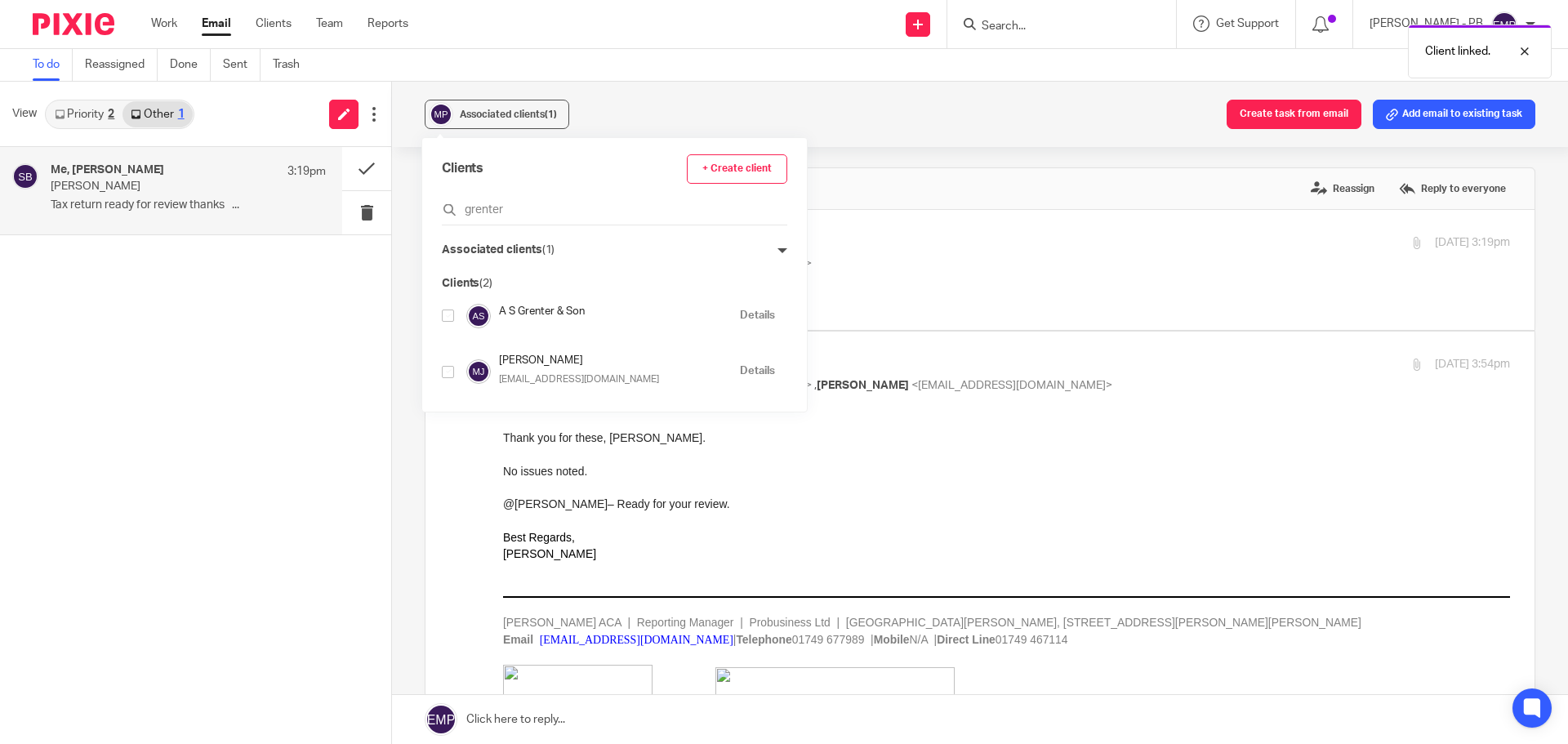
click at [401, 252] on div "Associated clients (1) Create task from email Add email to existing task Peter …" at bounding box center [980, 413] width 1176 height 662
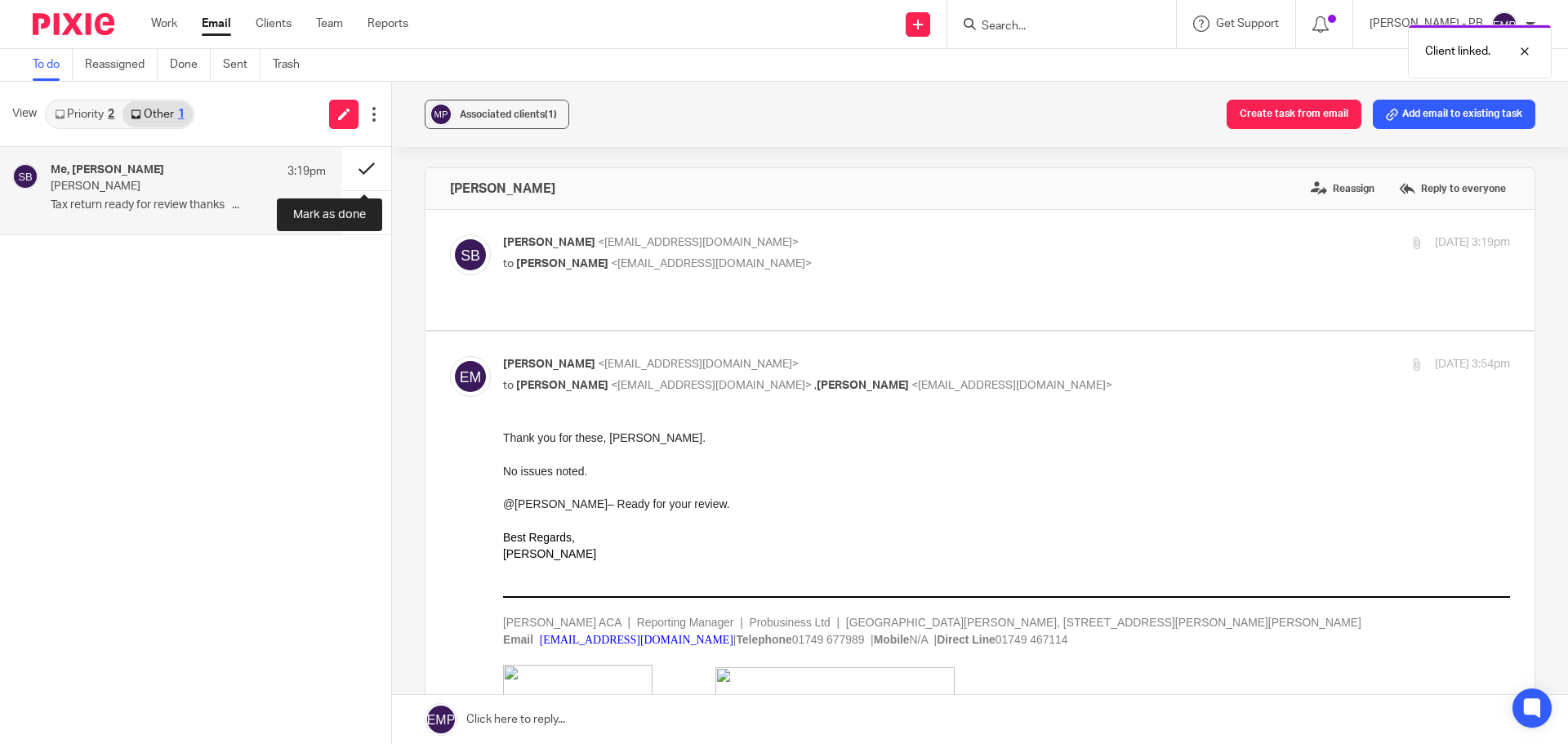
click at [369, 177] on button at bounding box center [366, 168] width 49 height 44
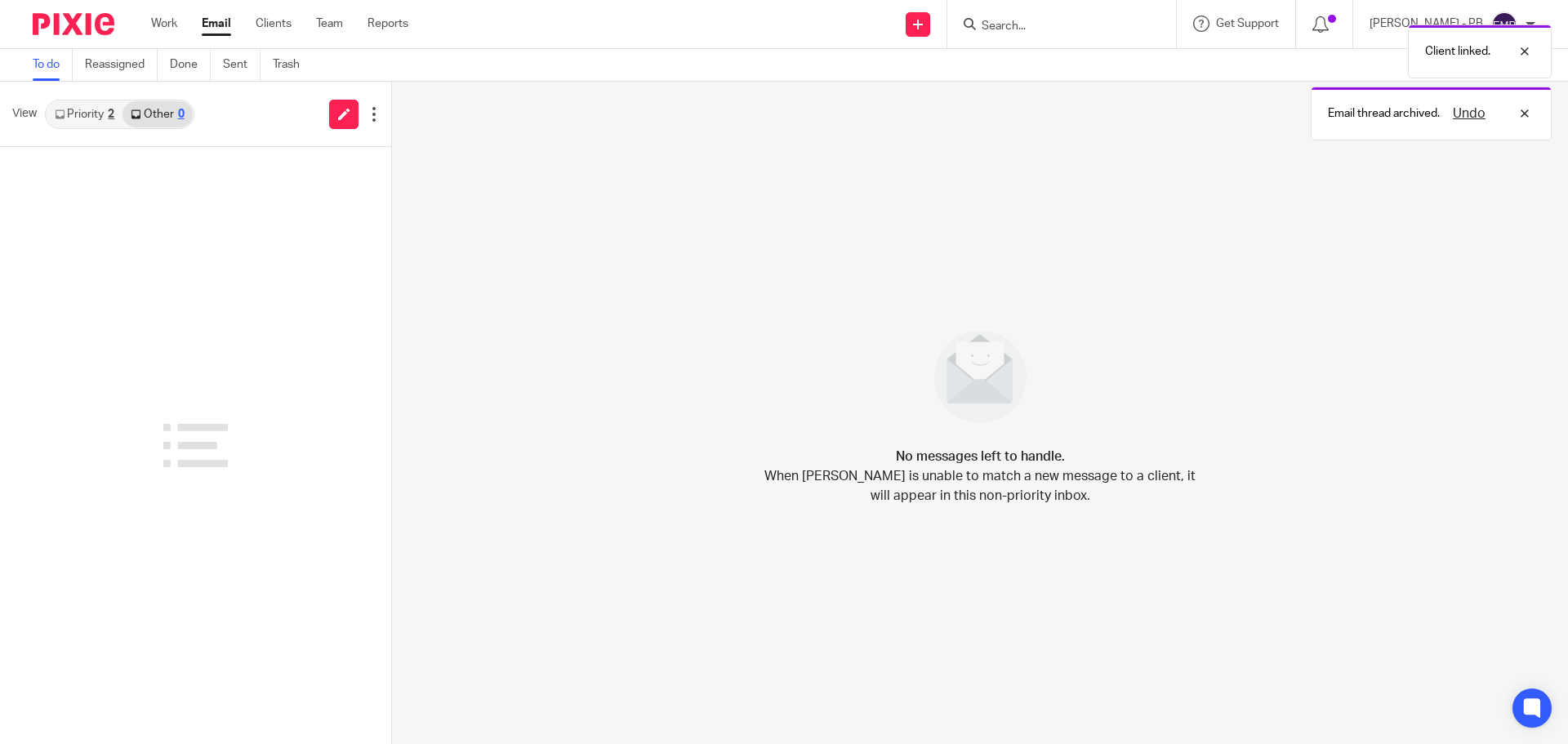
click at [92, 122] on link "Priority 2" at bounding box center [84, 114] width 76 height 26
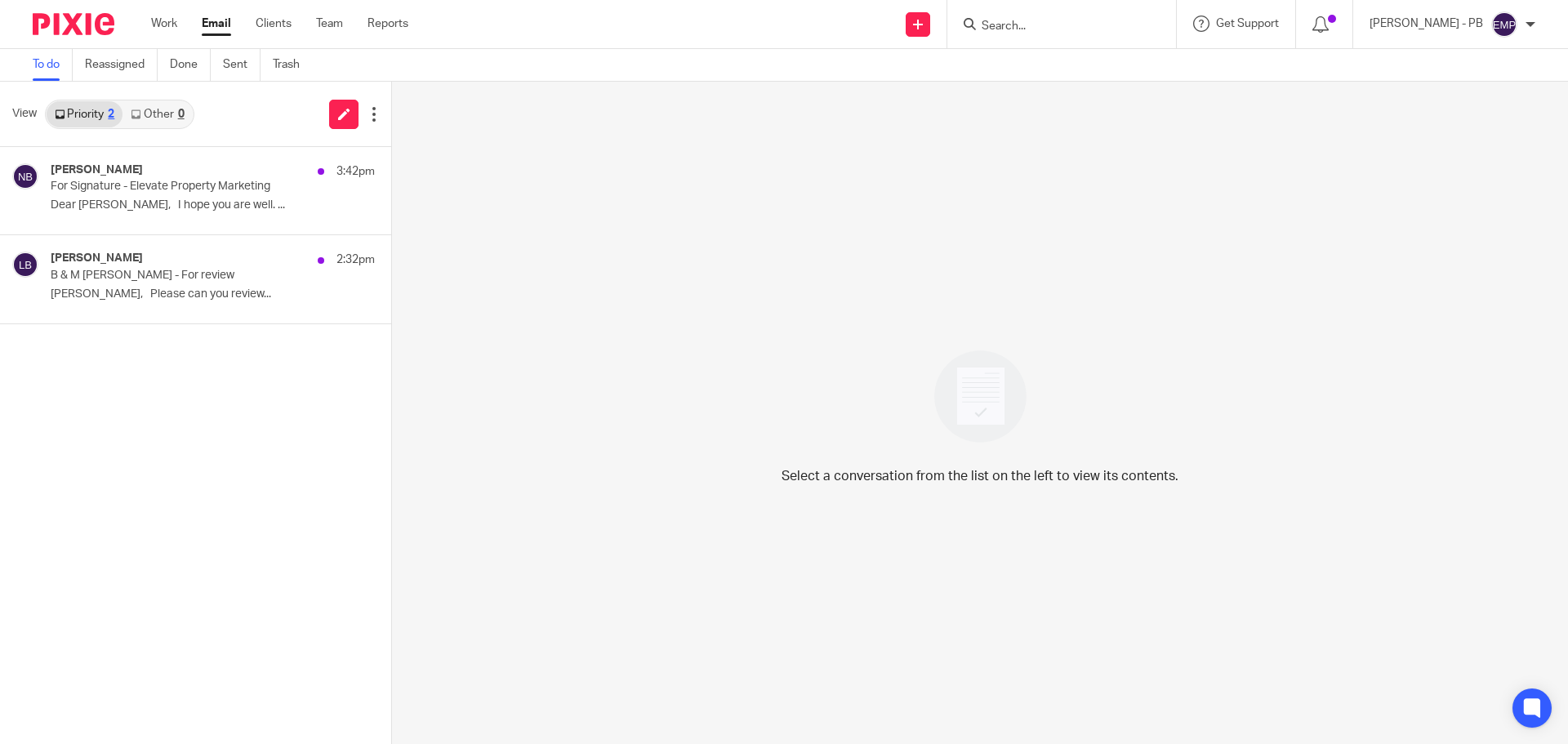
click at [1062, 29] on input "Search" at bounding box center [1053, 26] width 147 height 15
type input "elevat"
click at [1111, 65] on link at bounding box center [1128, 70] width 304 height 38
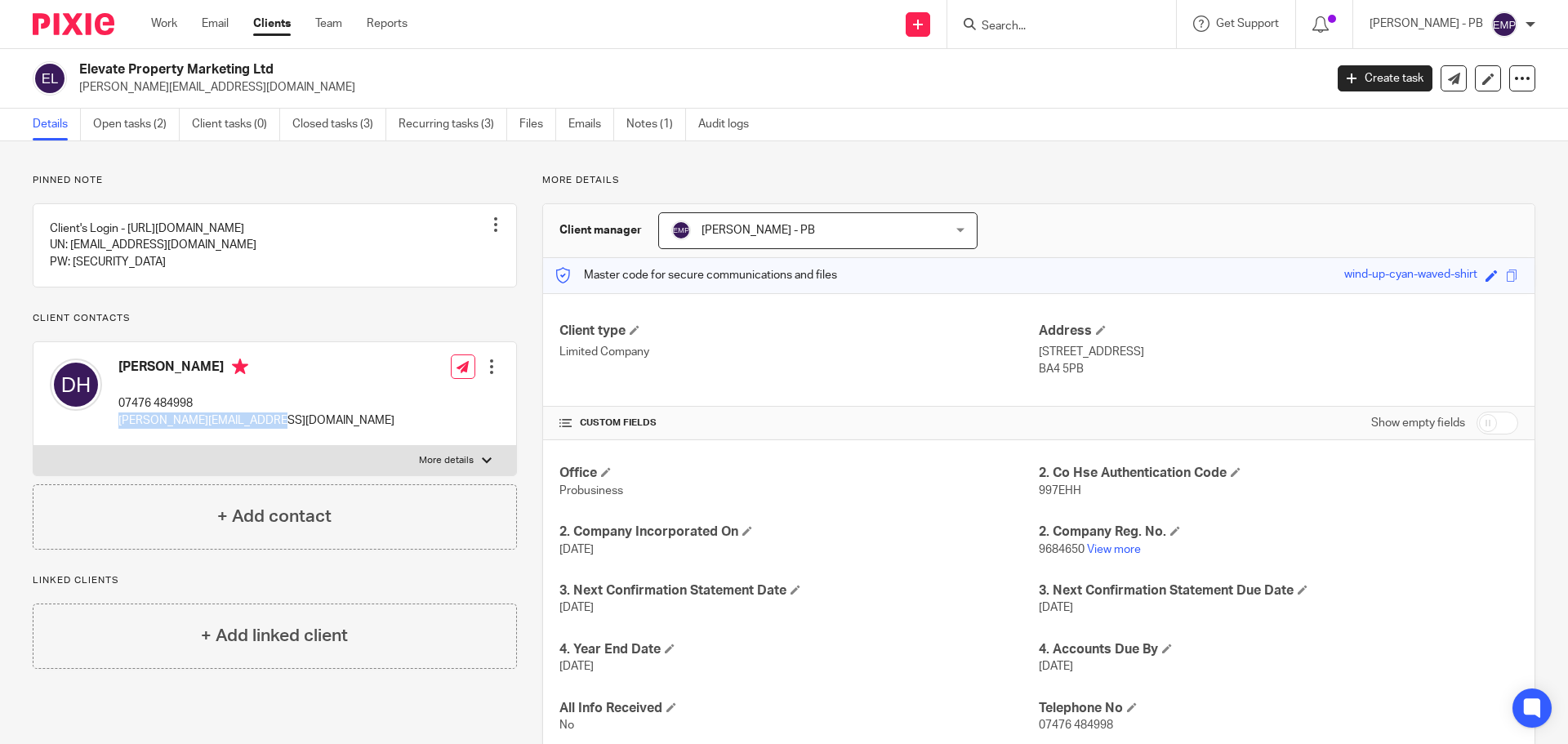
drag, startPoint x: 250, startPoint y: 419, endPoint x: 117, endPoint y: 420, distance: 133.0
click at [117, 420] on div "[PERSON_NAME] 07476 484998 [PERSON_NAME][EMAIL_ADDRESS][DOMAIN_NAME] Edit conta…" at bounding box center [274, 394] width 483 height 103
copy p "[PERSON_NAME][EMAIL_ADDRESS][DOMAIN_NAME]"
click at [204, 30] on link "Email" at bounding box center [215, 23] width 27 height 16
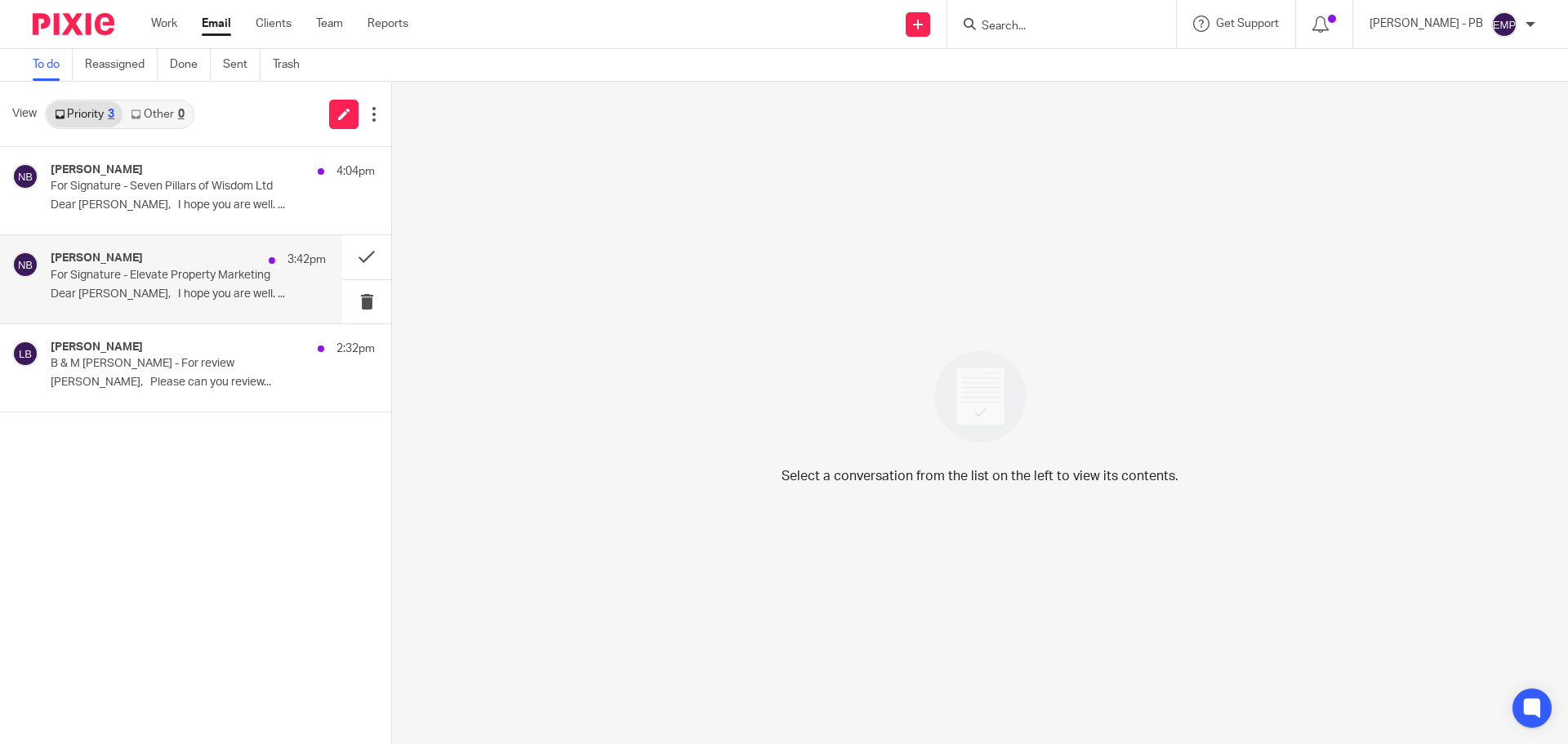
click at [259, 280] on p "For Signature - Elevate Property Marketing" at bounding box center [161, 276] width 220 height 14
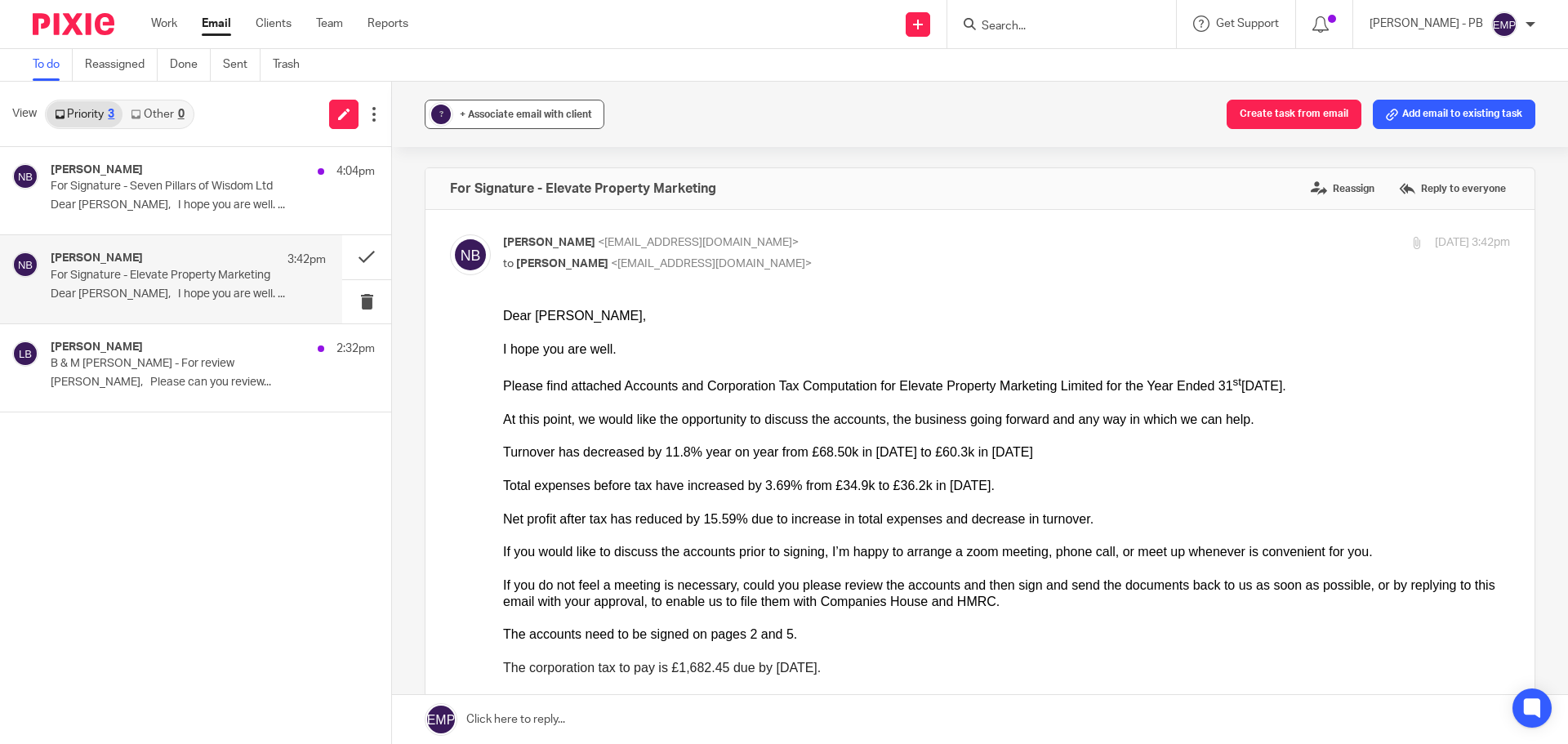
click at [564, 114] on span "+ Associate email with client" at bounding box center [525, 114] width 132 height 9
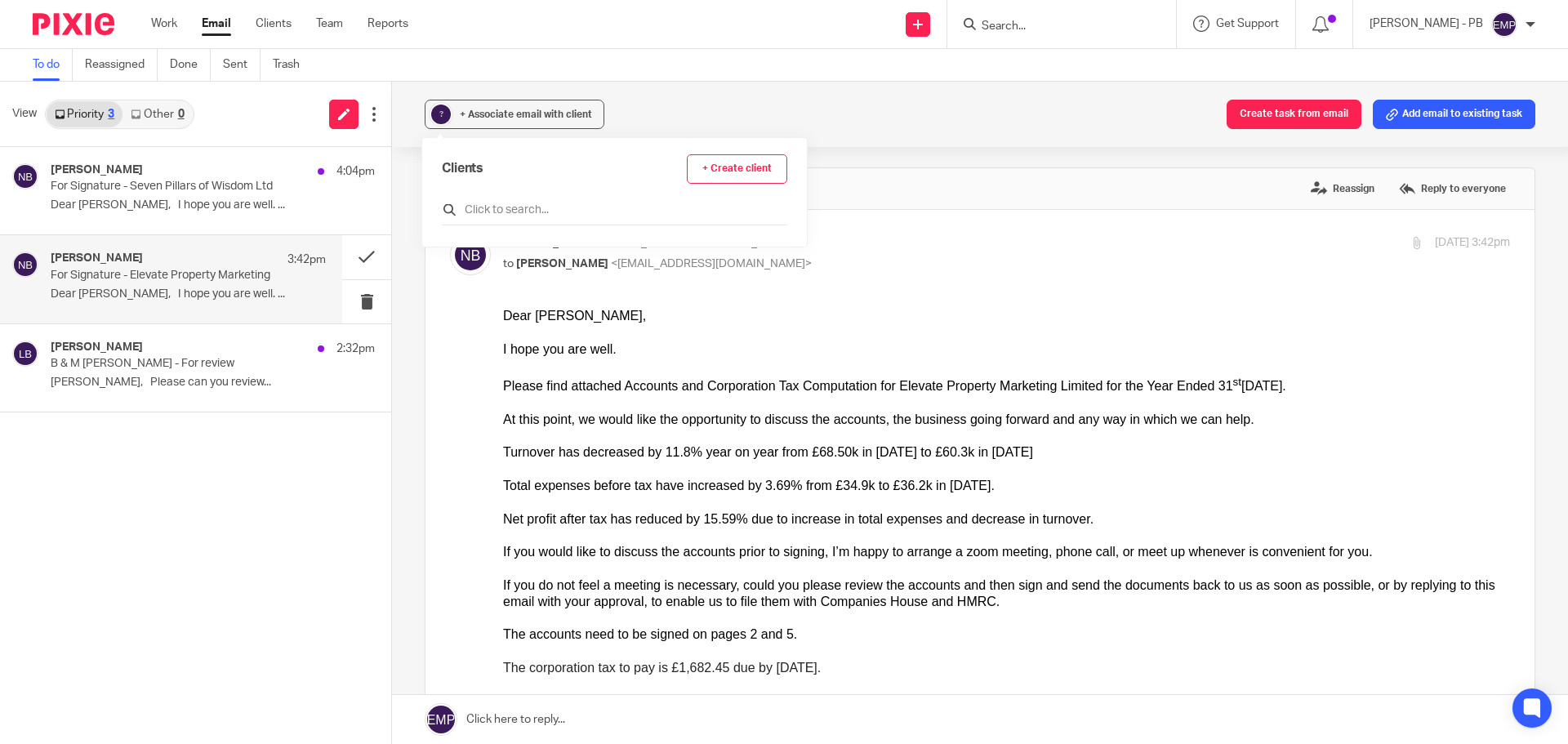
click at [527, 209] on input "text" at bounding box center [614, 209] width 345 height 16
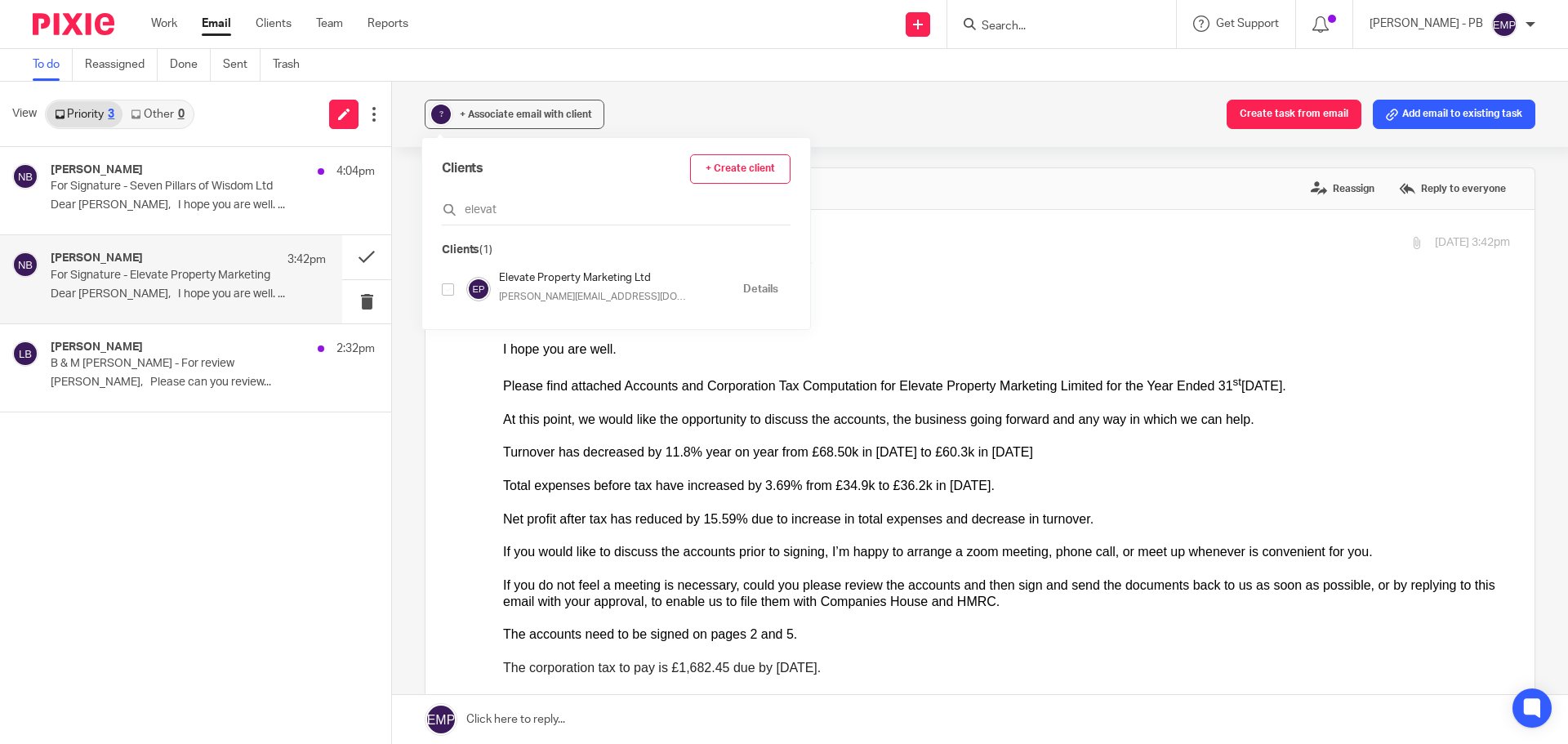
type input "elevat"
click at [450, 287] on input "checkbox" at bounding box center [448, 290] width 12 height 12
checkbox input "true"
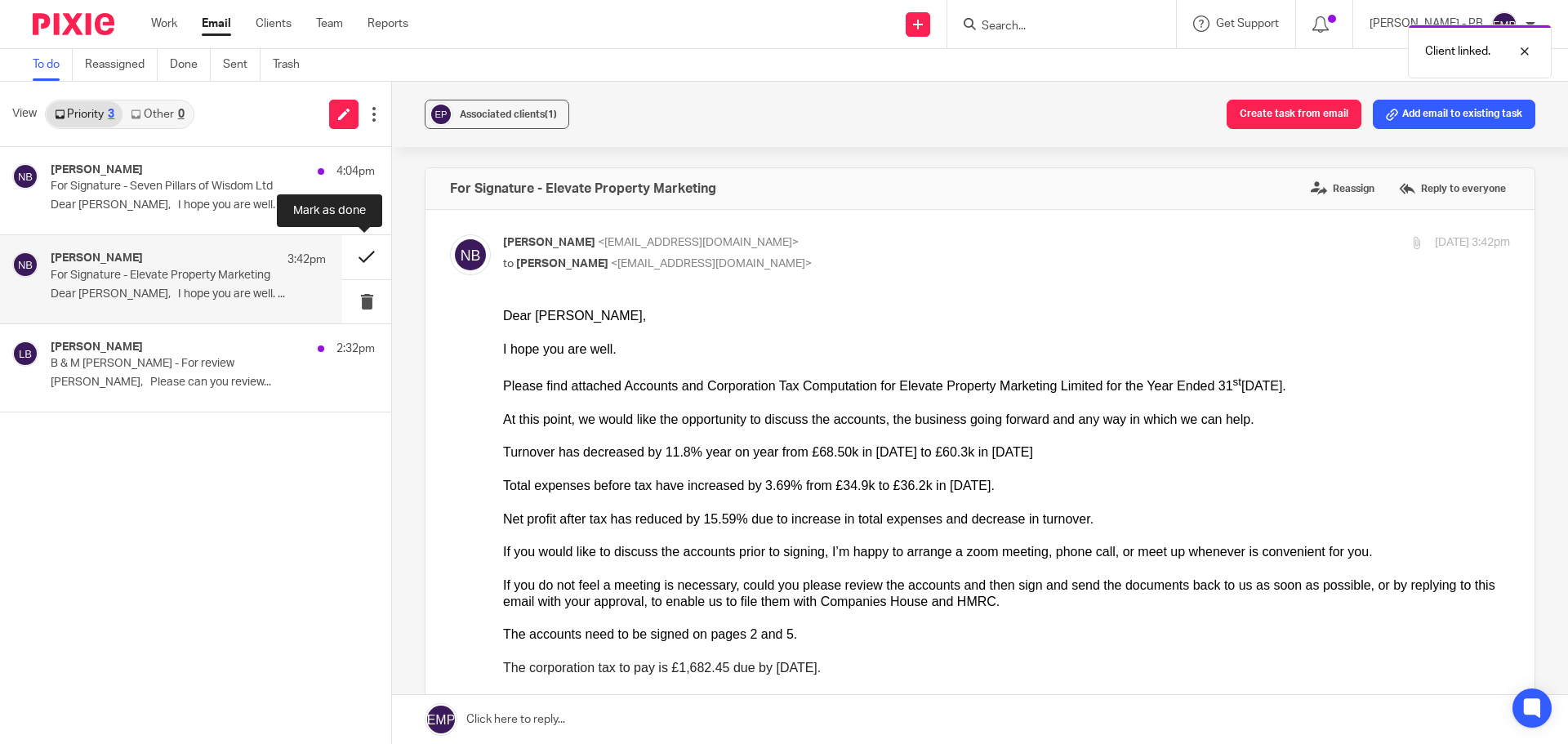
click at [360, 255] on button at bounding box center [366, 256] width 49 height 44
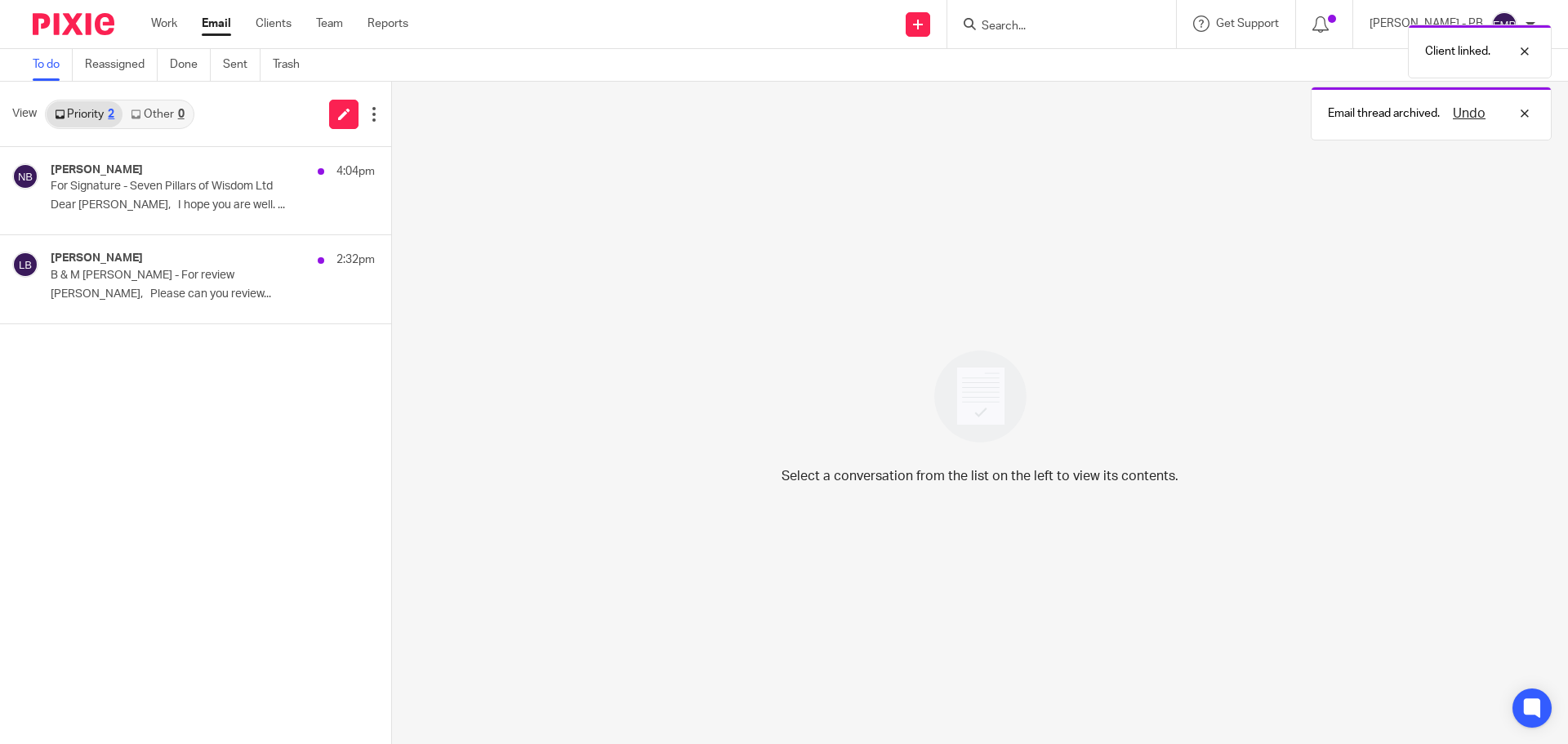
click at [1090, 32] on div "Client linked. Email thread archived. Undo" at bounding box center [1167, 78] width 768 height 124
click at [1518, 55] on div at bounding box center [1512, 51] width 44 height 20
click at [1524, 53] on div "Undo" at bounding box center [1487, 51] width 95 height 20
click at [1045, 26] on input "Search" at bounding box center [1053, 26] width 147 height 15
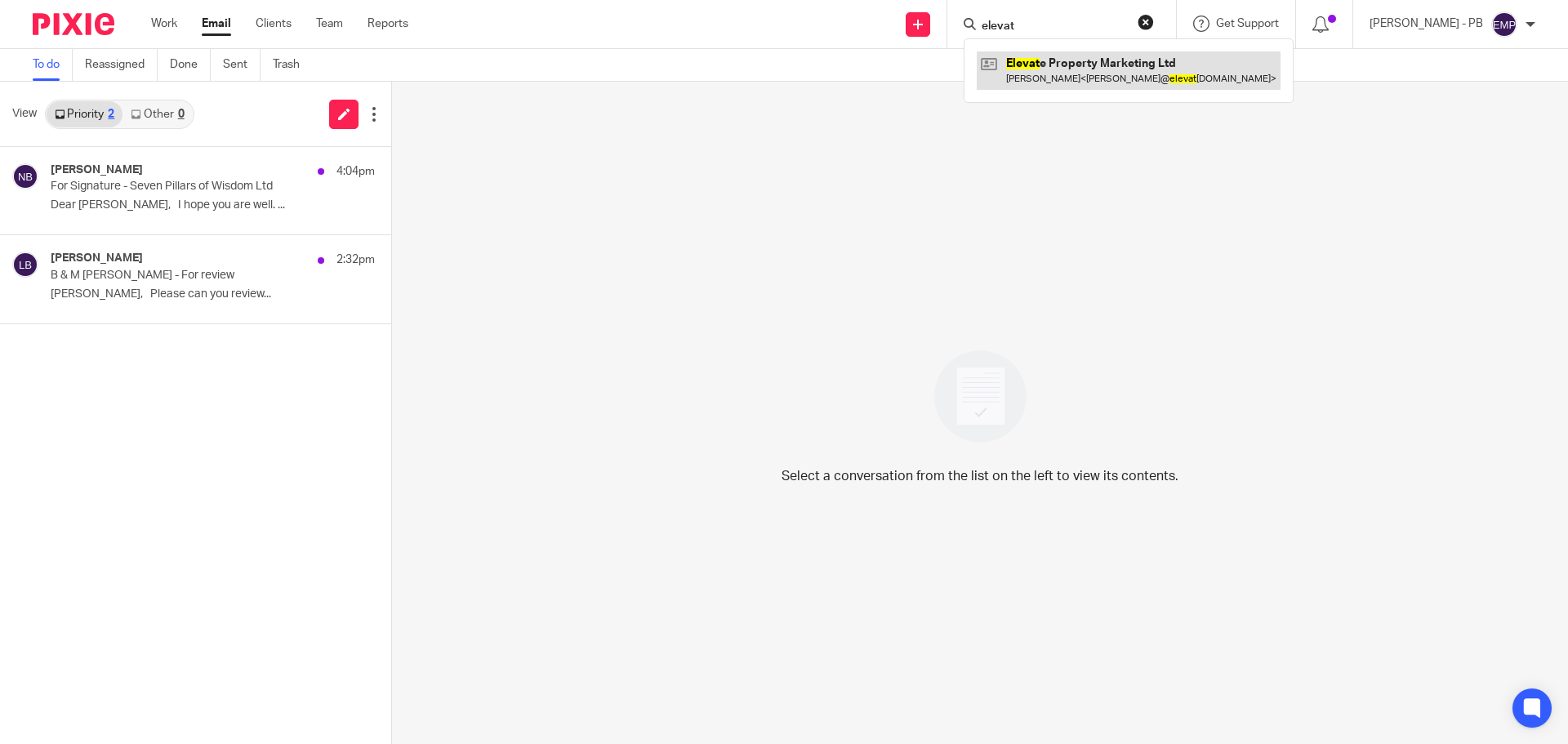
type input "elevat"
click at [1113, 62] on link at bounding box center [1128, 70] width 304 height 38
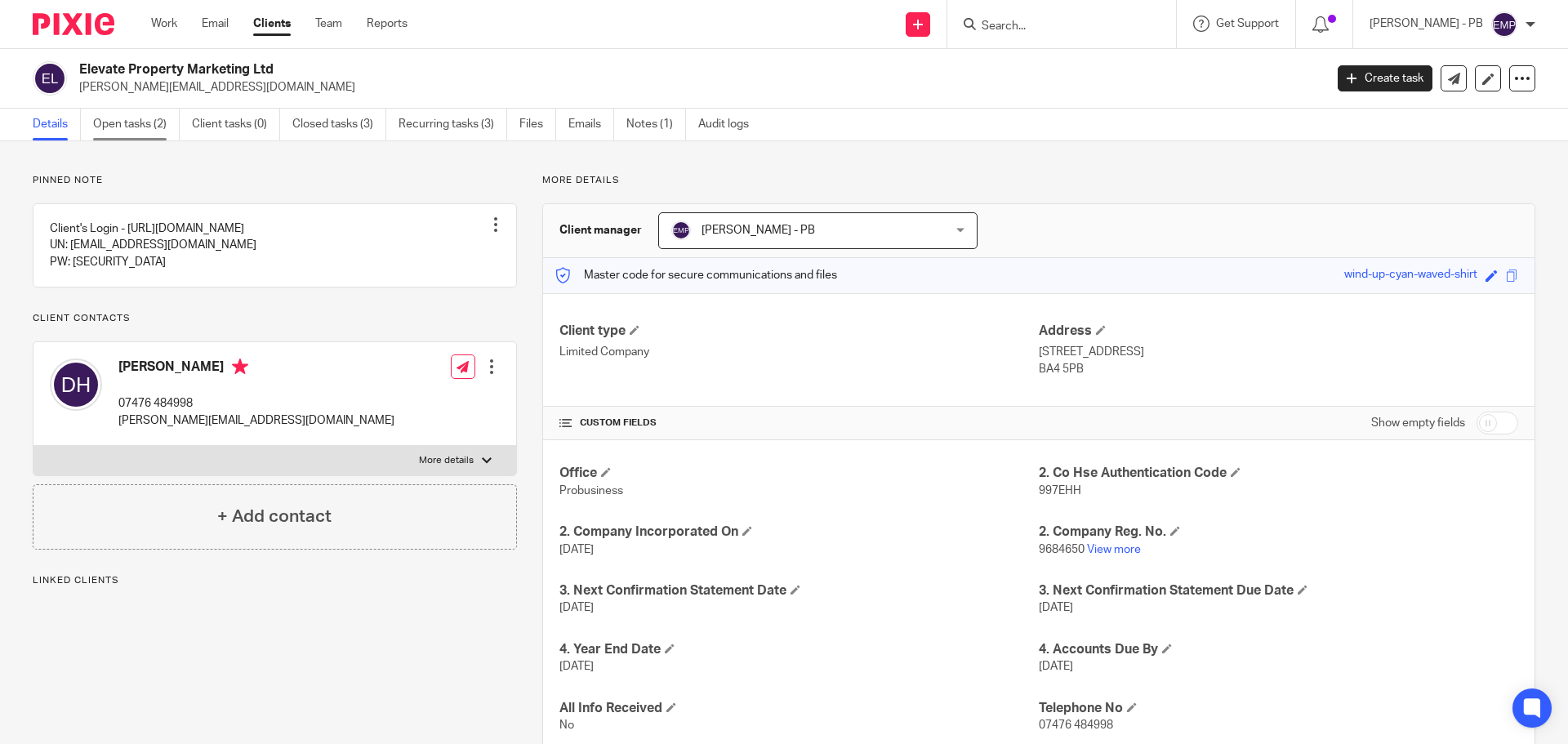
click at [138, 131] on link "Open tasks (2)" at bounding box center [136, 124] width 86 height 32
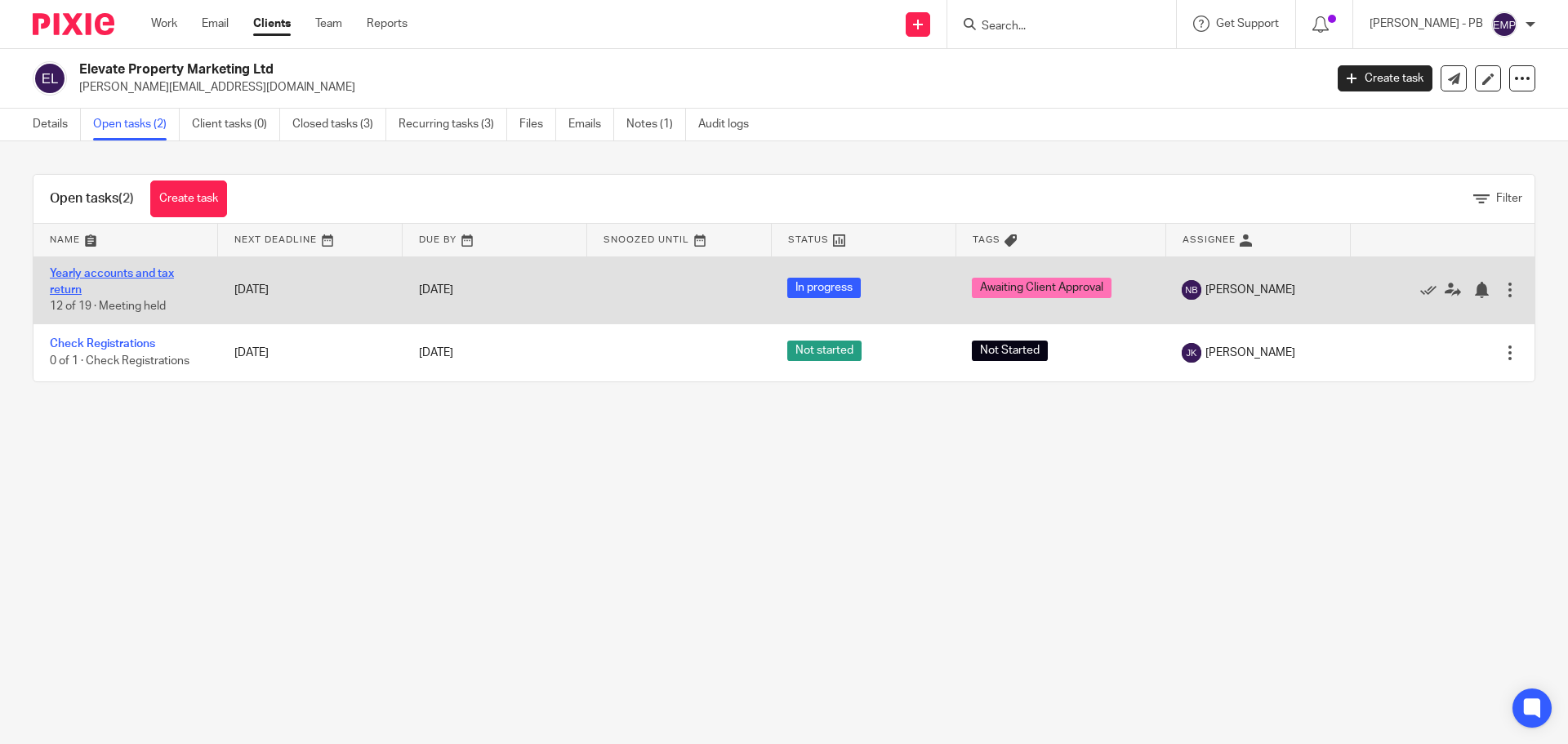
click at [157, 277] on link "Yearly accounts and tax return" at bounding box center [111, 282] width 124 height 28
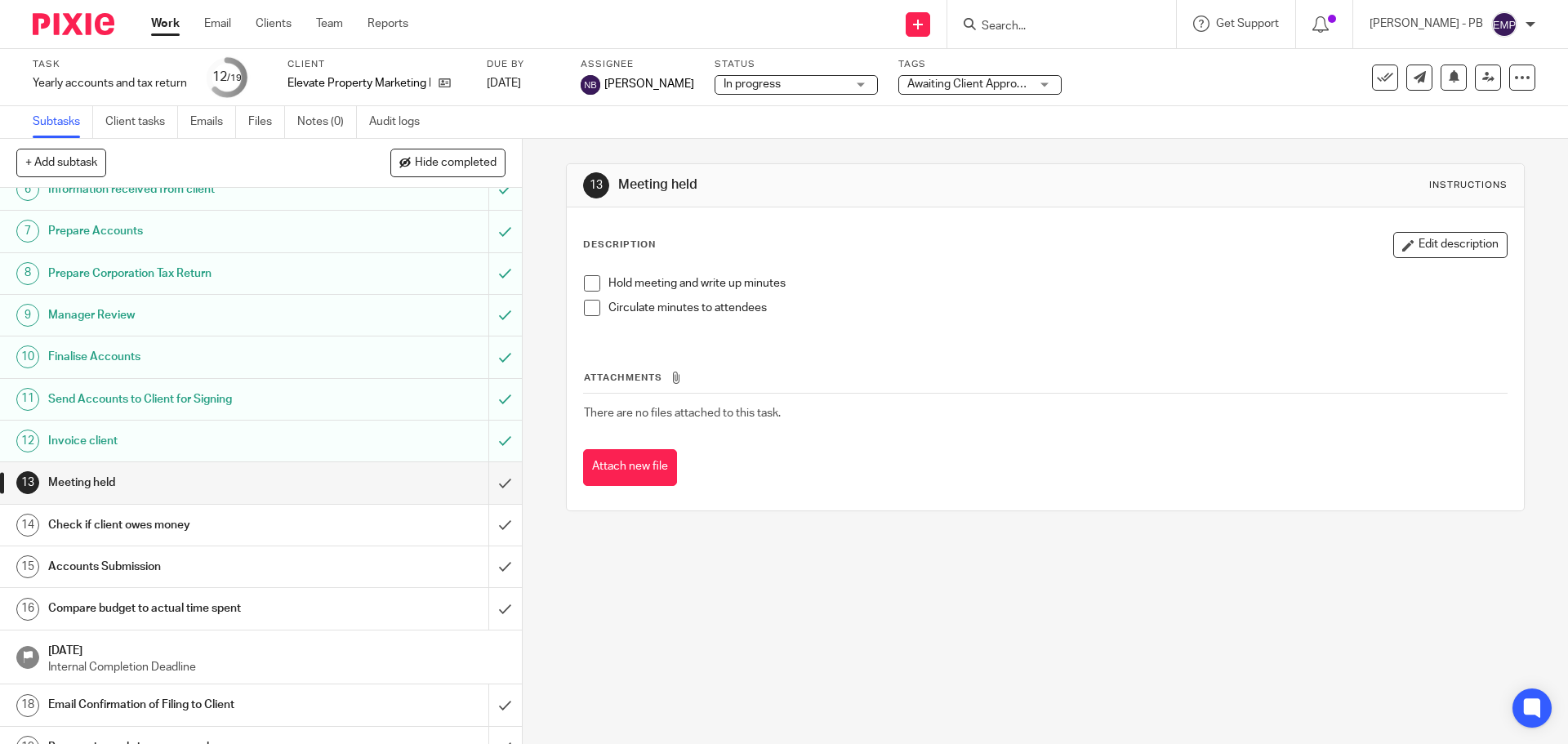
scroll to position [245, 0]
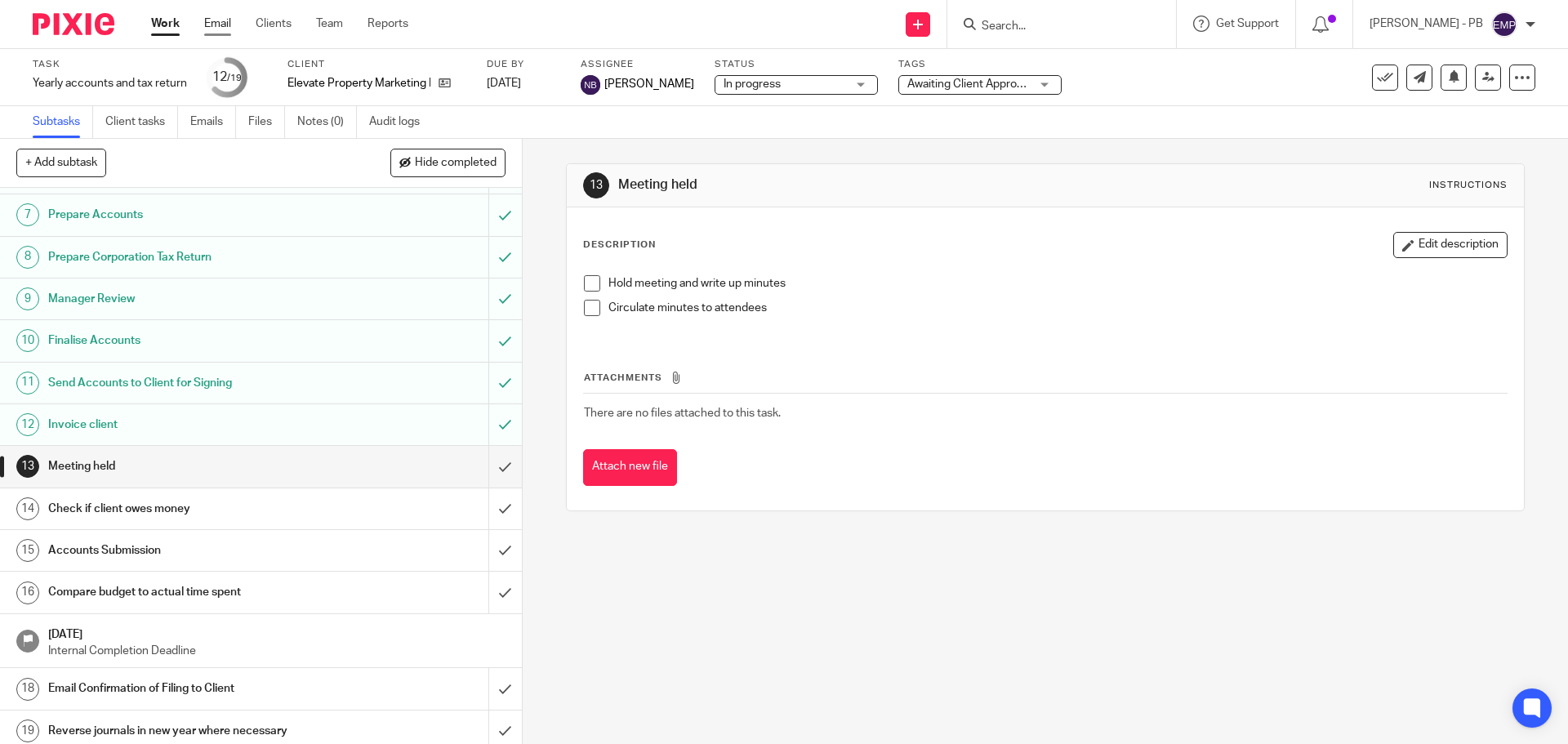
click at [209, 26] on link "Email" at bounding box center [218, 23] width 27 height 16
